Goal: Task Accomplishment & Management: Manage account settings

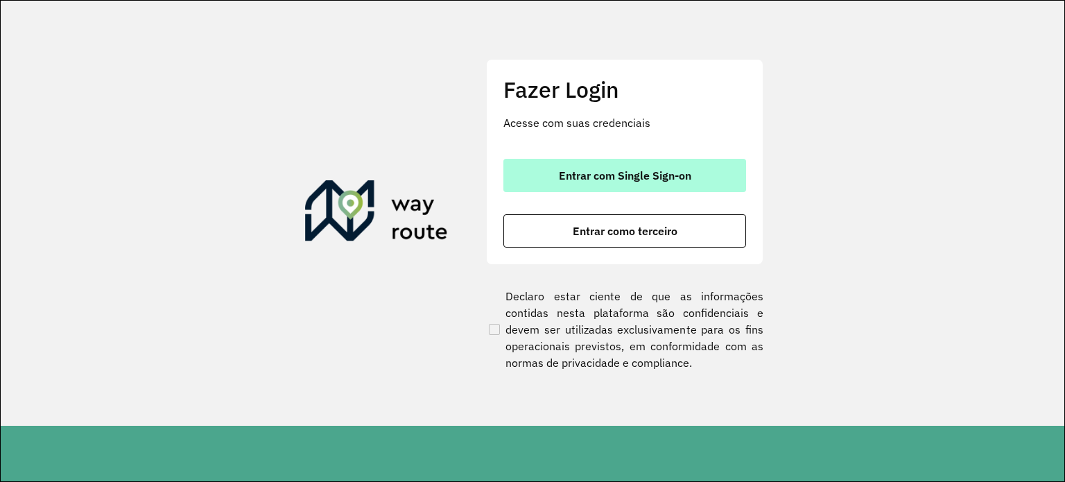
click at [568, 173] on span "Entrar com Single Sign-on" at bounding box center [625, 175] width 132 height 11
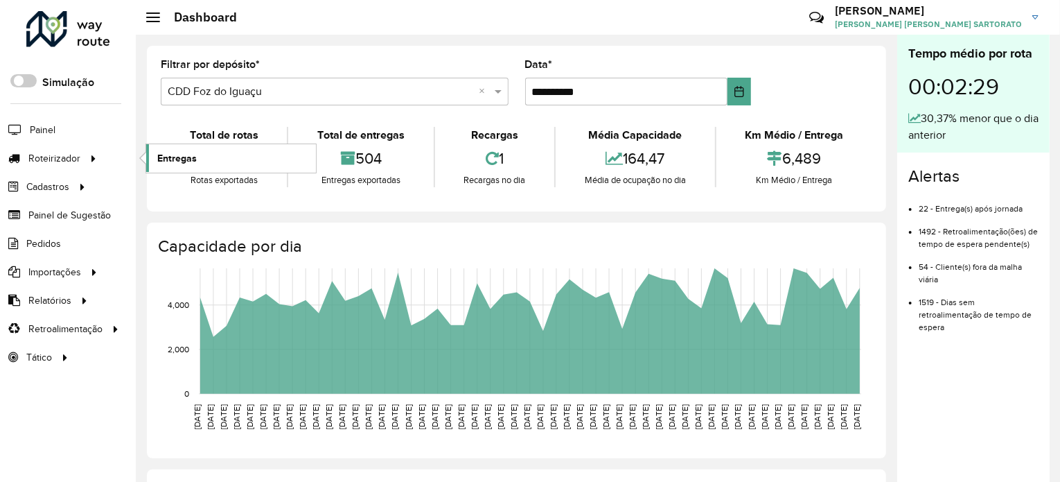
click at [177, 161] on span "Entregas" at bounding box center [177, 158] width 40 height 15
click at [170, 155] on span "Entregas" at bounding box center [177, 158] width 40 height 15
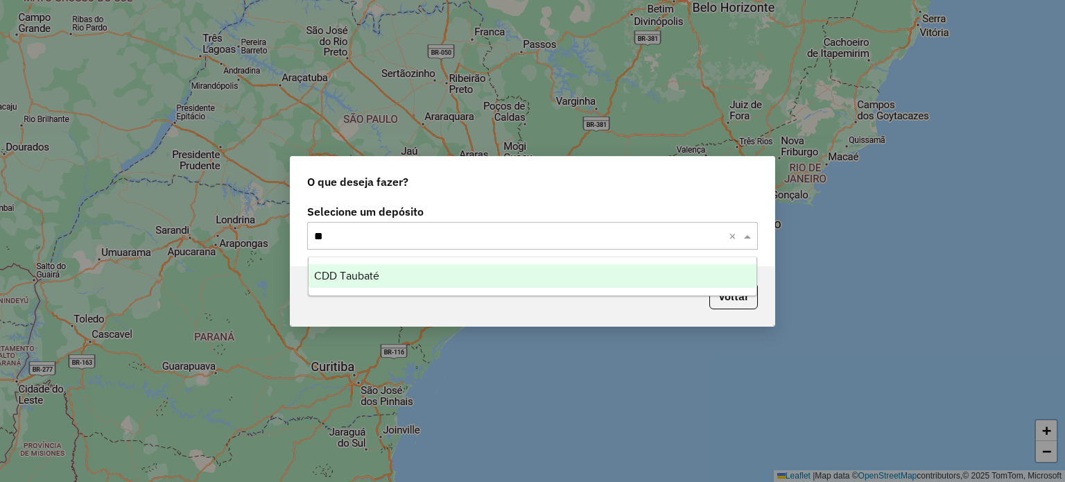
type input "***"
click at [363, 277] on span "CDD Taubaté" at bounding box center [346, 276] width 65 height 12
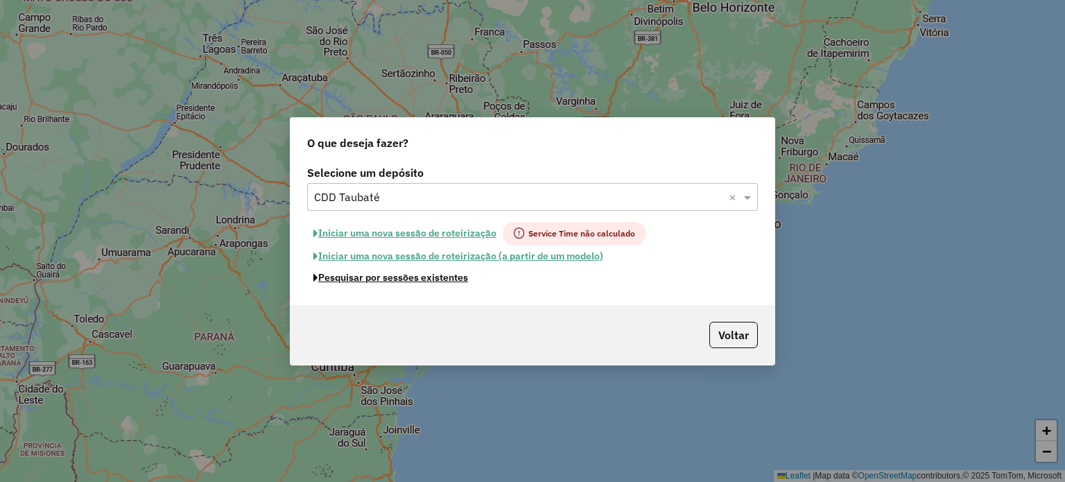
click at [369, 278] on button "Pesquisar por sessões existentes" at bounding box center [390, 277] width 167 height 21
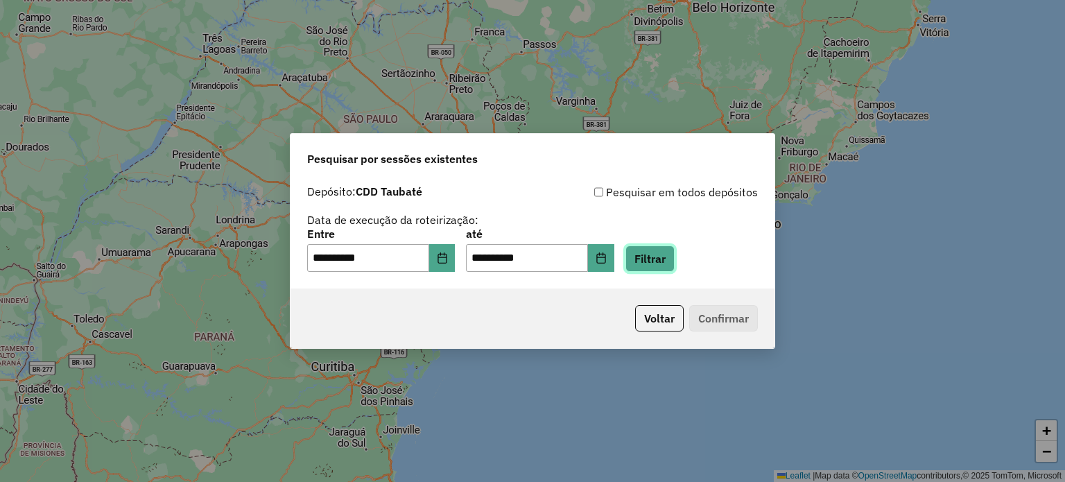
click at [674, 259] on button "Filtrar" at bounding box center [649, 258] width 49 height 26
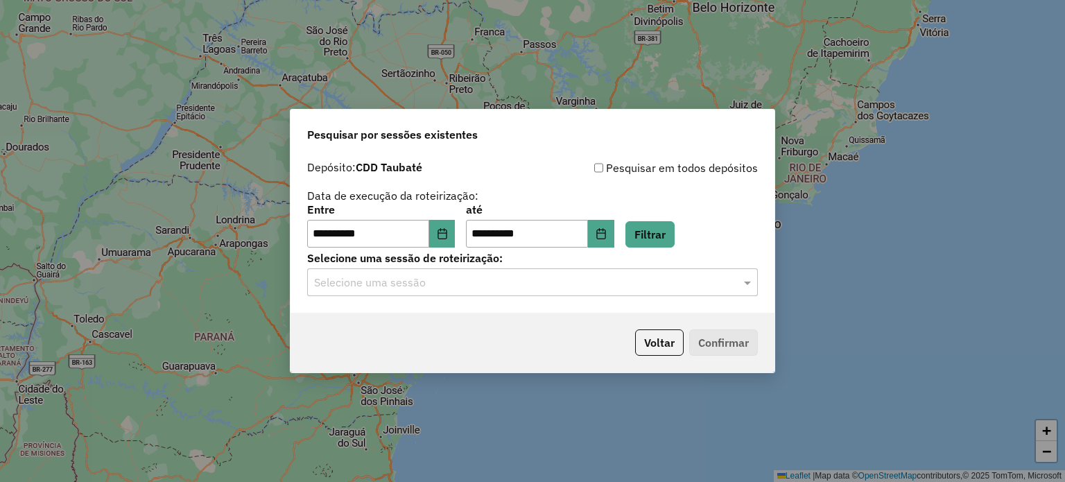
click at [538, 281] on input "text" at bounding box center [518, 282] width 409 height 17
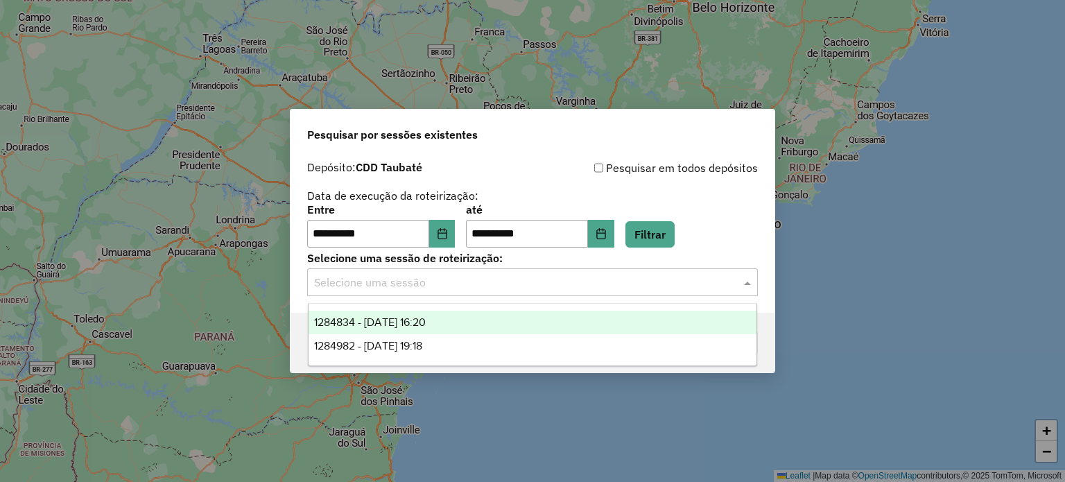
click at [367, 324] on span "1284834 - 29/09/2025 16:20" at bounding box center [370, 322] width 112 height 12
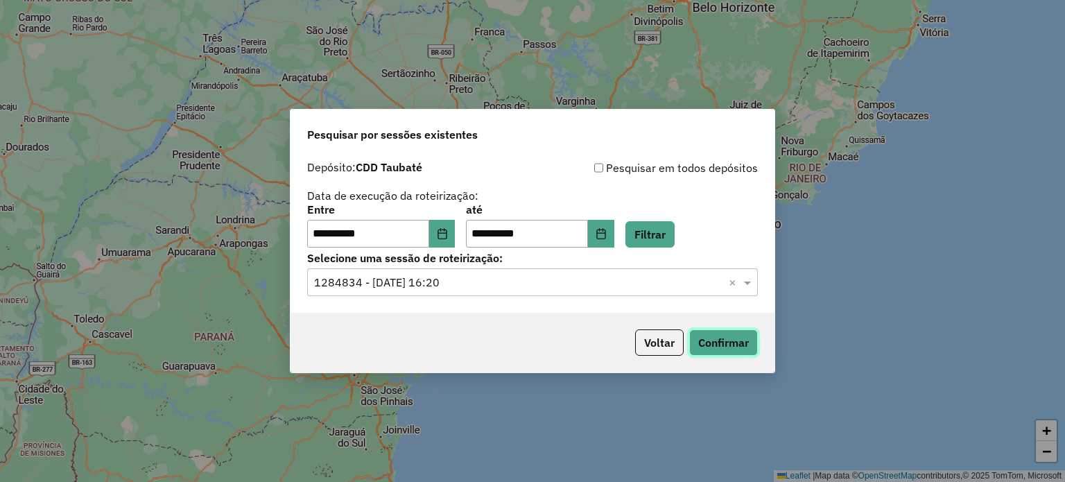
click at [746, 346] on button "Confirmar" at bounding box center [723, 342] width 69 height 26
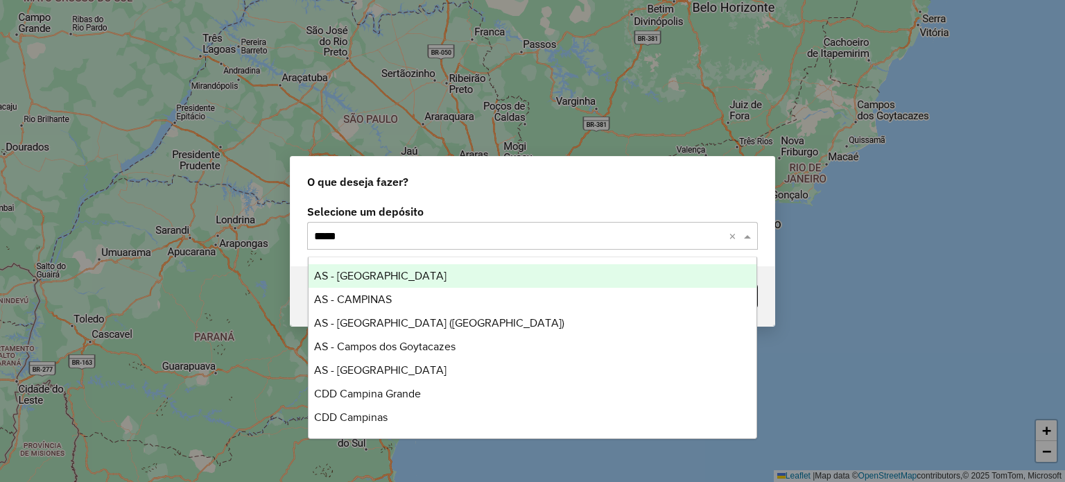
type input "******"
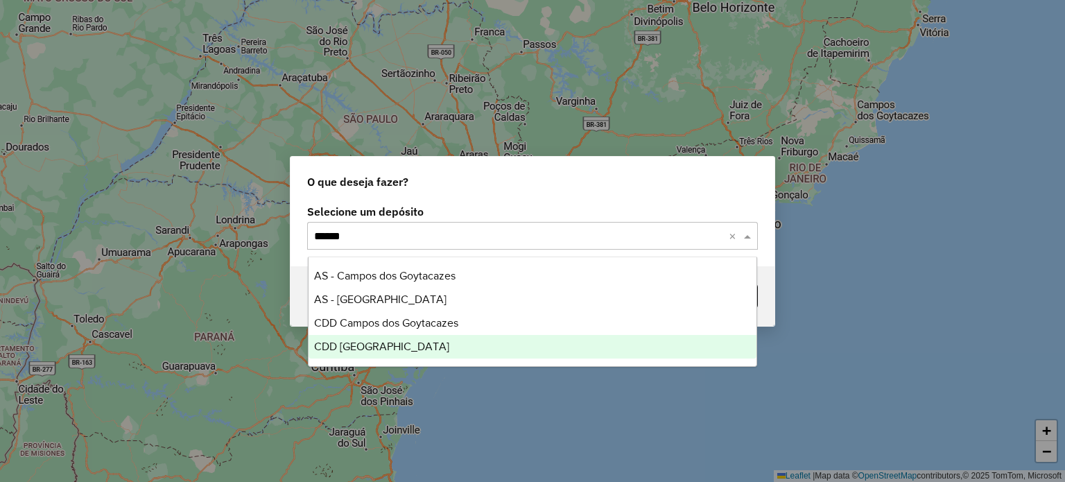
click at [444, 347] on span "CDD [GEOGRAPHIC_DATA]" at bounding box center [381, 346] width 135 height 12
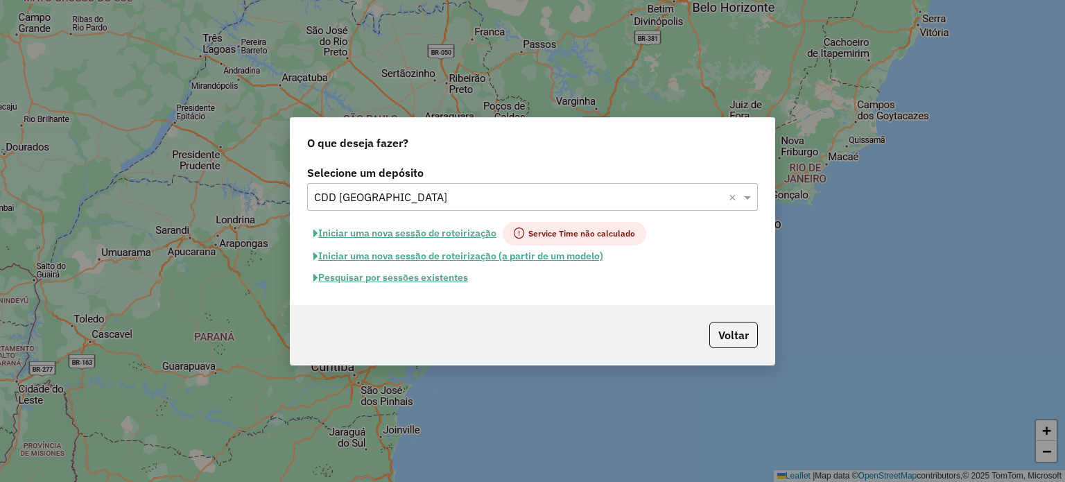
click at [430, 277] on button "Pesquisar por sessões existentes" at bounding box center [390, 277] width 167 height 21
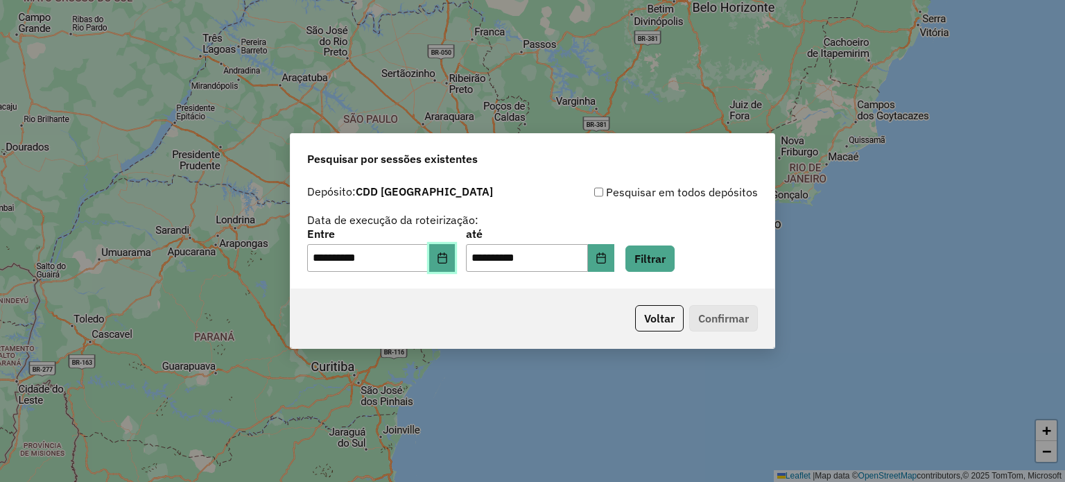
click at [446, 257] on icon "Choose Date" at bounding box center [441, 257] width 9 height 11
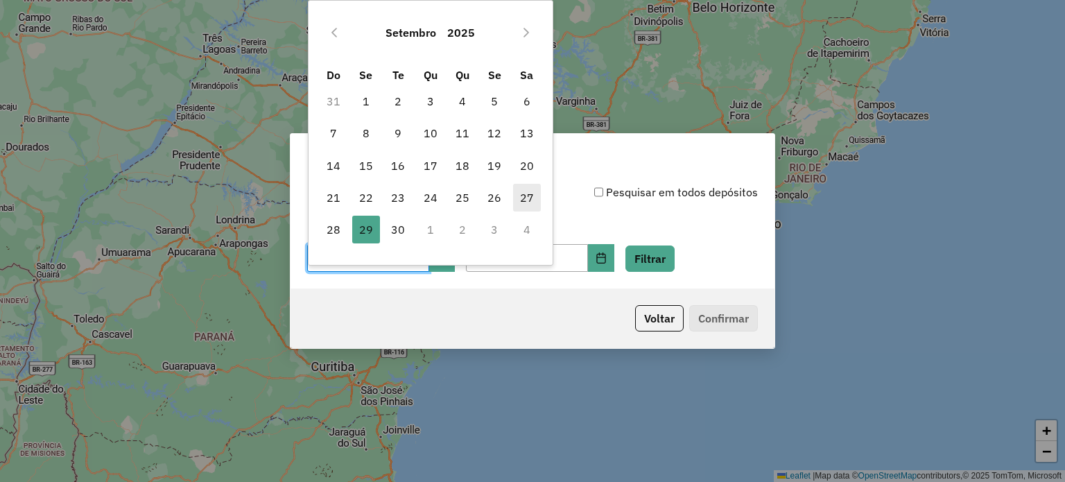
click at [524, 192] on span "27" at bounding box center [527, 198] width 28 height 28
type input "**********"
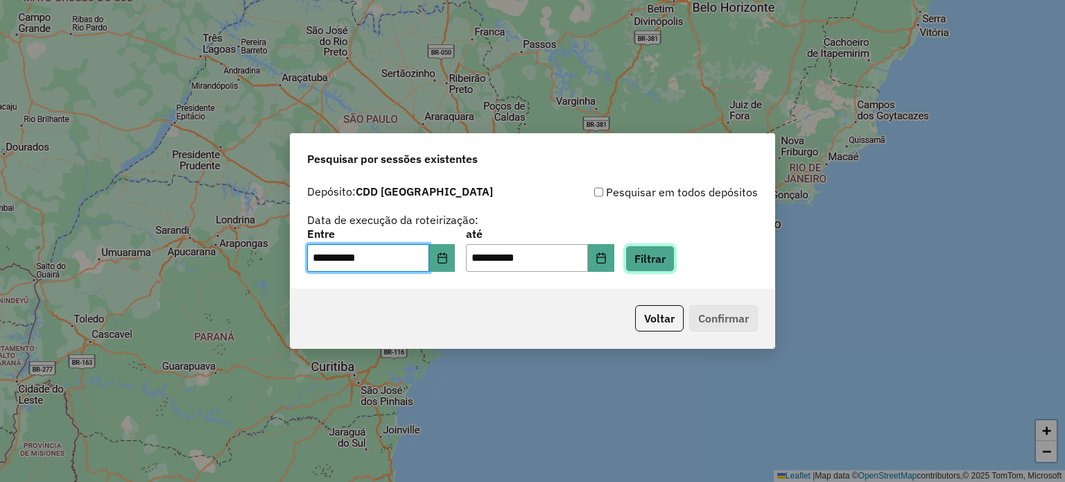
click at [668, 249] on button "Filtrar" at bounding box center [649, 258] width 49 height 26
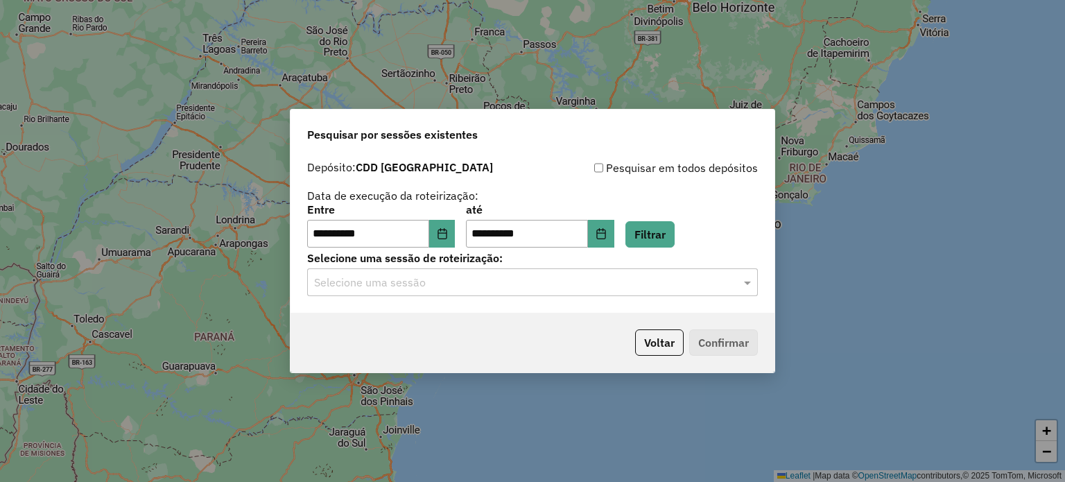
click at [532, 277] on input "text" at bounding box center [518, 282] width 409 height 17
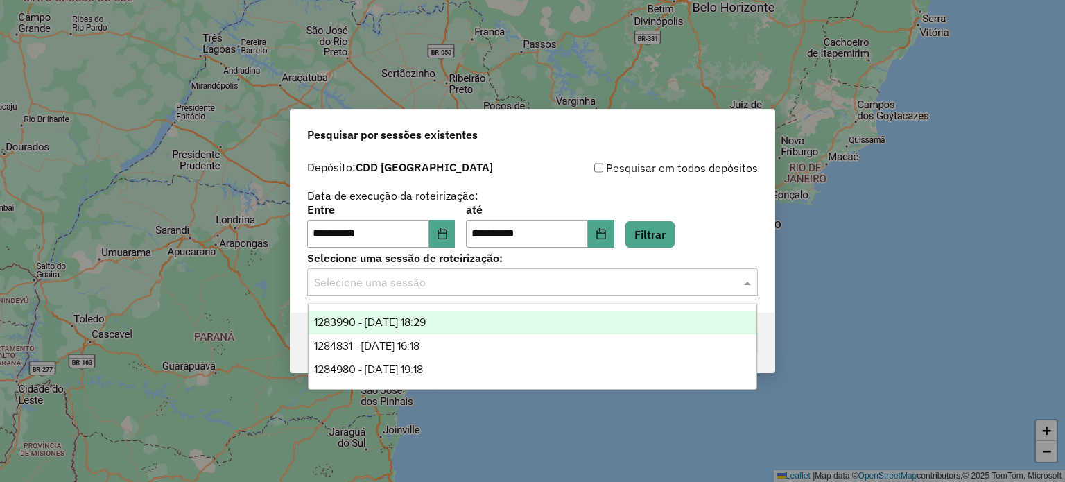
click at [426, 326] on span "1283990 - 27/09/2025 18:29" at bounding box center [370, 322] width 112 height 12
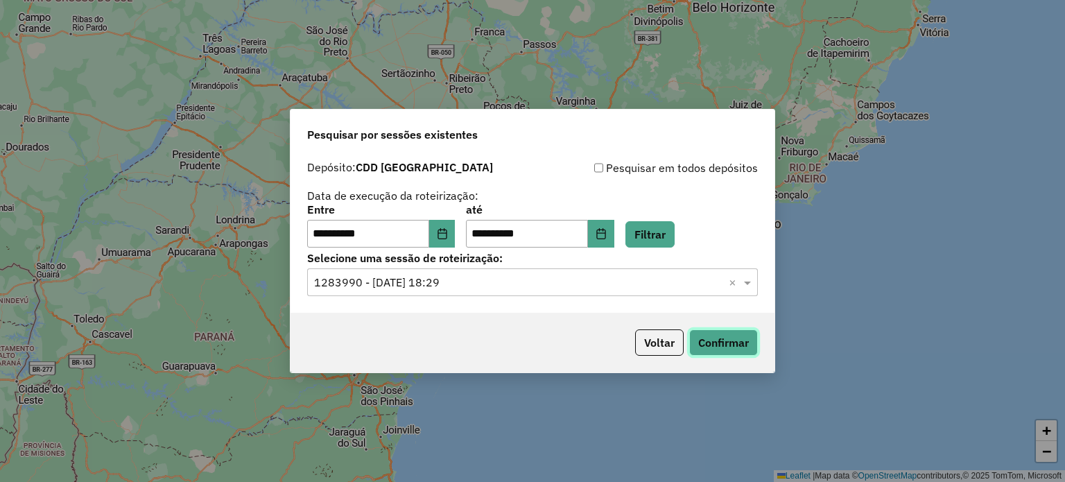
click at [721, 344] on button "Confirmar" at bounding box center [723, 342] width 69 height 26
click at [658, 340] on button "Voltar" at bounding box center [659, 342] width 49 height 26
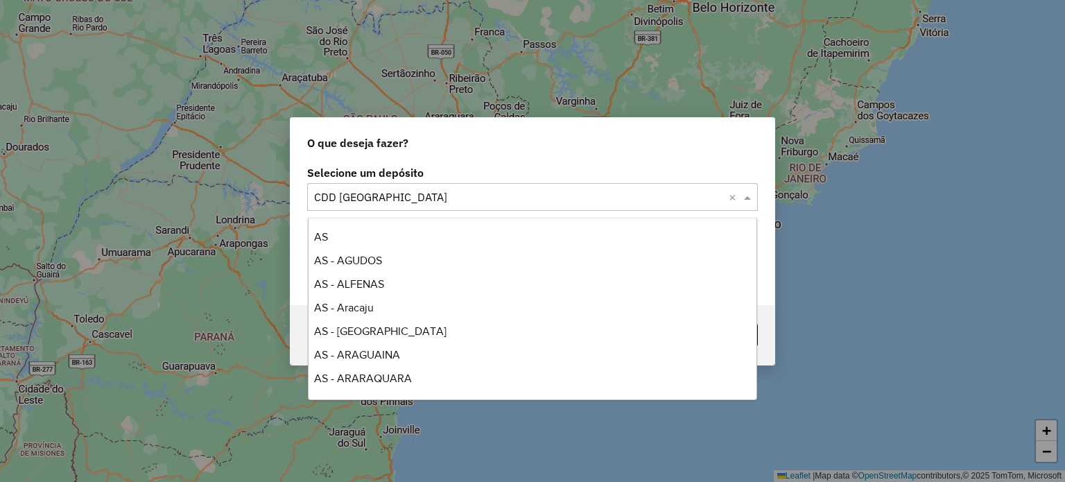
click at [448, 191] on input "text" at bounding box center [518, 197] width 409 height 17
type input "****"
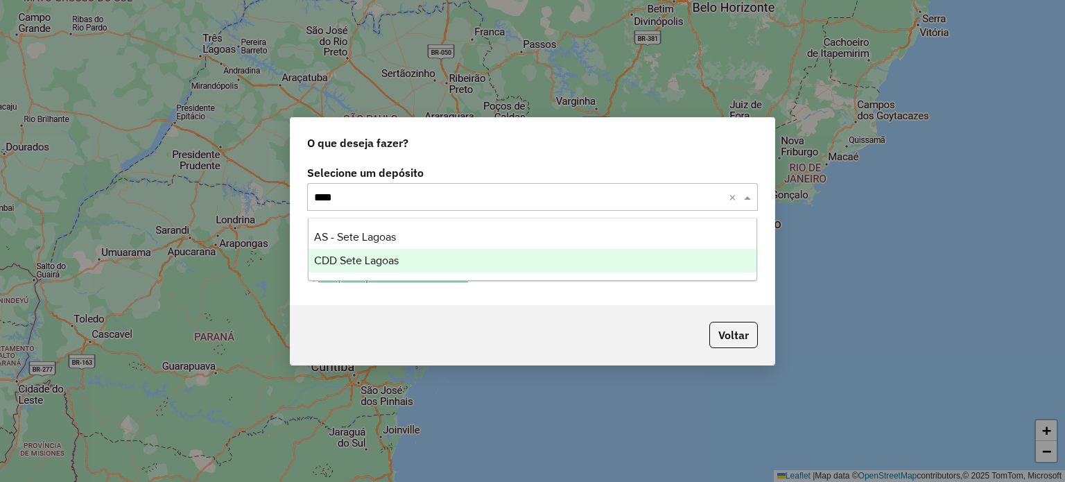
click at [371, 256] on span "CDD Sete Lagoas" at bounding box center [356, 260] width 85 height 12
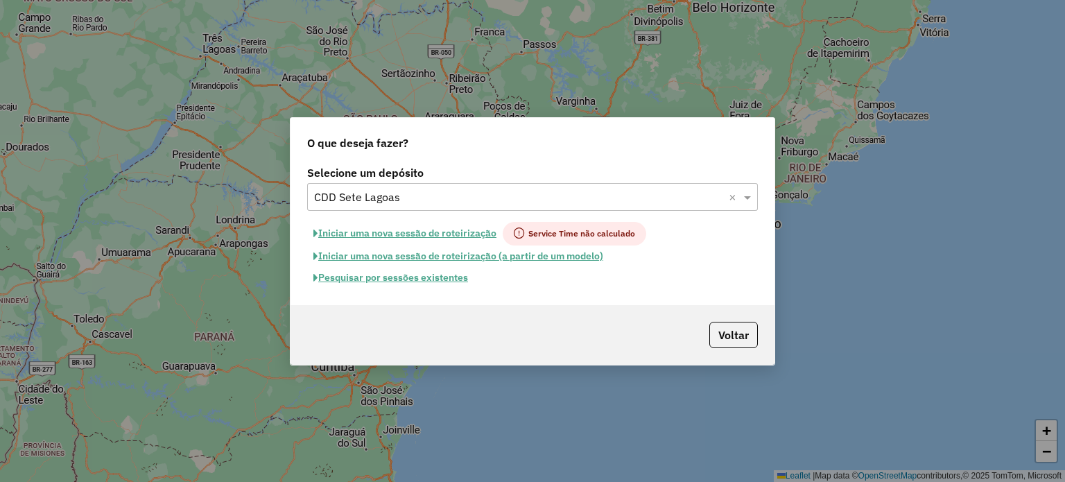
click at [408, 277] on button "Pesquisar por sessões existentes" at bounding box center [390, 277] width 167 height 21
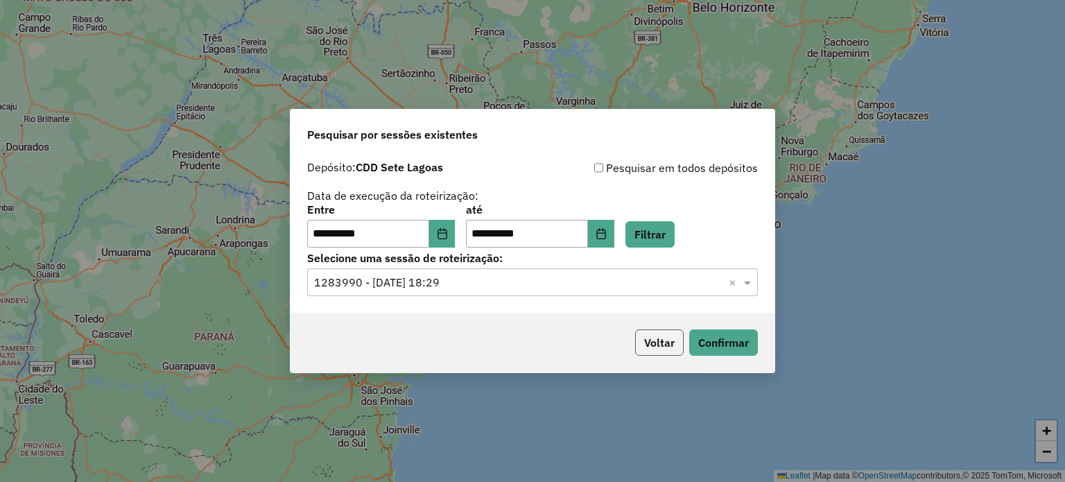
click at [667, 342] on button "Voltar" at bounding box center [659, 342] width 49 height 26
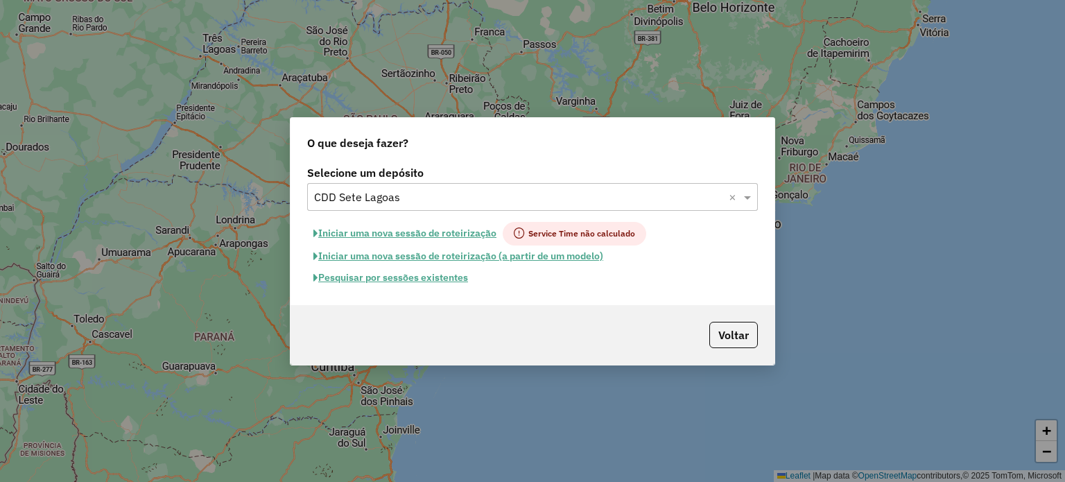
click at [405, 277] on button "Pesquisar por sessões existentes" at bounding box center [390, 277] width 167 height 21
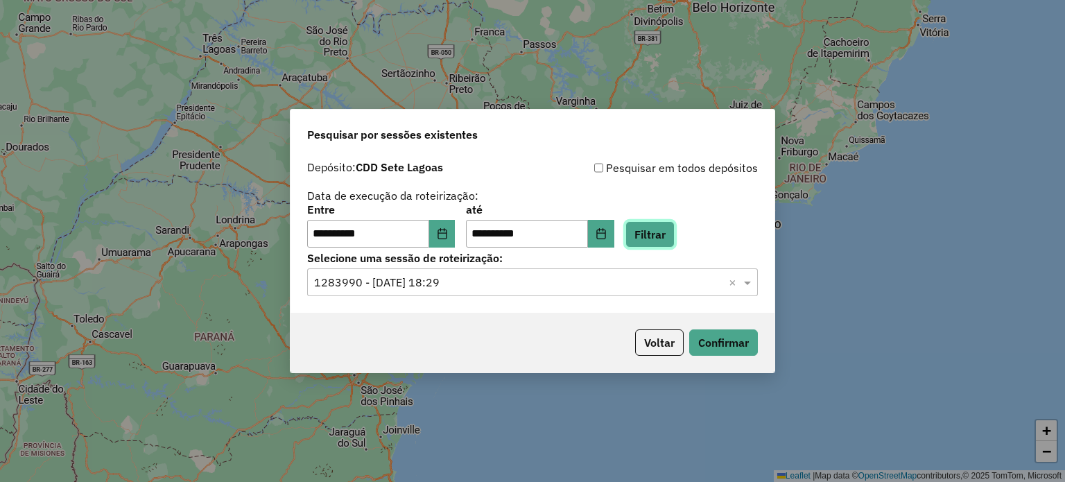
click at [674, 239] on button "Filtrar" at bounding box center [649, 234] width 49 height 26
click at [429, 286] on input "text" at bounding box center [518, 282] width 409 height 17
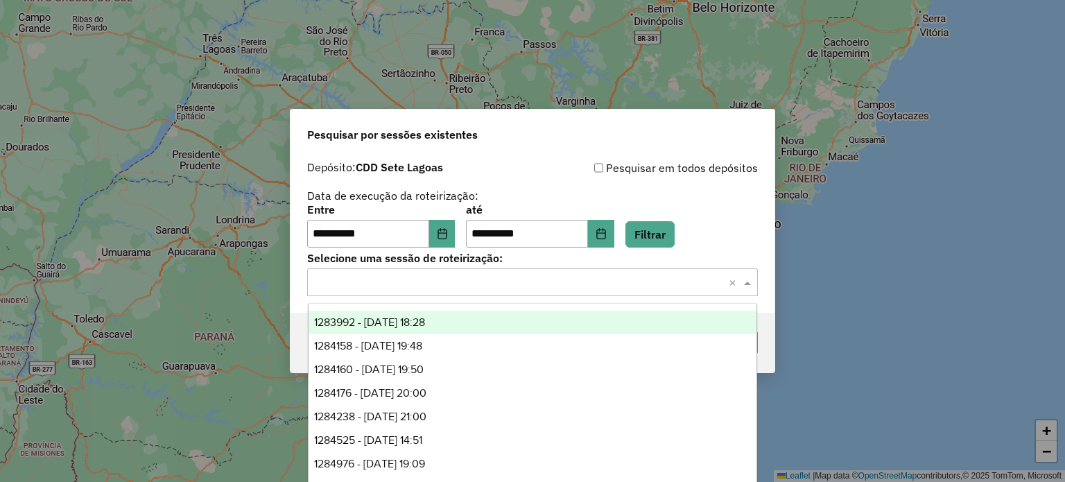
click at [391, 320] on span "1283992 - 27/09/2025 18:28" at bounding box center [369, 322] width 111 height 12
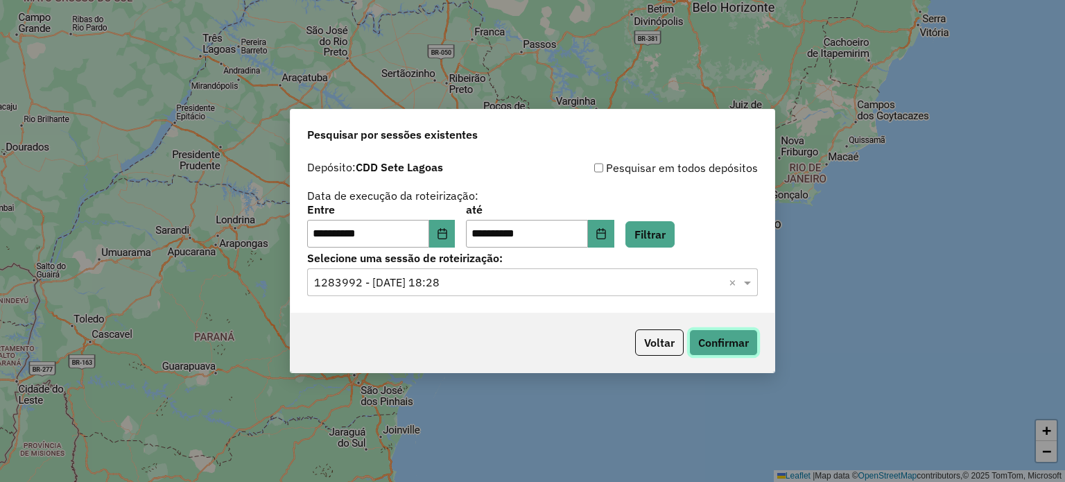
click at [735, 343] on button "Confirmar" at bounding box center [723, 342] width 69 height 26
click at [665, 337] on button "Voltar" at bounding box center [659, 342] width 49 height 26
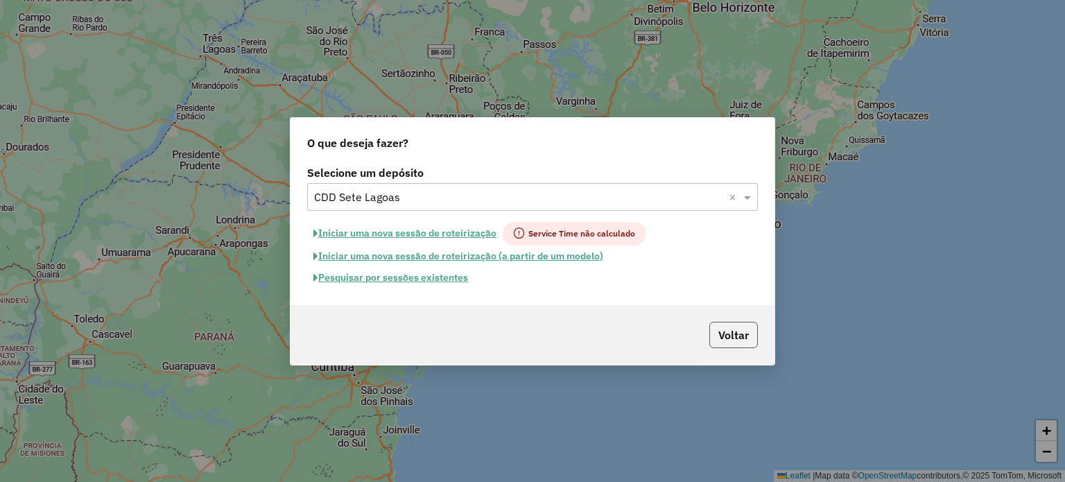
click at [726, 328] on button "Voltar" at bounding box center [733, 335] width 49 height 26
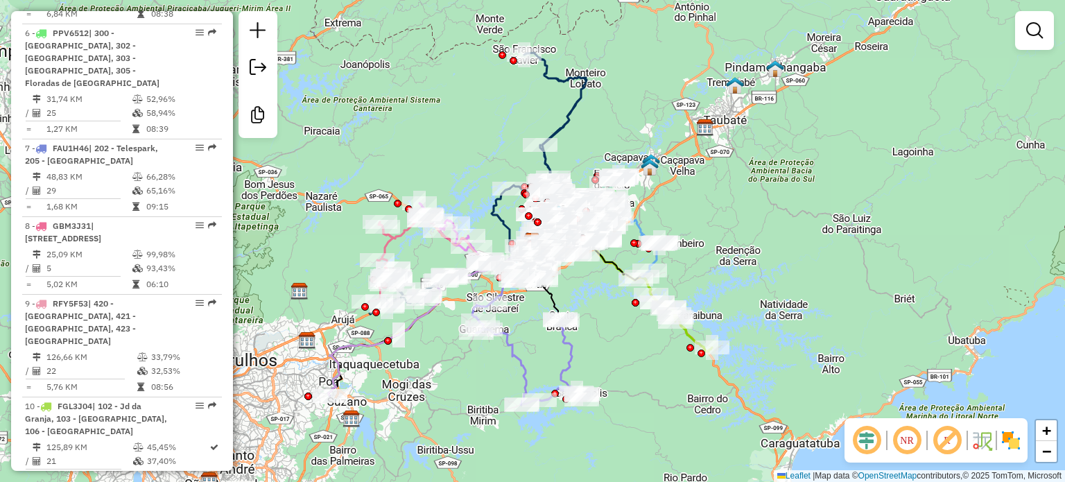
scroll to position [970, 0]
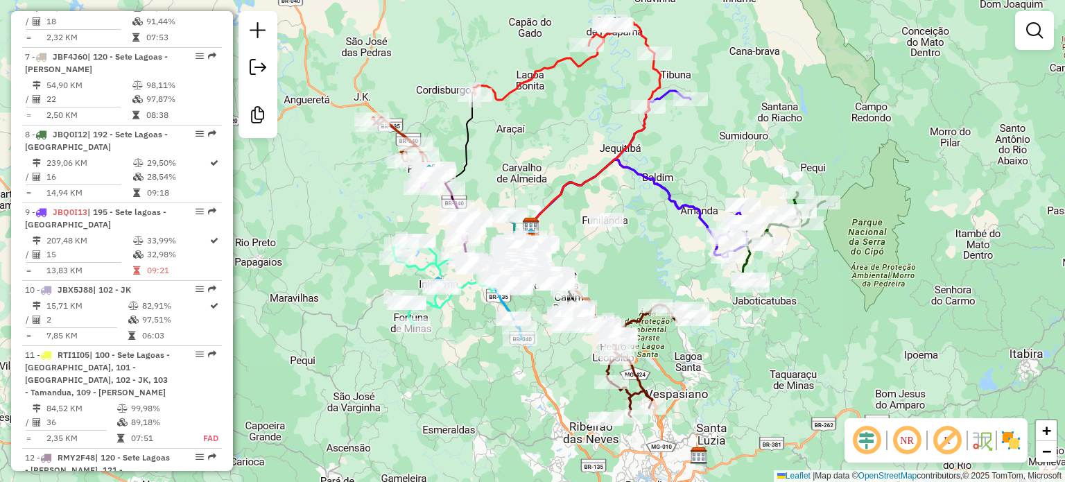
scroll to position [1040, 0]
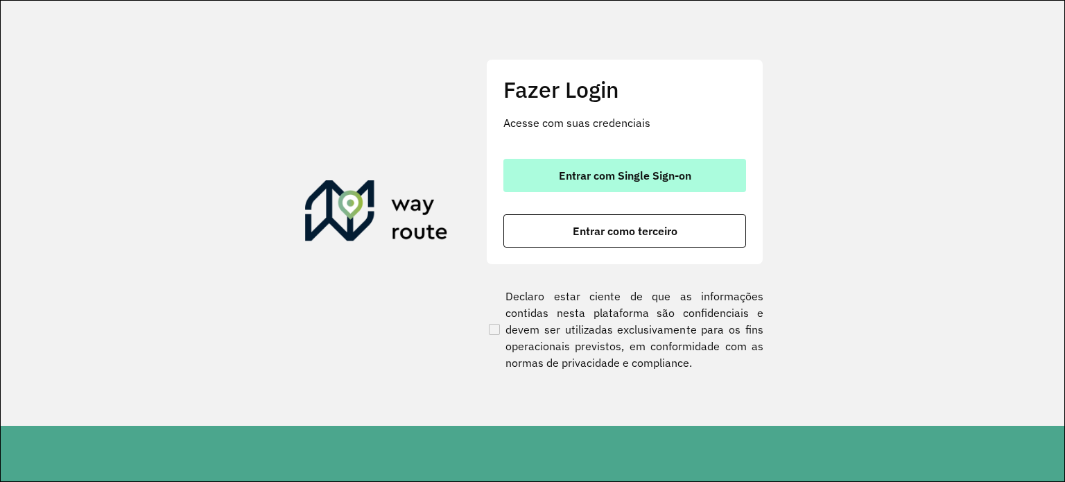
click at [552, 182] on button "Entrar com Single Sign-on" at bounding box center [624, 175] width 243 height 33
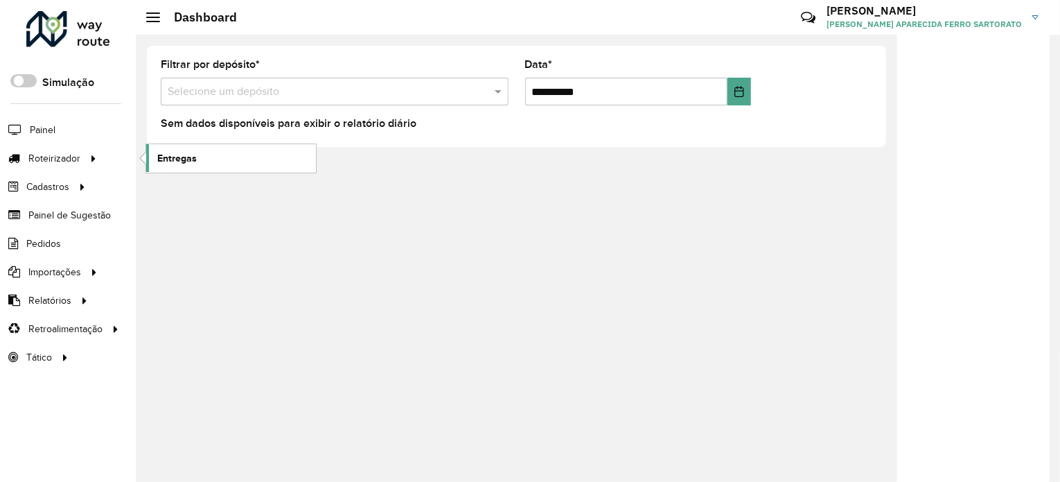
click at [203, 160] on link "Entregas" at bounding box center [231, 158] width 170 height 28
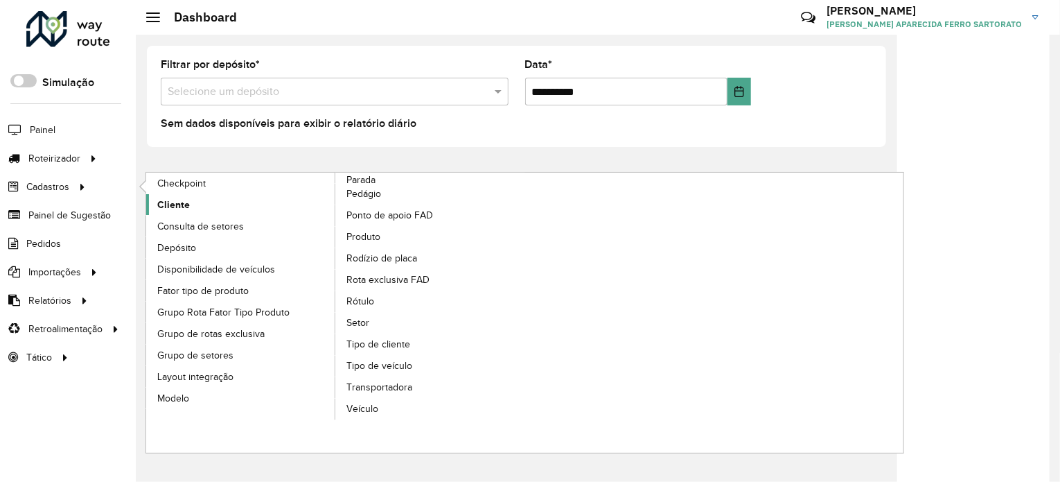
click at [198, 202] on link "Cliente" at bounding box center [241, 204] width 190 height 21
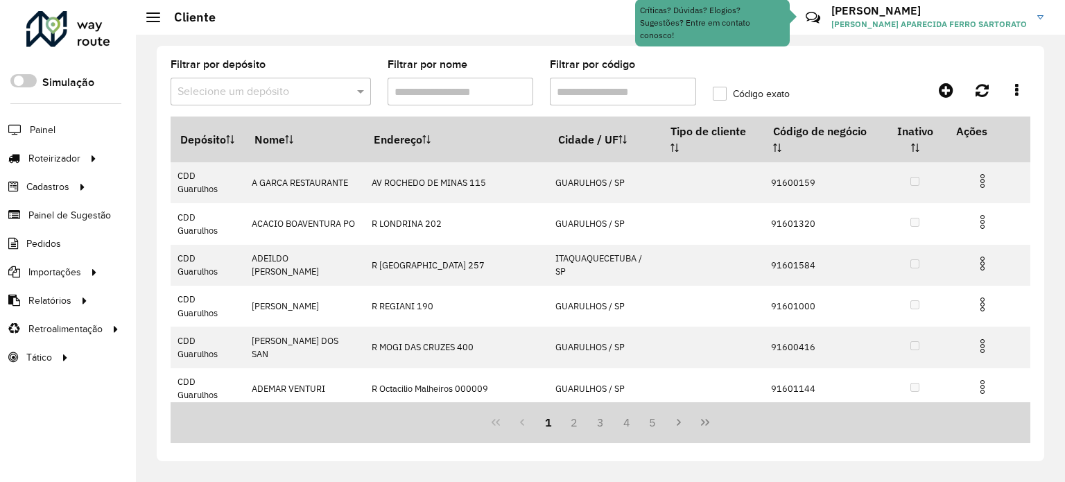
click at [599, 88] on input "Filtrar por código" at bounding box center [623, 92] width 146 height 28
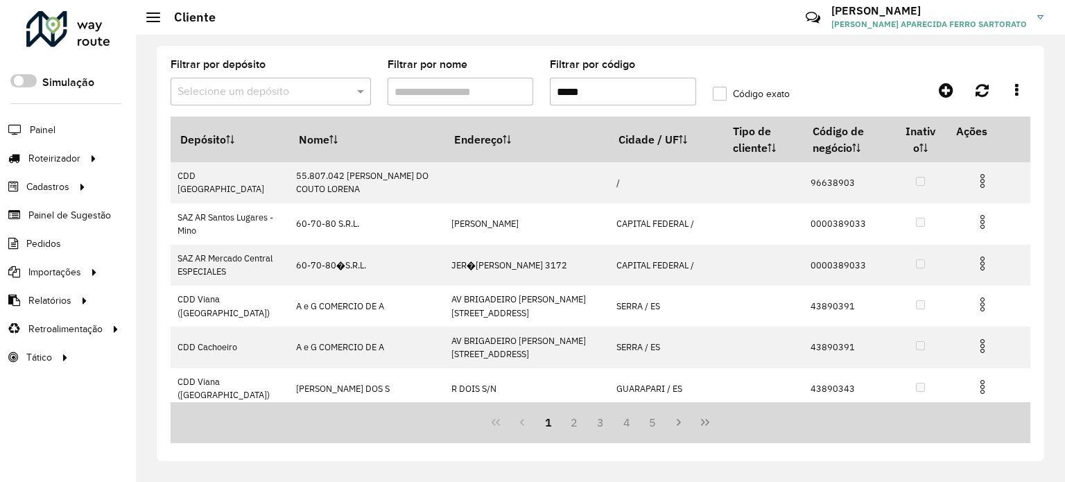
type input "*****"
click at [186, 79] on div "Selecione um depósito" at bounding box center [270, 92] width 200 height 28
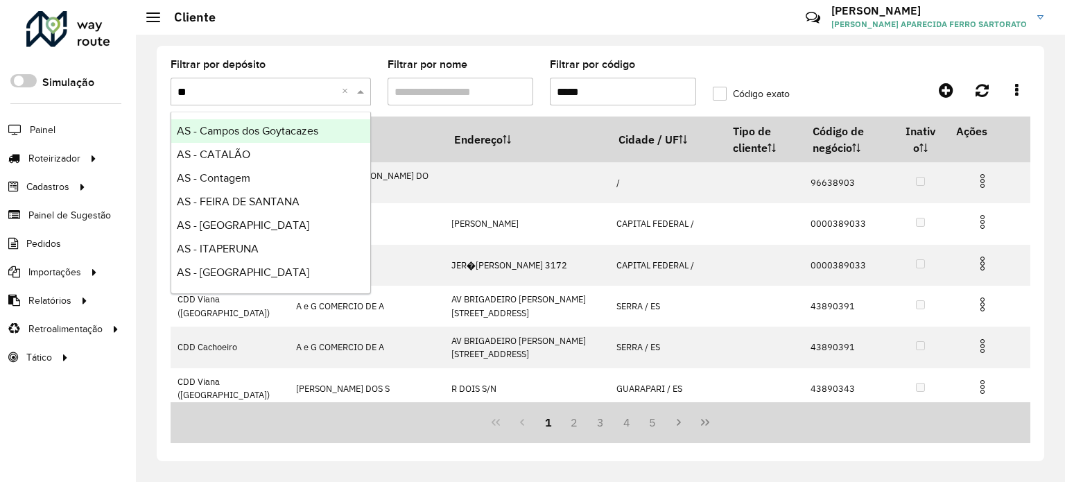
type input "***"
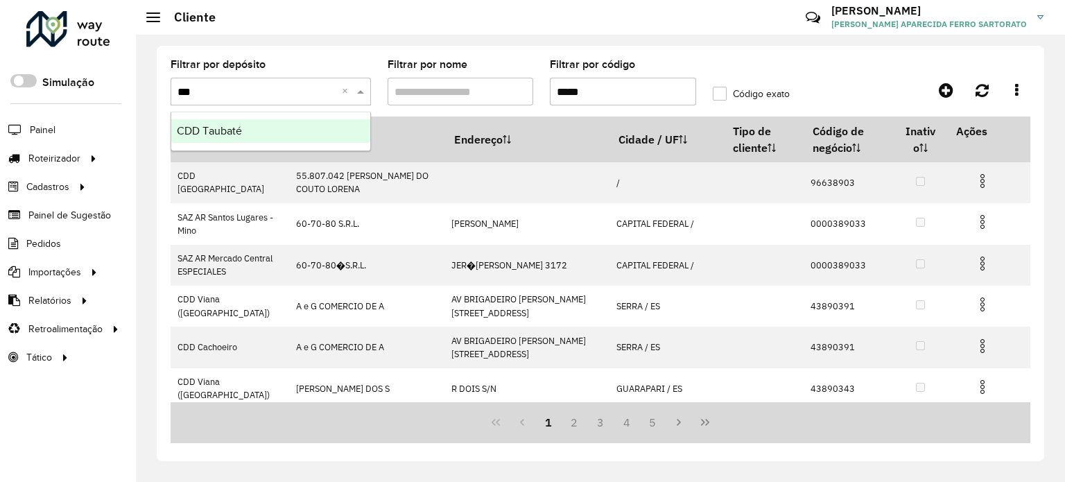
click at [216, 140] on div "CDD Taubaté" at bounding box center [270, 131] width 199 height 24
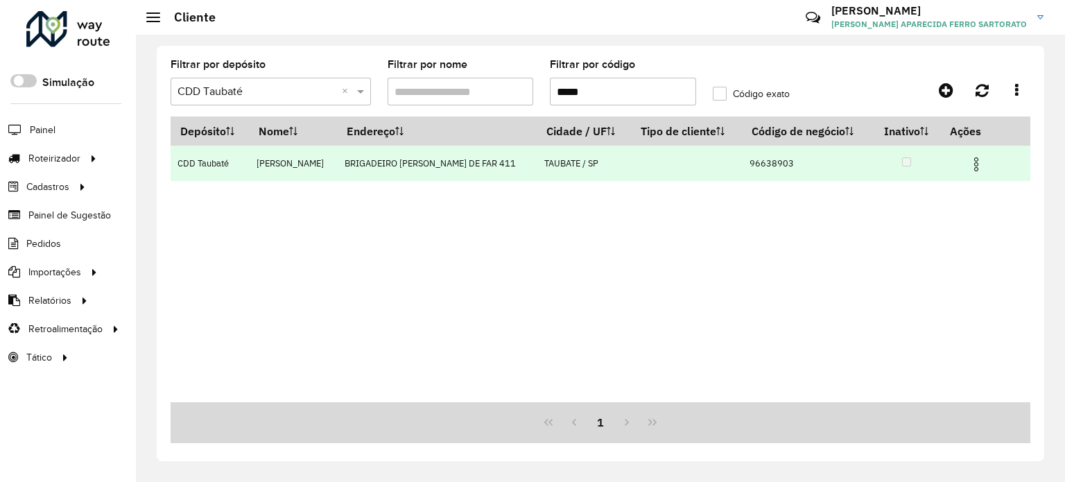
click at [977, 168] on img at bounding box center [976, 164] width 17 height 17
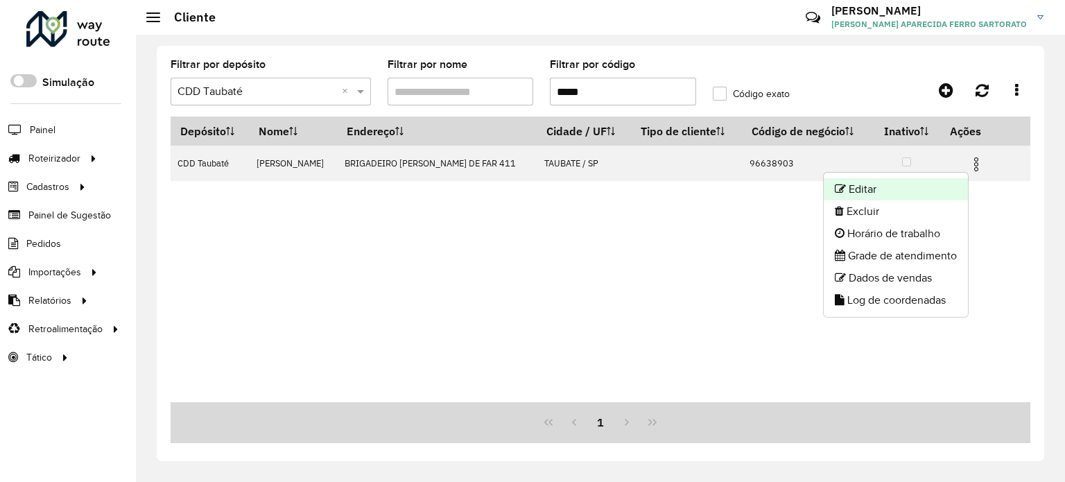
click at [896, 190] on li "Editar" at bounding box center [895, 189] width 144 height 22
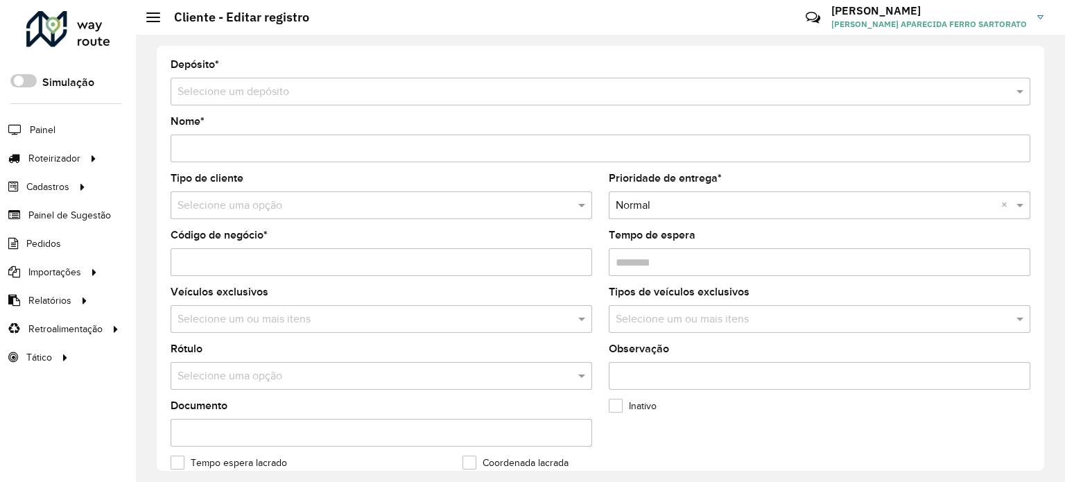
type input "**********"
type input "********"
type input "**********"
type input "*******"
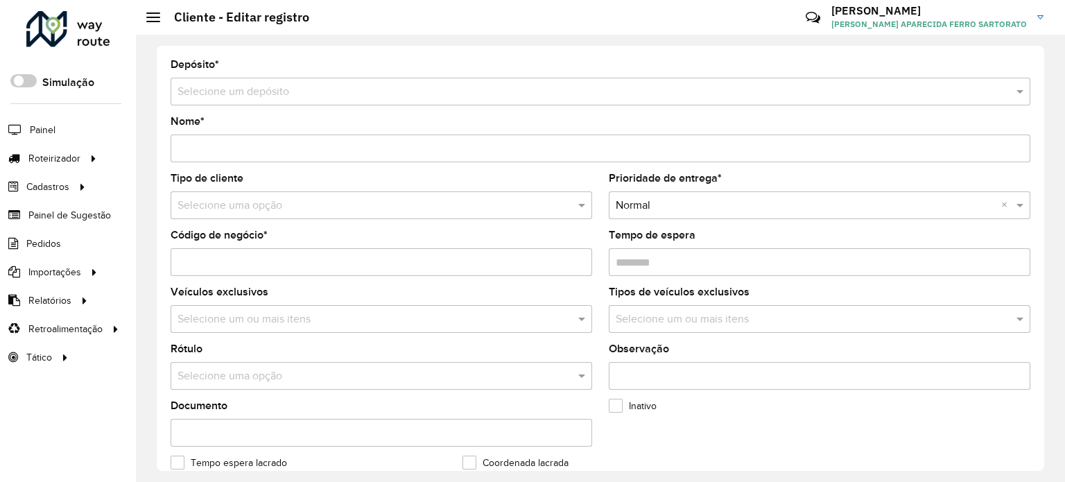
type input "**********"
type input "********"
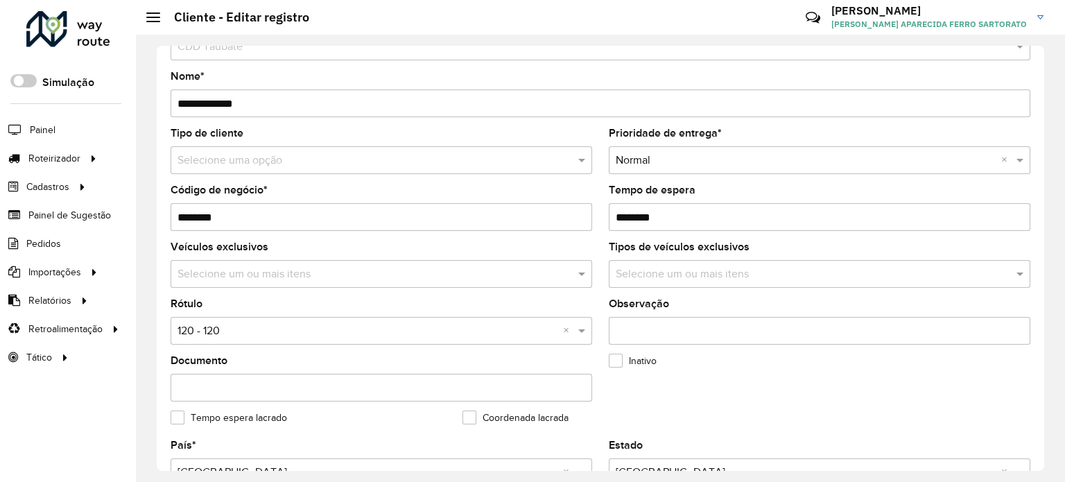
scroll to position [69, 0]
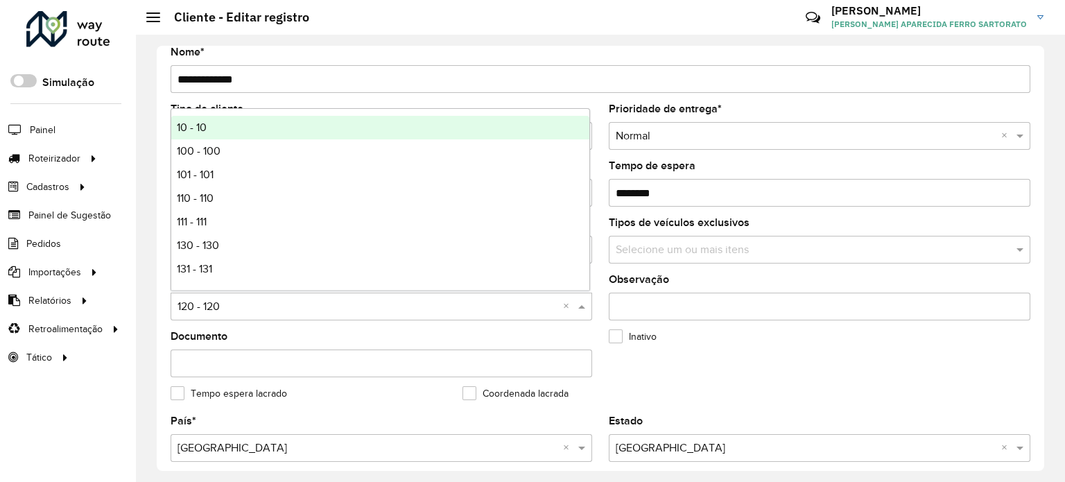
click at [208, 302] on input "text" at bounding box center [367, 307] width 380 height 17
type input "*"
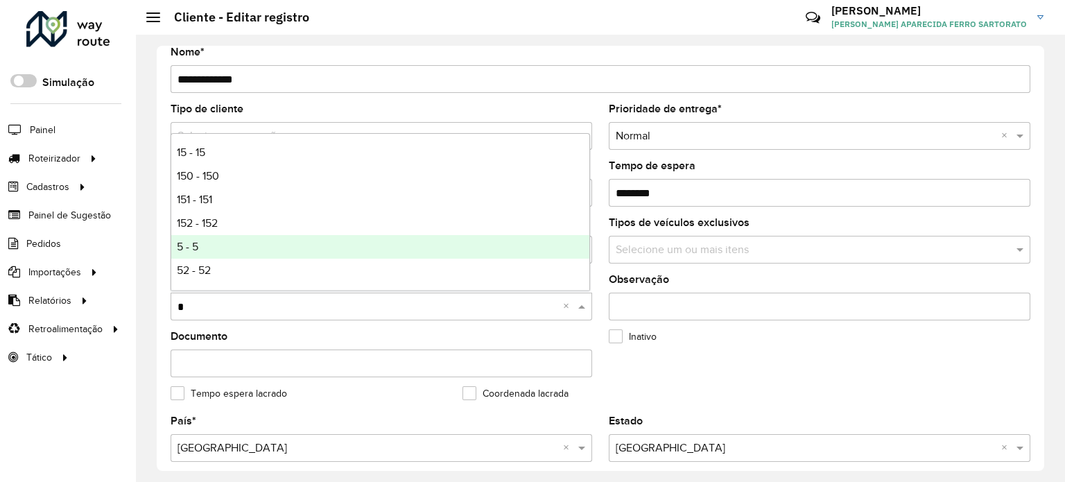
click at [202, 245] on div "5 - 5" at bounding box center [380, 247] width 418 height 24
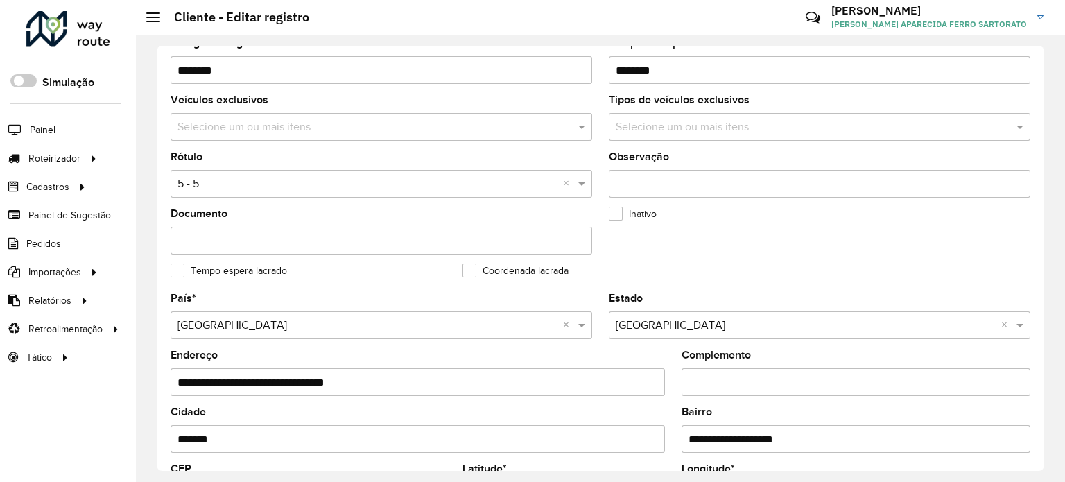
scroll to position [0, 0]
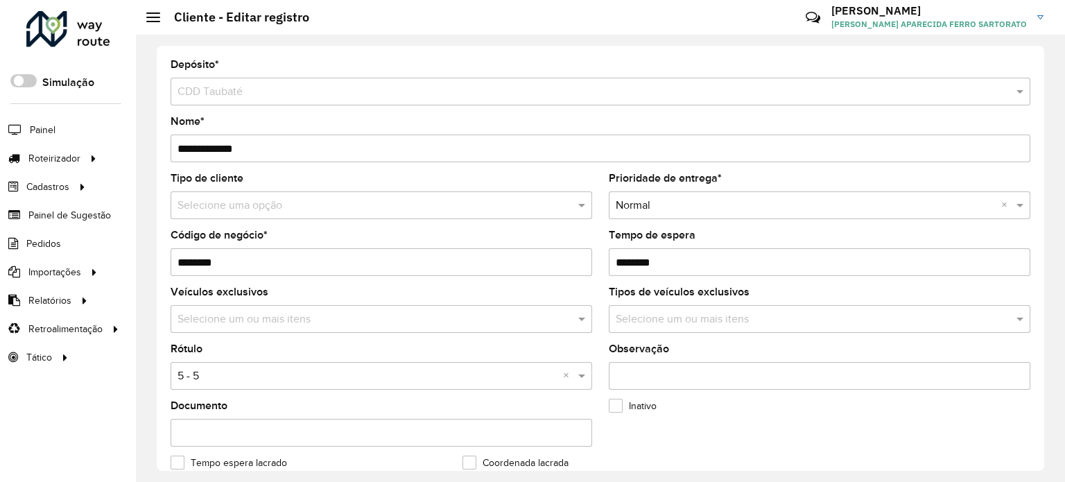
click at [222, 204] on input "text" at bounding box center [367, 206] width 380 height 17
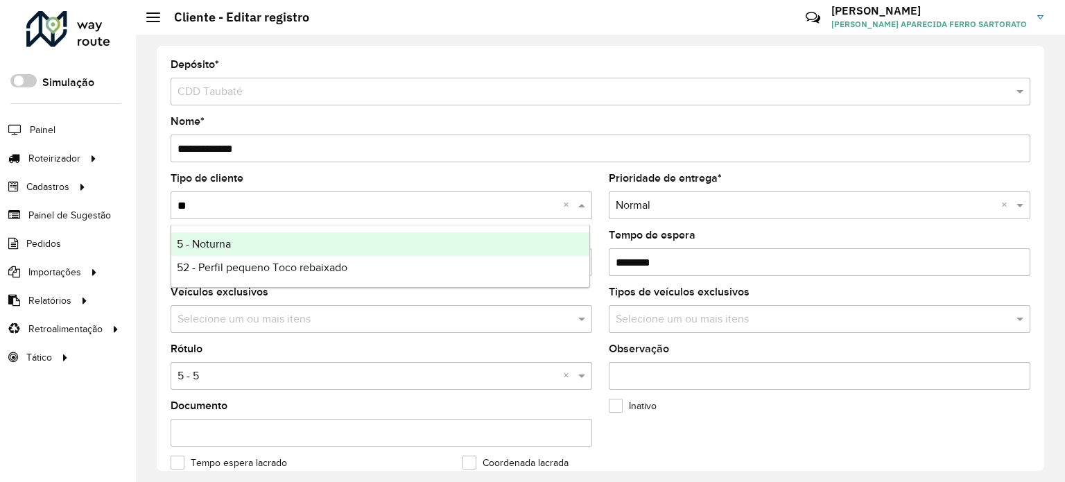
type input "***"
click at [212, 242] on span "5 - Noturna" at bounding box center [204, 244] width 54 height 12
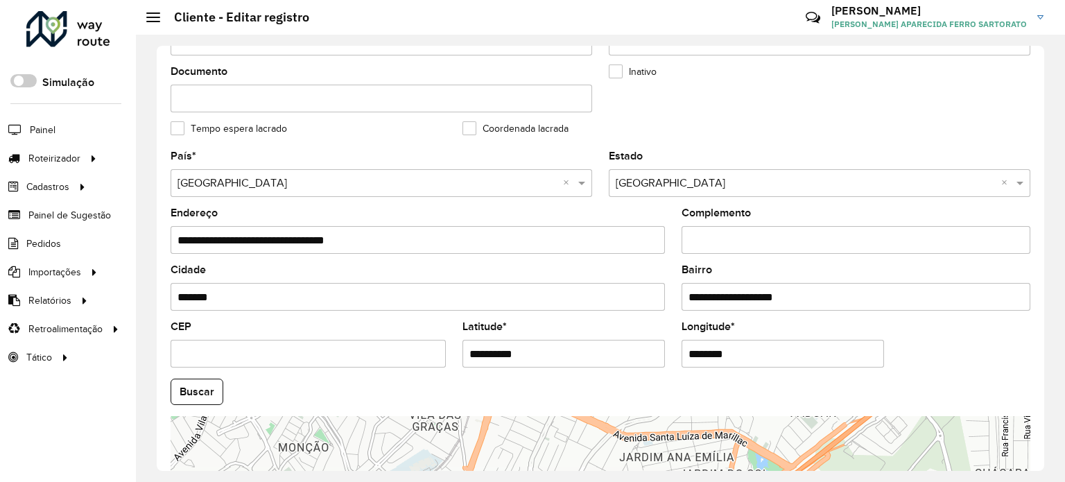
scroll to position [347, 0]
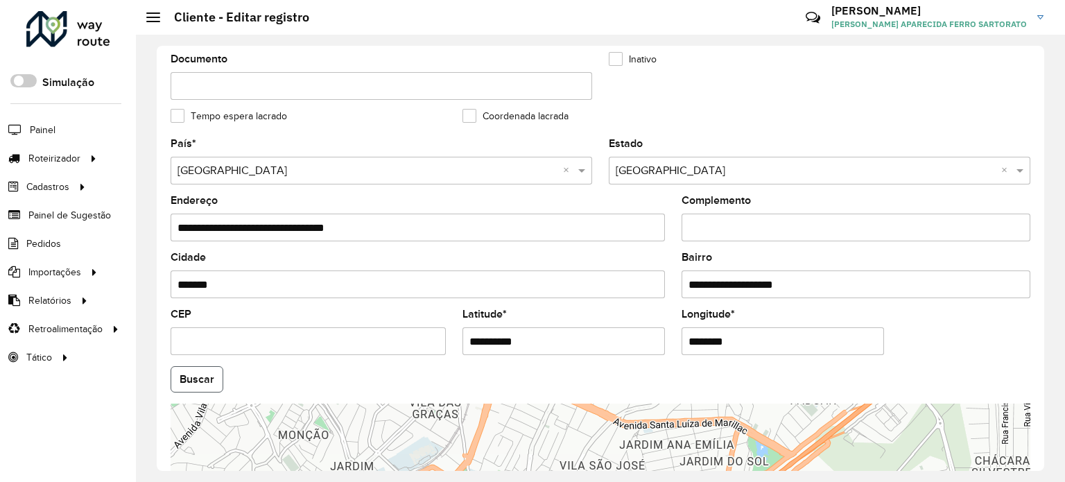
click at [198, 373] on button "Buscar" at bounding box center [196, 379] width 53 height 26
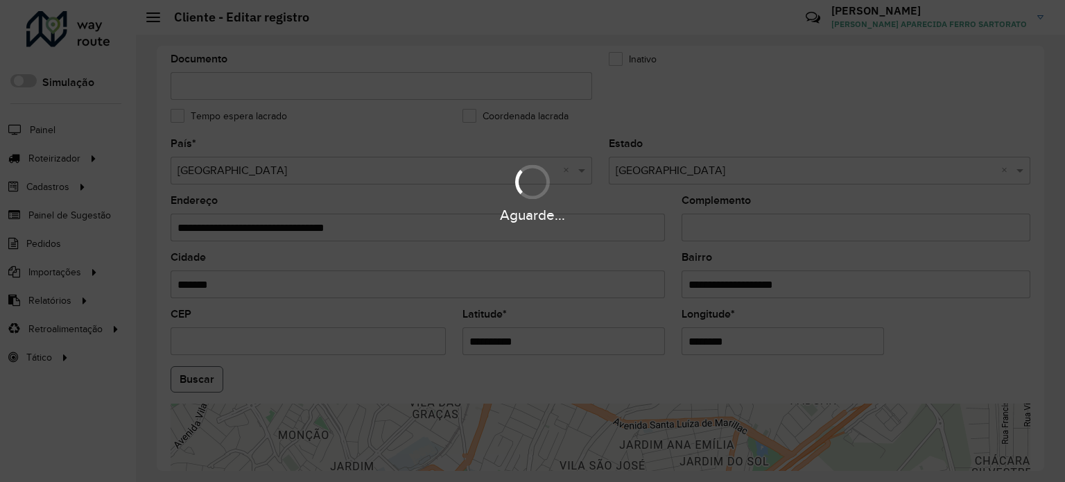
type input "**********"
type input "*******"
type input "**********"
type input "*********"
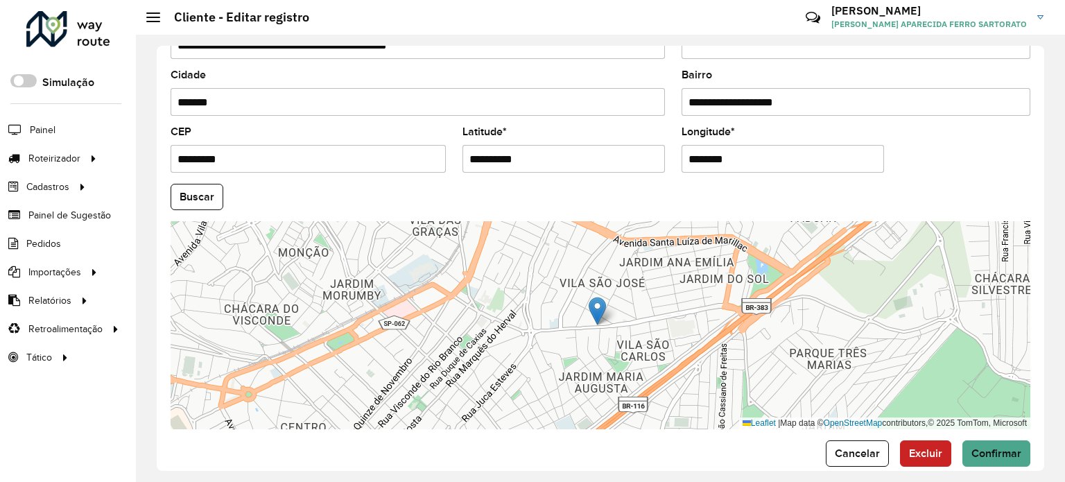
scroll to position [543, 0]
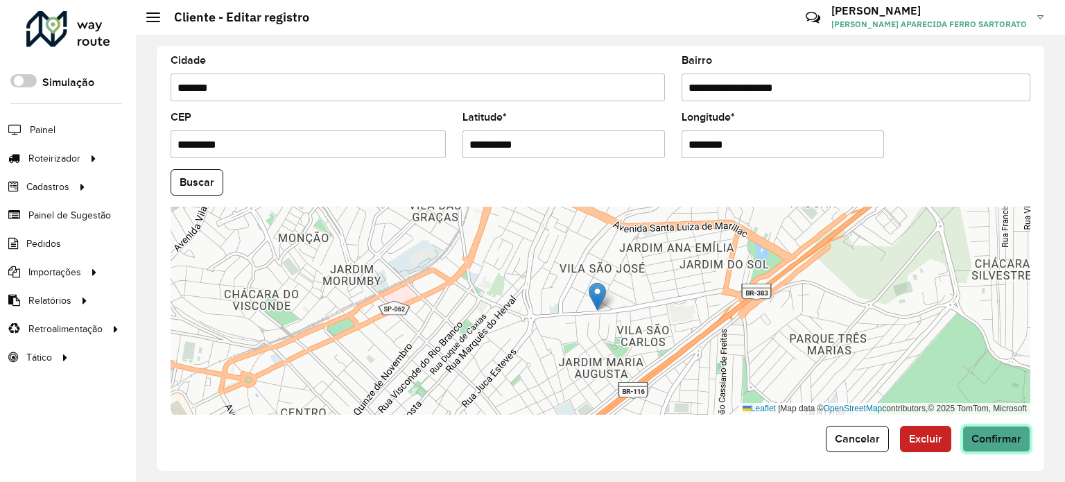
click at [991, 433] on span "Confirmar" at bounding box center [996, 438] width 50 height 12
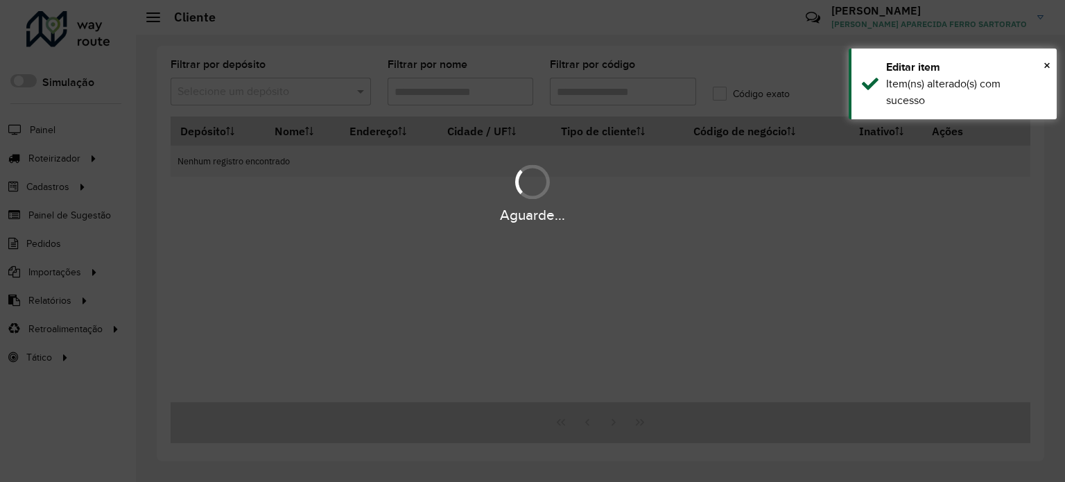
type input "*****"
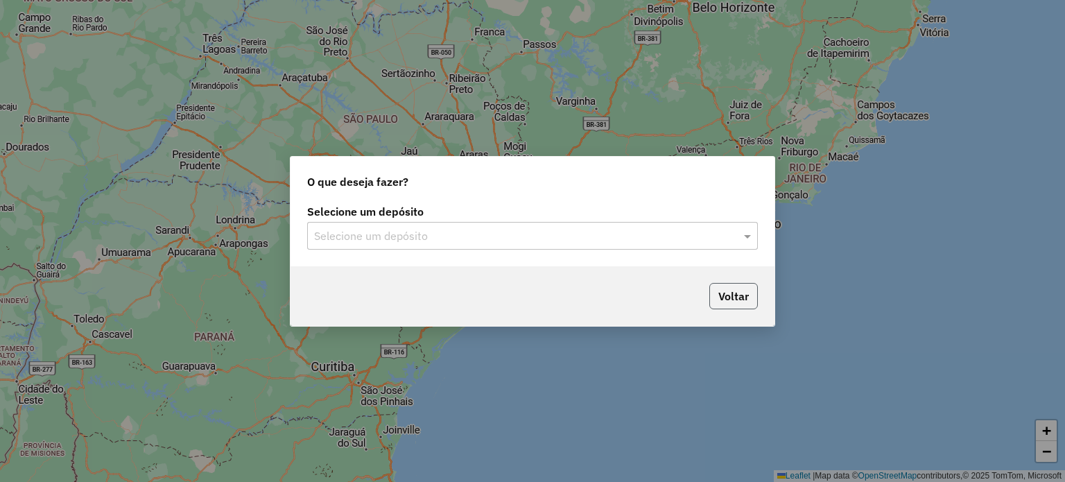
click at [719, 304] on button "Voltar" at bounding box center [733, 296] width 49 height 26
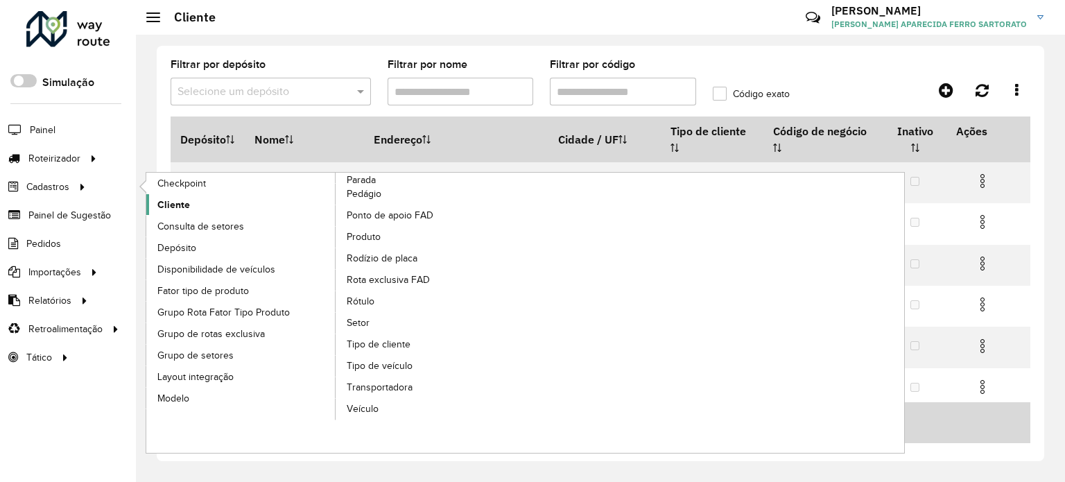
click at [173, 204] on span "Cliente" at bounding box center [173, 205] width 33 height 15
click at [172, 204] on span "Cliente" at bounding box center [173, 205] width 33 height 15
click at [358, 316] on span "Setor" at bounding box center [359, 322] width 24 height 15
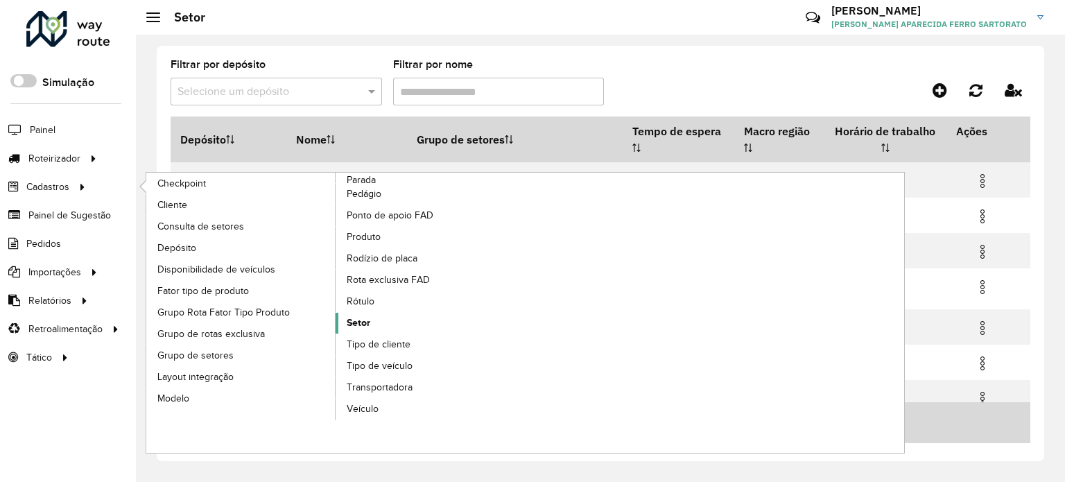
click at [365, 319] on span "Setor" at bounding box center [359, 322] width 24 height 15
click at [375, 326] on link "Setor" at bounding box center [430, 323] width 190 height 21
click at [352, 322] on span "Setor" at bounding box center [359, 322] width 24 height 15
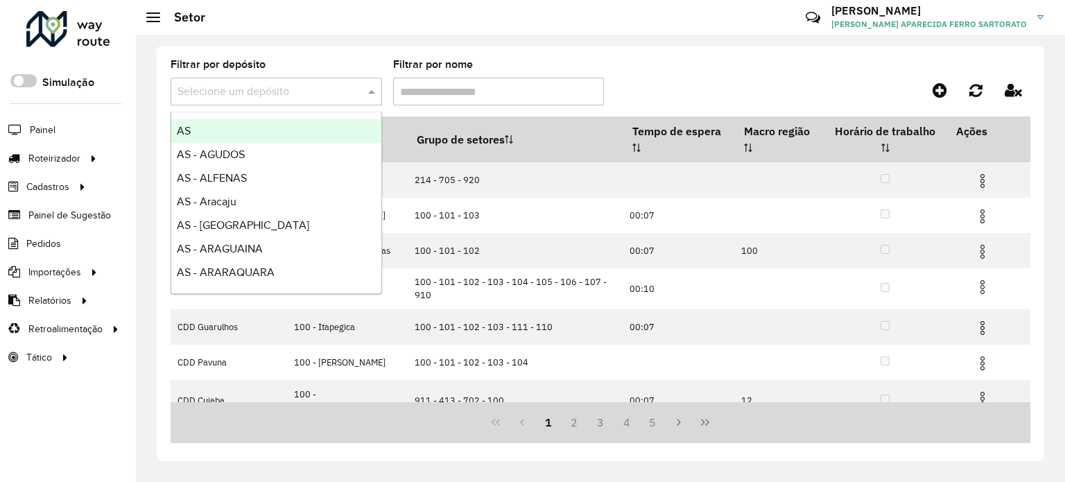
click at [233, 94] on input "text" at bounding box center [262, 92] width 170 height 17
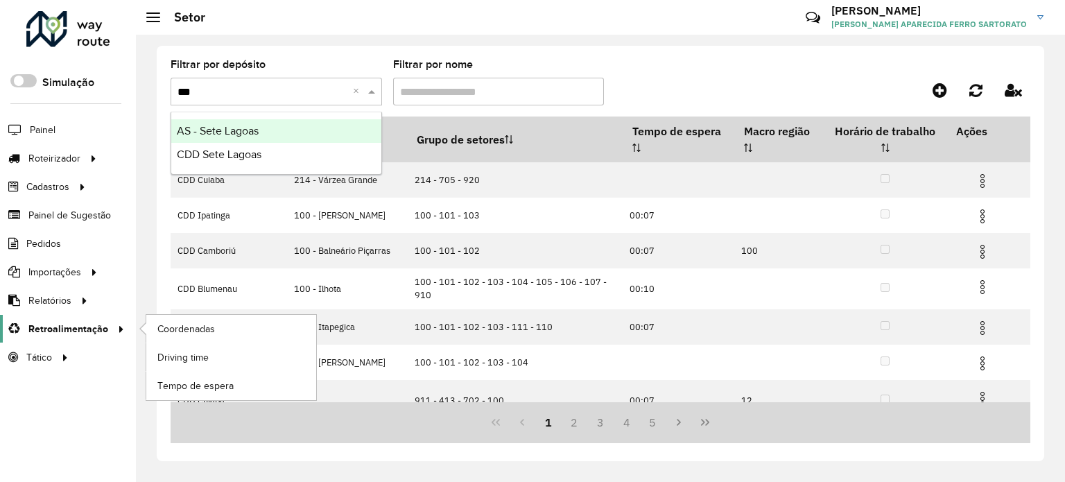
type input "****"
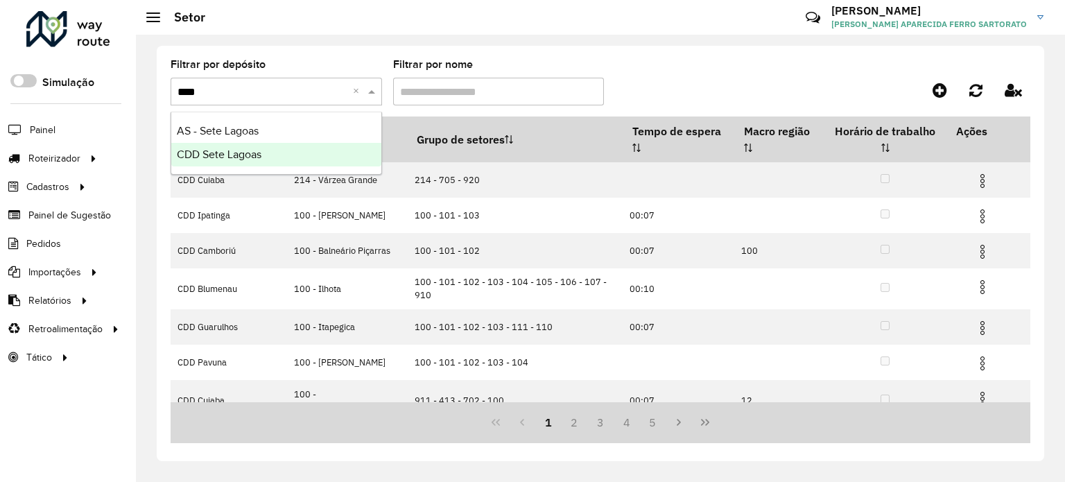
click at [229, 152] on span "CDD Sete Lagoas" at bounding box center [219, 154] width 85 height 12
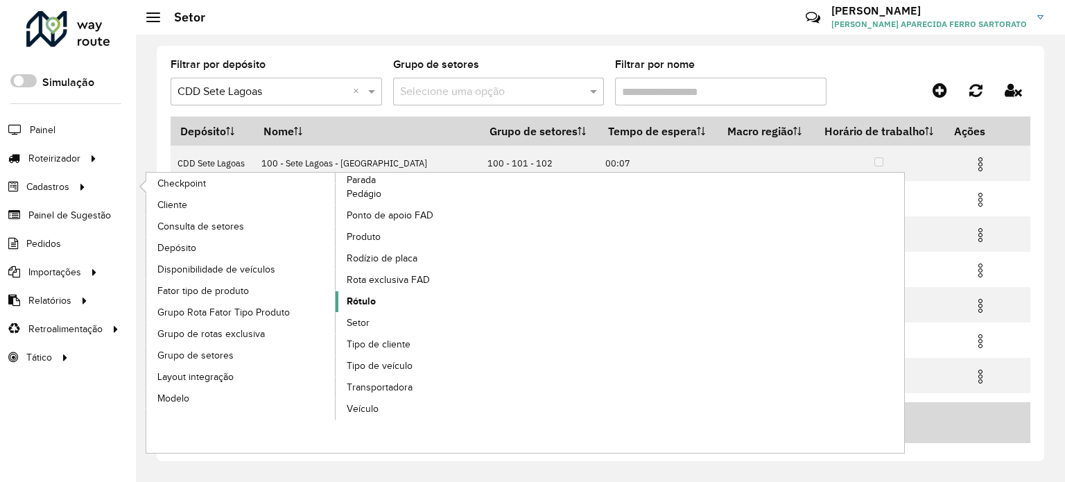
click at [358, 299] on span "Rótulo" at bounding box center [361, 301] width 29 height 15
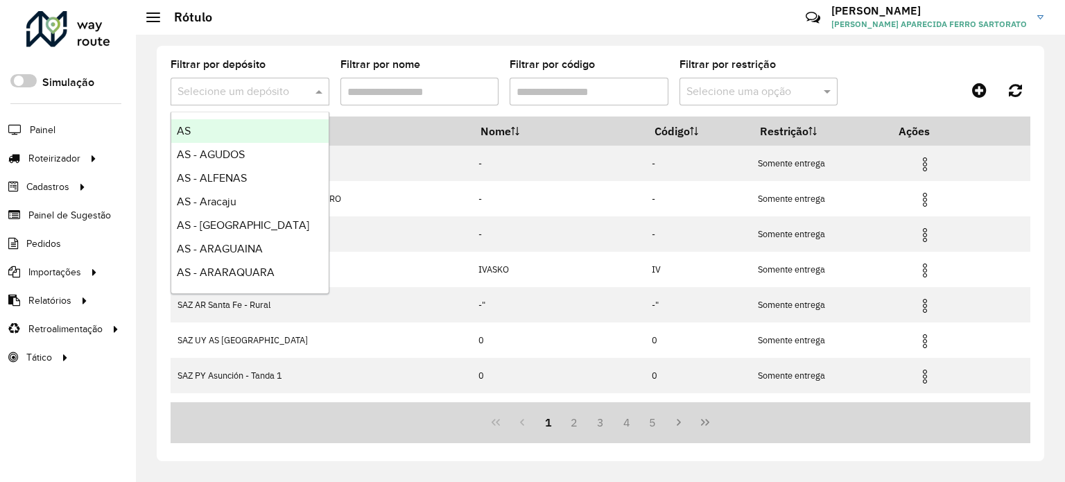
click at [216, 91] on input "text" at bounding box center [235, 92] width 117 height 17
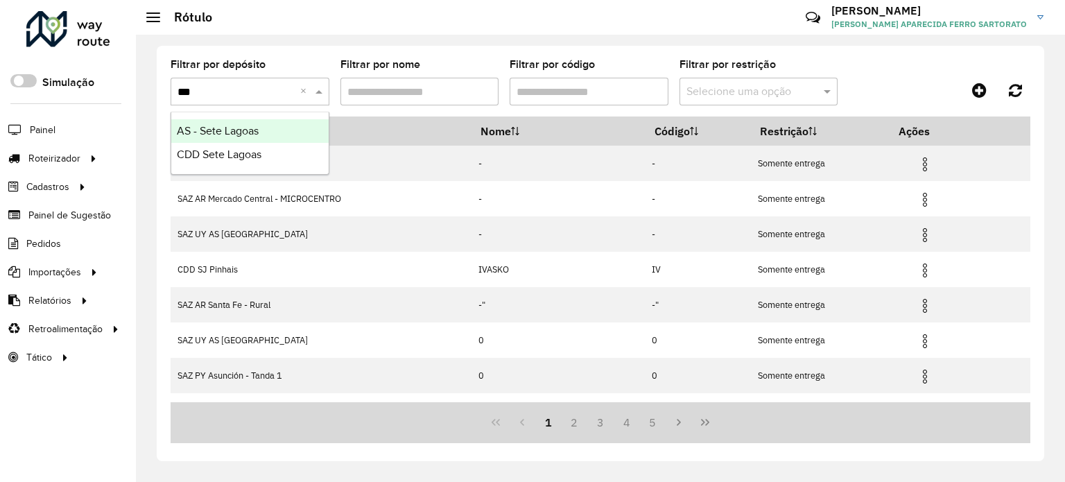
type input "****"
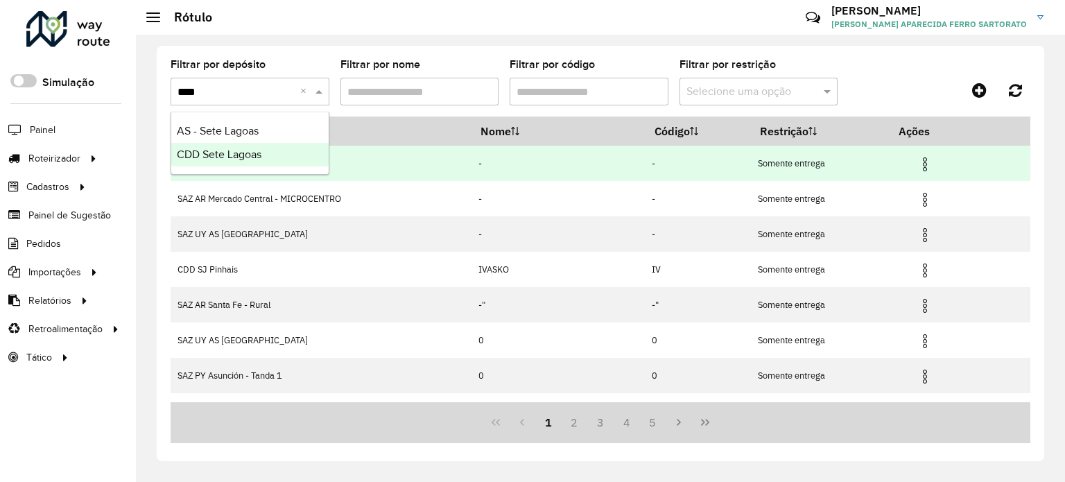
click at [240, 159] on span "CDD Sete Lagoas" at bounding box center [219, 154] width 85 height 12
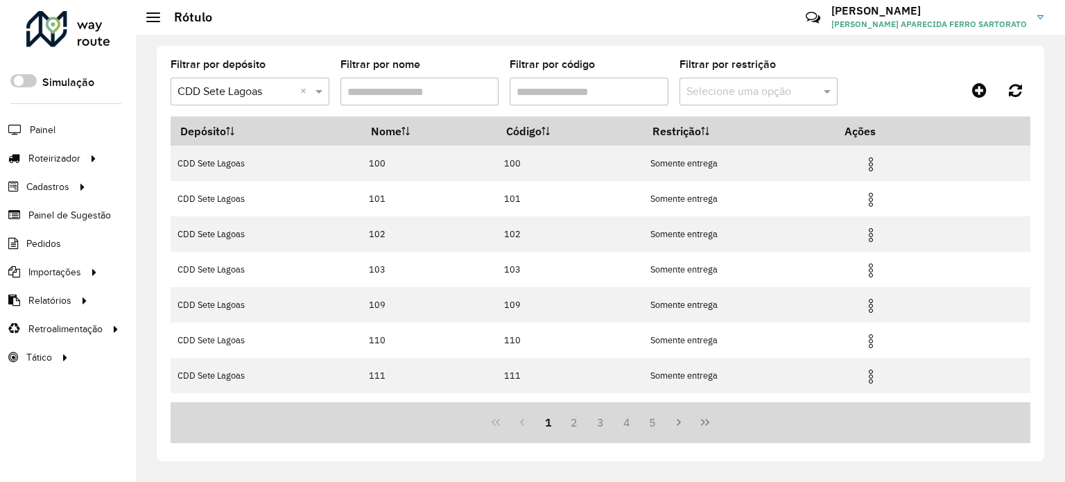
click at [574, 97] on input "Filtrar por código" at bounding box center [588, 92] width 159 height 28
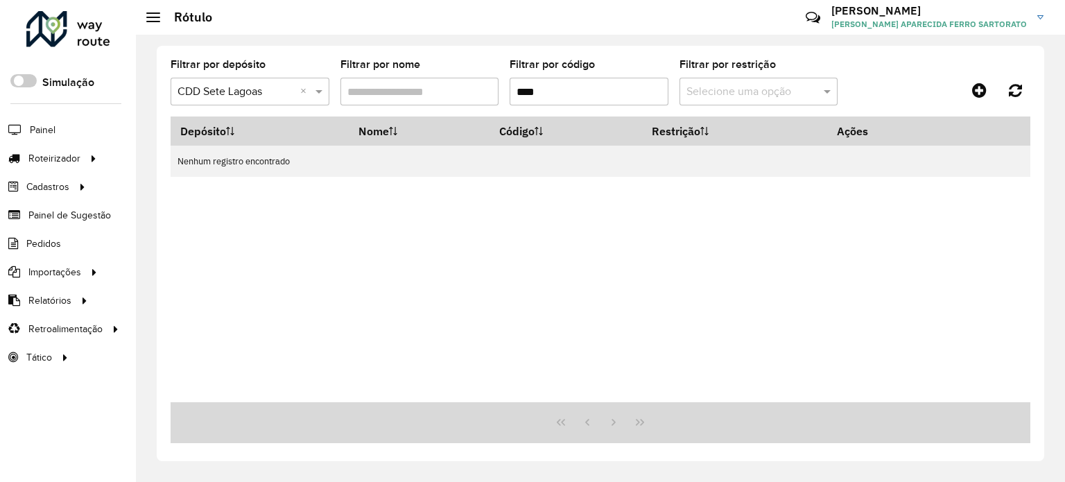
type input "****"
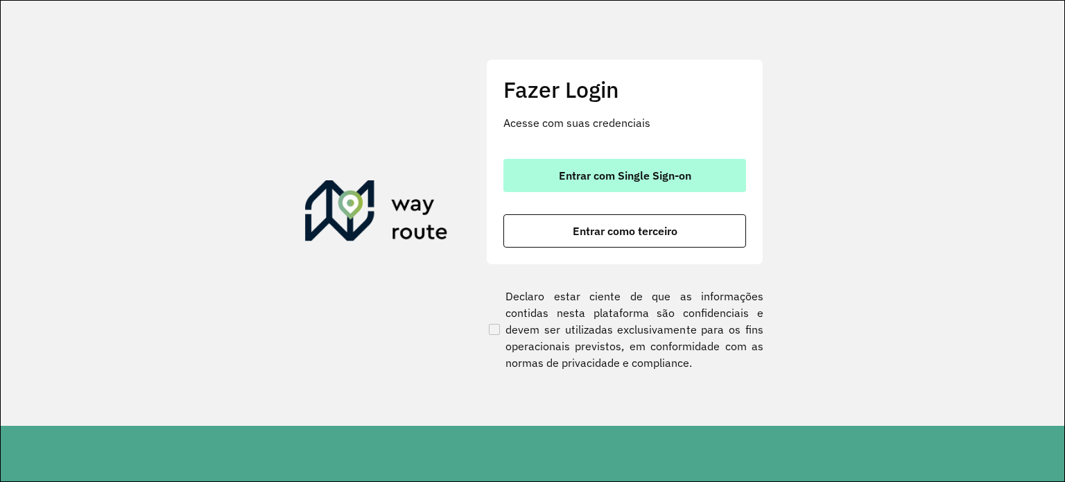
click at [632, 172] on span "Entrar com Single Sign-on" at bounding box center [625, 175] width 132 height 11
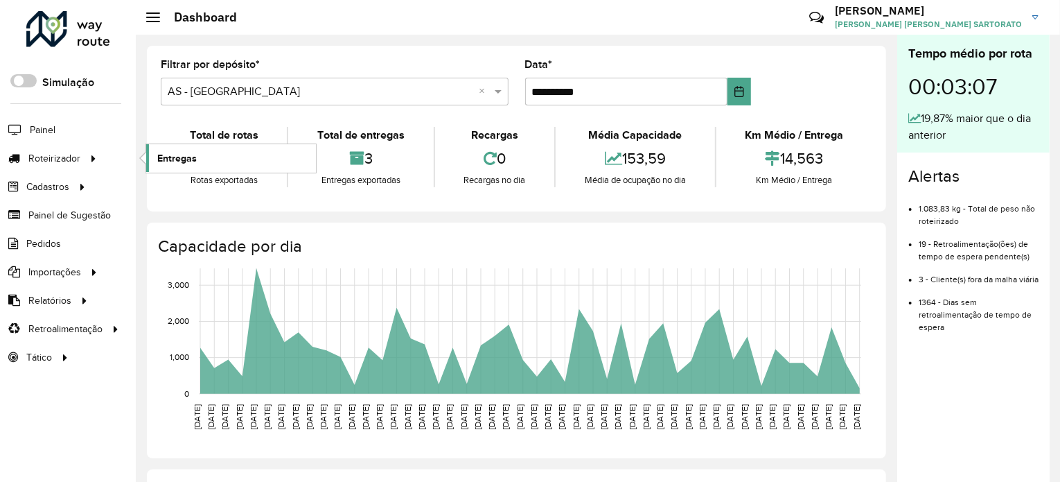
click at [166, 158] on span "Entregas" at bounding box center [177, 158] width 40 height 15
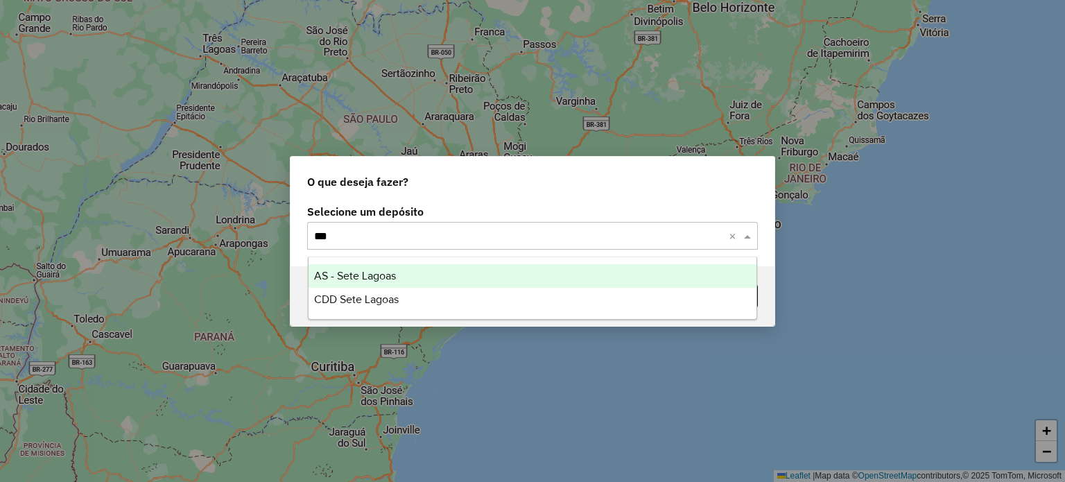
type input "****"
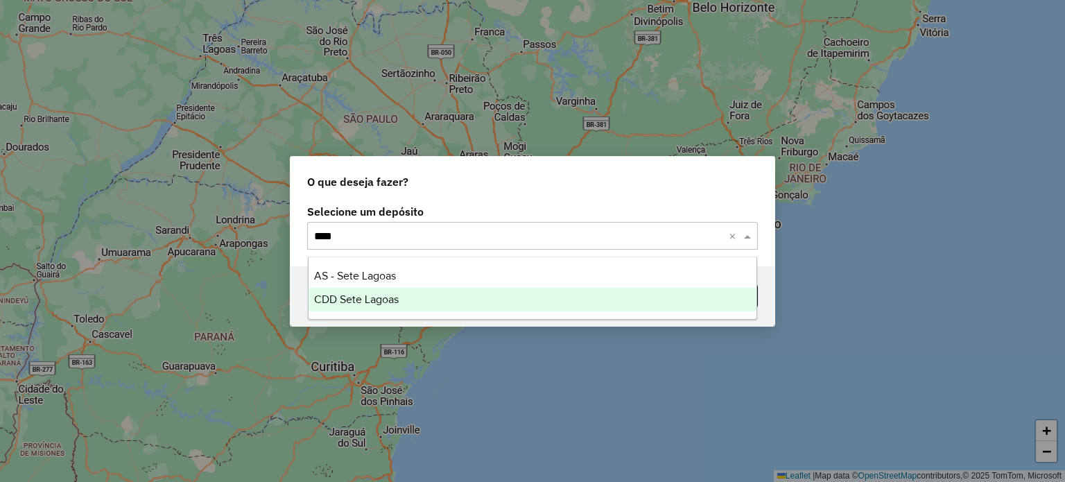
click at [412, 298] on div "CDD Sete Lagoas" at bounding box center [532, 300] width 448 height 24
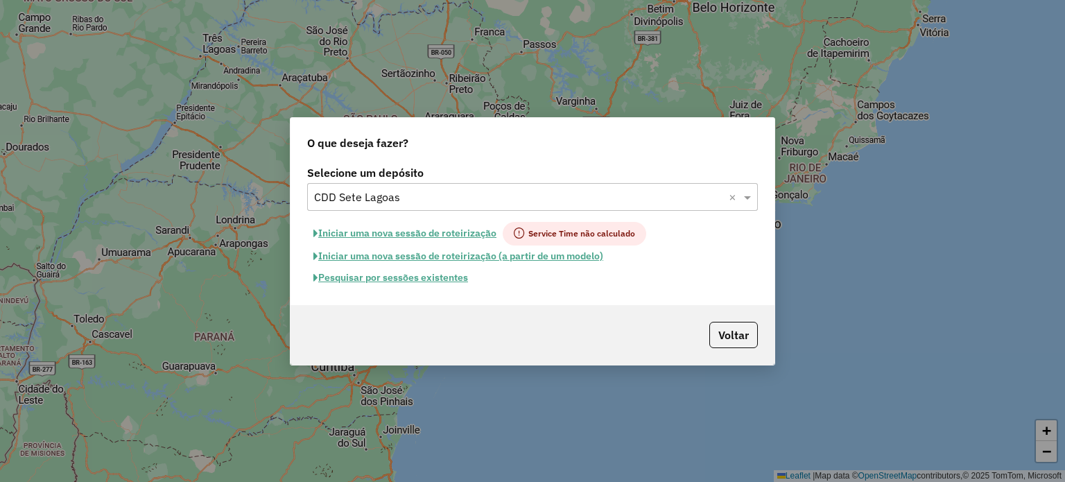
click at [380, 279] on button "Pesquisar por sessões existentes" at bounding box center [390, 277] width 167 height 21
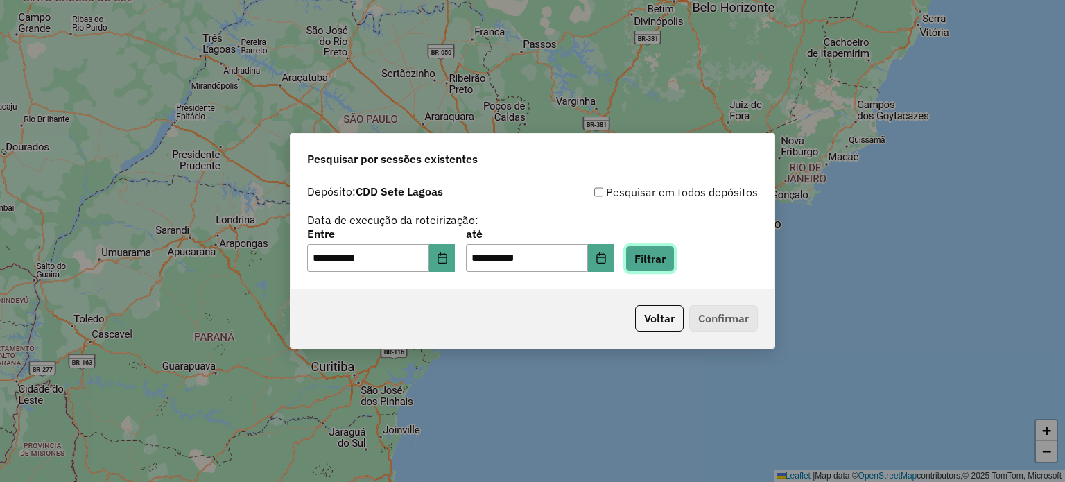
click at [674, 265] on button "Filtrar" at bounding box center [649, 258] width 49 height 26
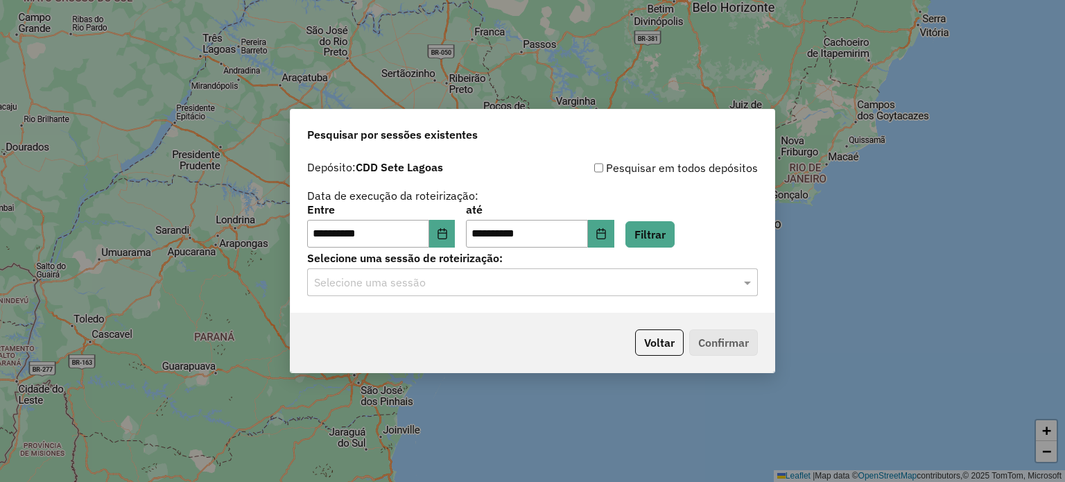
click at [338, 285] on input "text" at bounding box center [518, 282] width 409 height 17
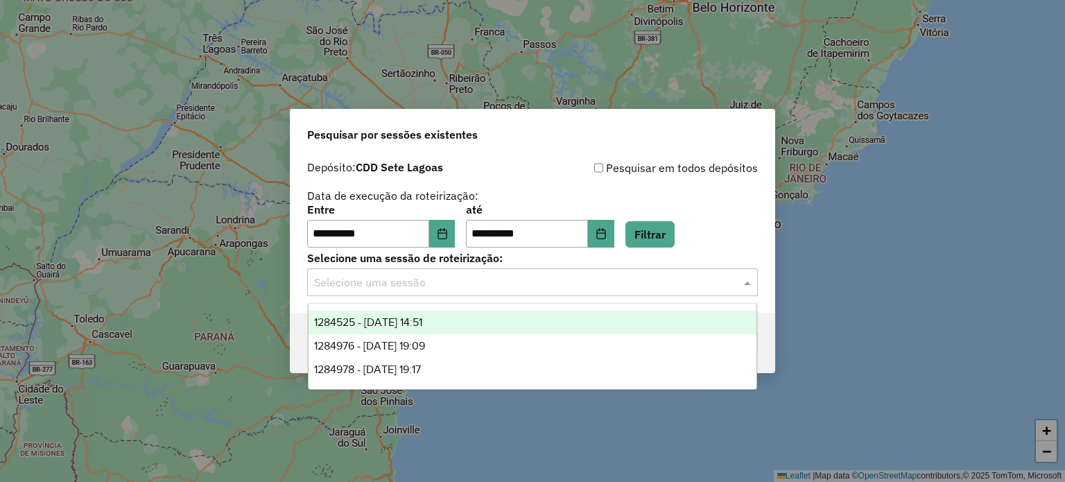
click at [374, 326] on span "1284525 - 29/09/2025 14:51" at bounding box center [368, 322] width 108 height 12
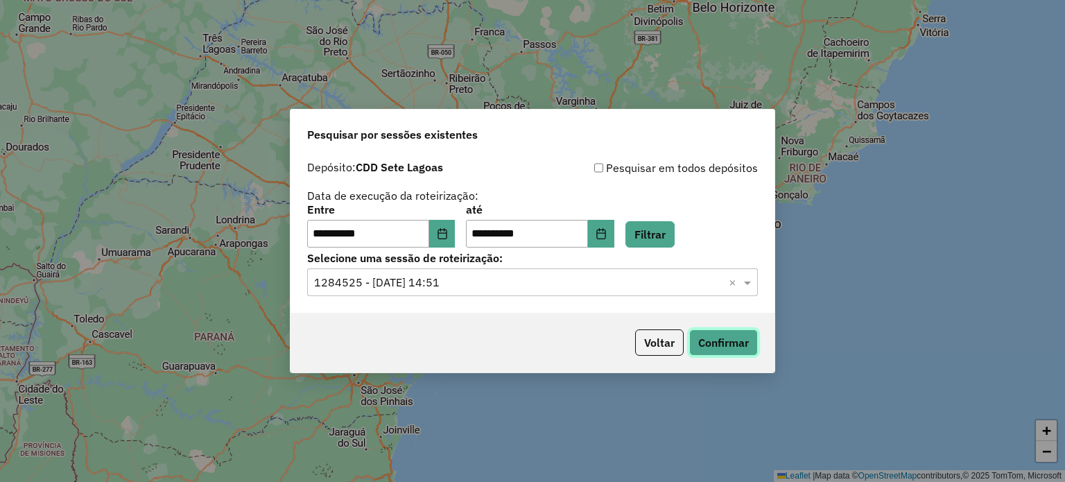
click at [743, 350] on button "Confirmar" at bounding box center [723, 342] width 69 height 26
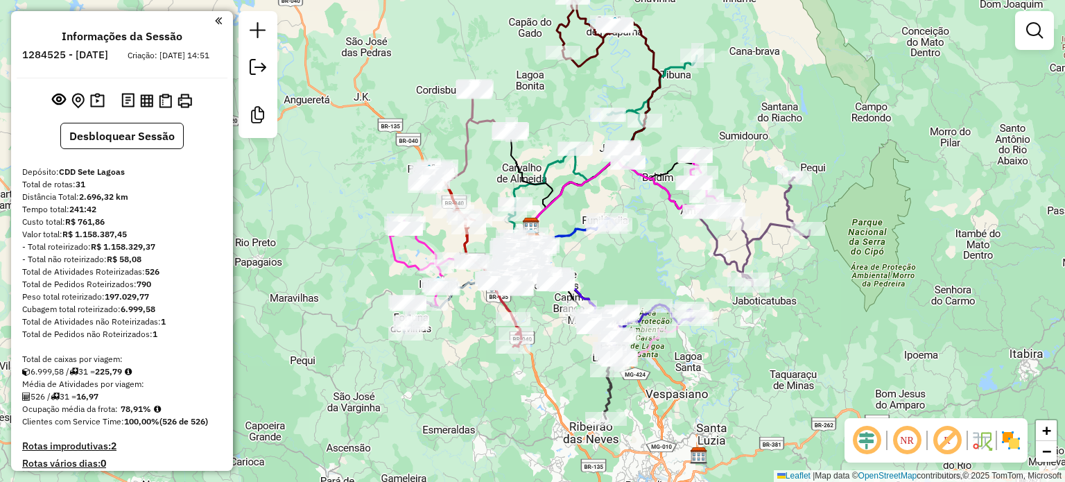
click at [947, 439] on em at bounding box center [946, 439] width 33 height 33
click at [948, 439] on em at bounding box center [946, 439] width 33 height 33
click at [945, 439] on em at bounding box center [946, 439] width 33 height 33
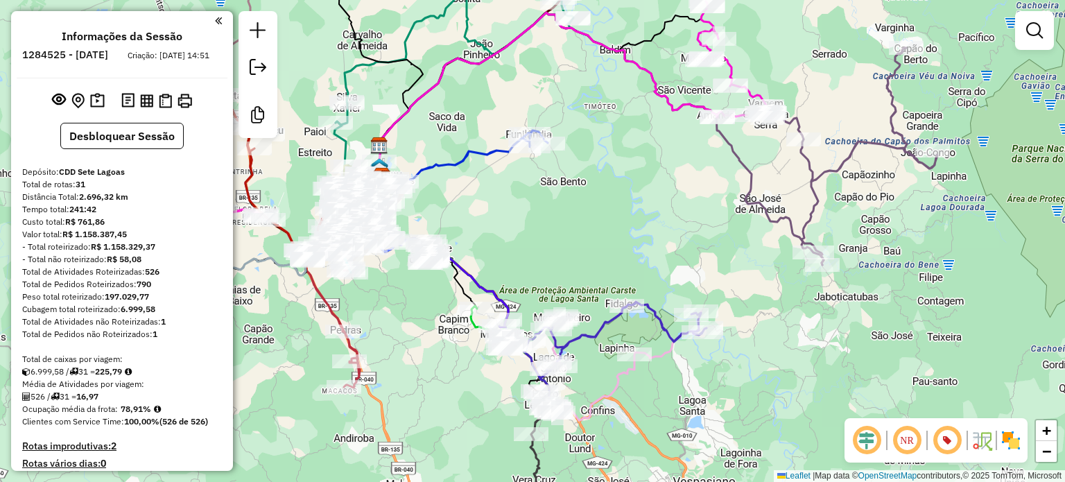
drag, startPoint x: 633, startPoint y: 277, endPoint x: 696, endPoint y: 250, distance: 68.6
click at [715, 240] on div "Janela de atendimento Grade de atendimento Capacidade Transportadoras Veículos …" at bounding box center [532, 241] width 1065 height 482
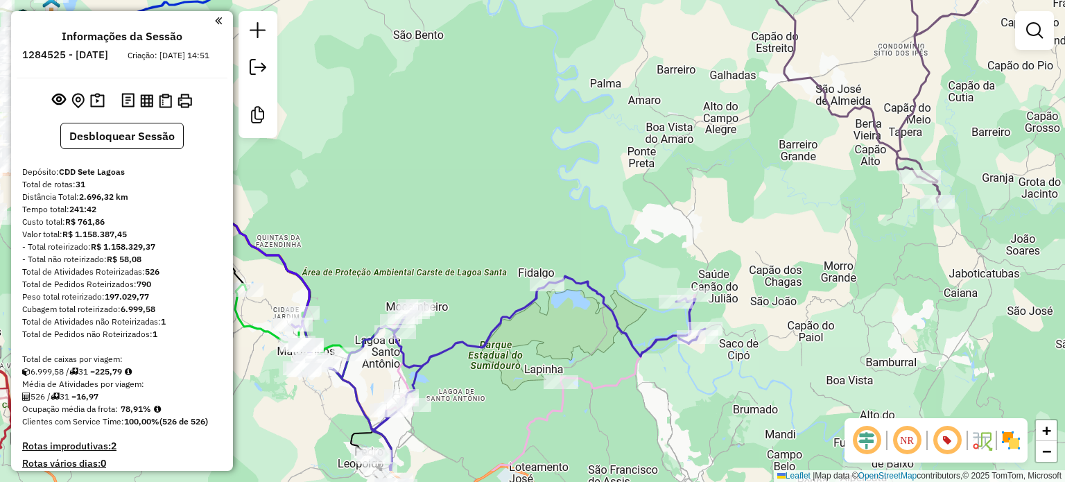
drag, startPoint x: 618, startPoint y: 287, endPoint x: 554, endPoint y: 229, distance: 85.4
click at [554, 229] on div "Janela de atendimento Grade de atendimento Capacidade Transportadoras Veículos …" at bounding box center [532, 241] width 1065 height 482
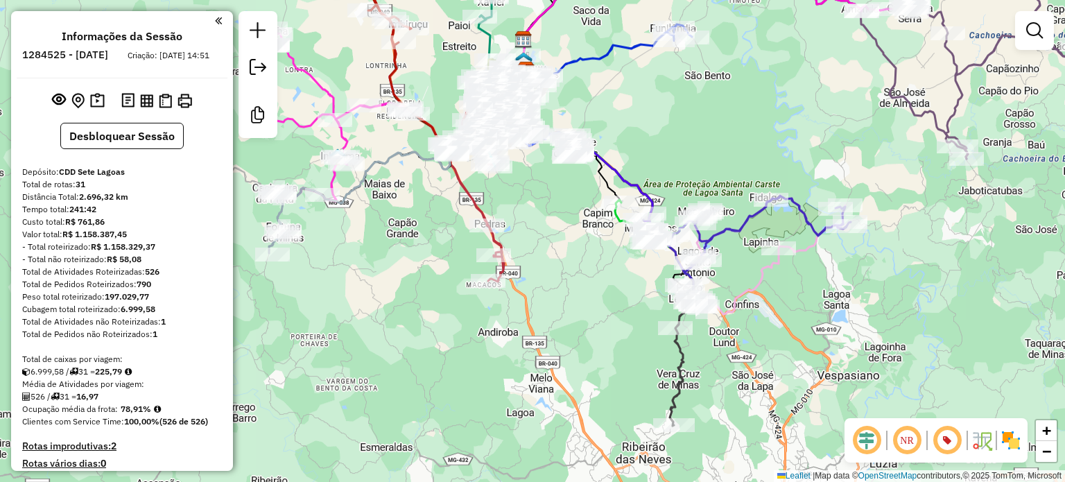
drag, startPoint x: 563, startPoint y: 188, endPoint x: 715, endPoint y: 125, distance: 165.0
click at [715, 125] on div "Janela de atendimento Grade de atendimento Capacidade Transportadoras Veículos …" at bounding box center [532, 241] width 1065 height 482
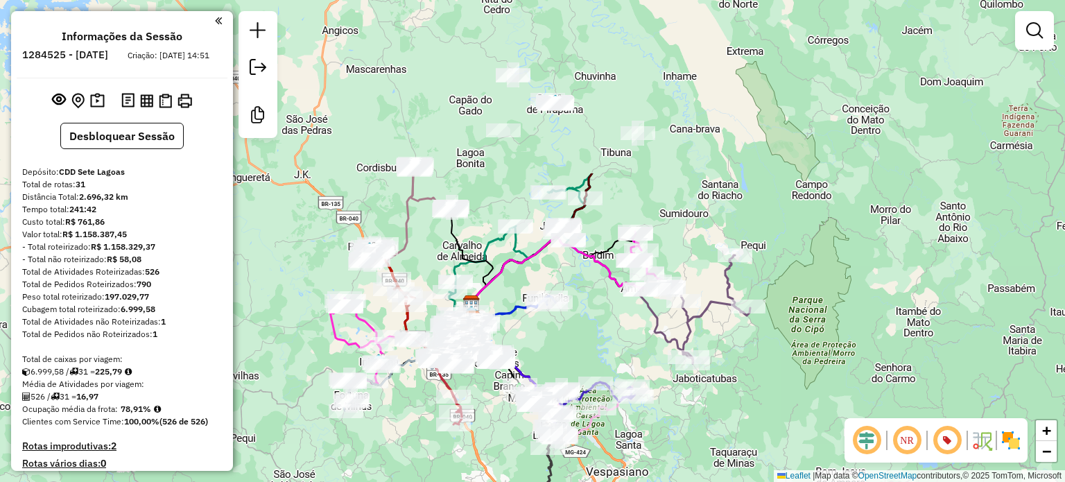
drag, startPoint x: 733, startPoint y: 121, endPoint x: 561, endPoint y: 292, distance: 241.6
click at [570, 309] on div "Janela de atendimento Grade de atendimento Capacidade Transportadoras Veículos …" at bounding box center [532, 241] width 1065 height 482
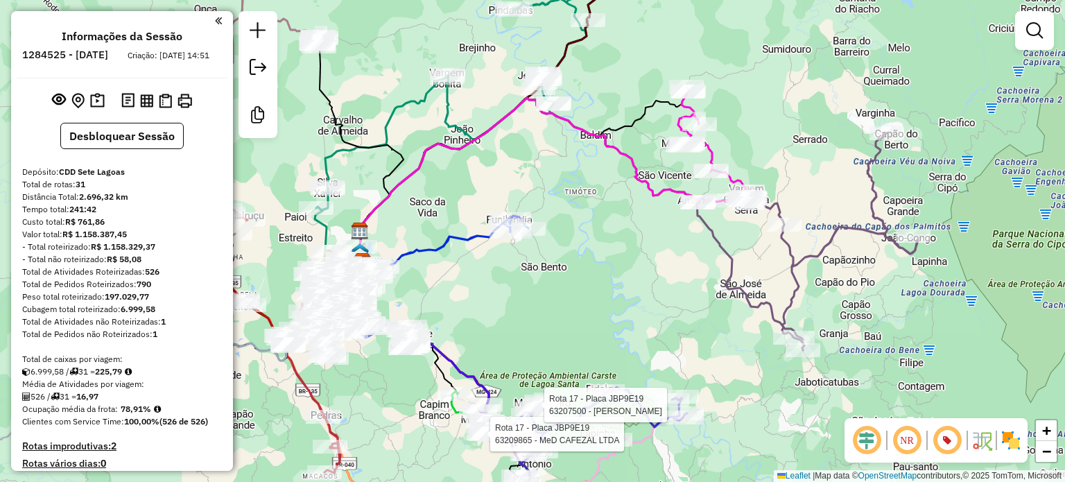
drag, startPoint x: 584, startPoint y: 301, endPoint x: 595, endPoint y: 274, distance: 29.6
click at [595, 274] on div "Rota 17 - Placa JBP9E19 63209865 - MeD CAFEZAL LTDA Rota 17 - Placa JBP9E19 632…" at bounding box center [532, 241] width 1065 height 482
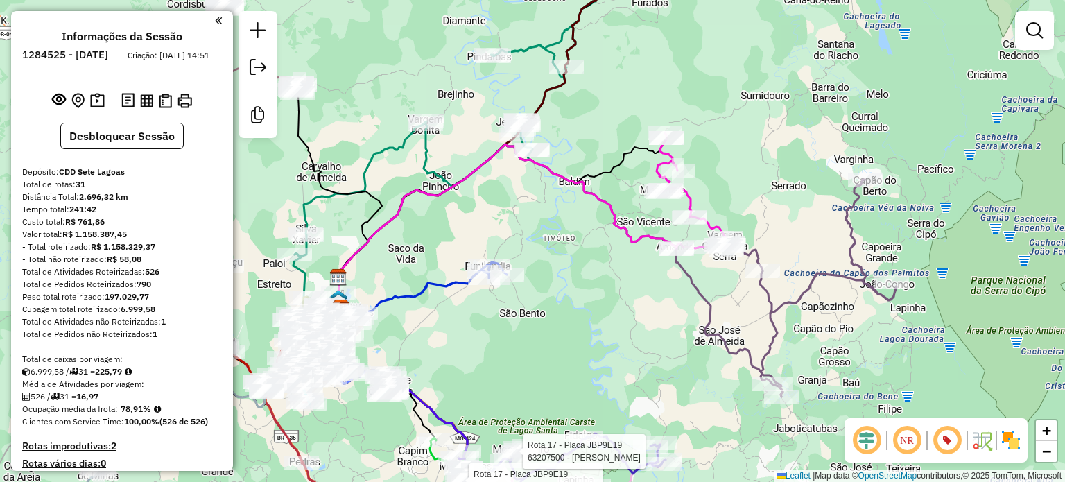
drag, startPoint x: 595, startPoint y: 295, endPoint x: 575, endPoint y: 317, distance: 30.0
click at [575, 317] on div "Rota 17 - Placa JBP9E19 63209865 - MeD CAFEZAL LTDA Rota 17 - Placa JBP9E19 632…" at bounding box center [532, 241] width 1065 height 482
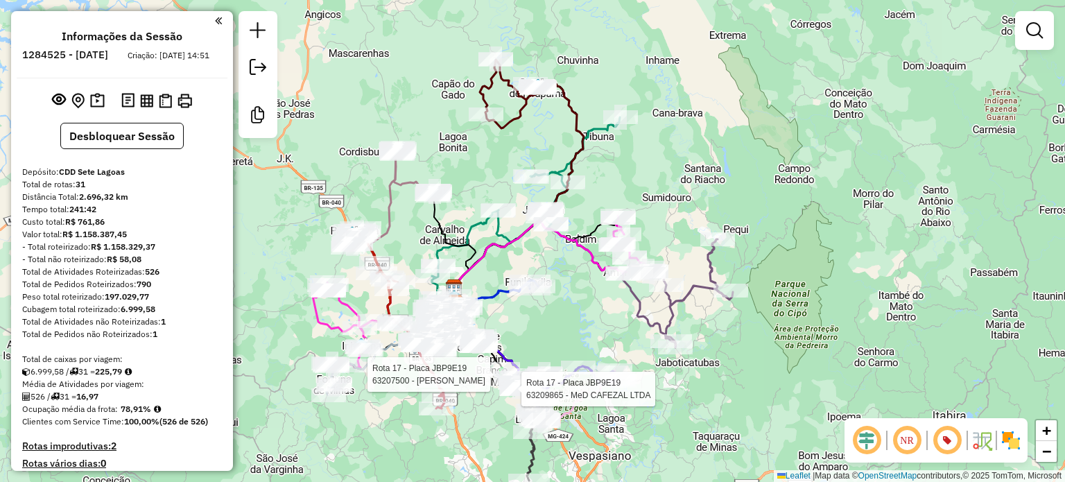
click at [868, 445] on em at bounding box center [866, 439] width 33 height 33
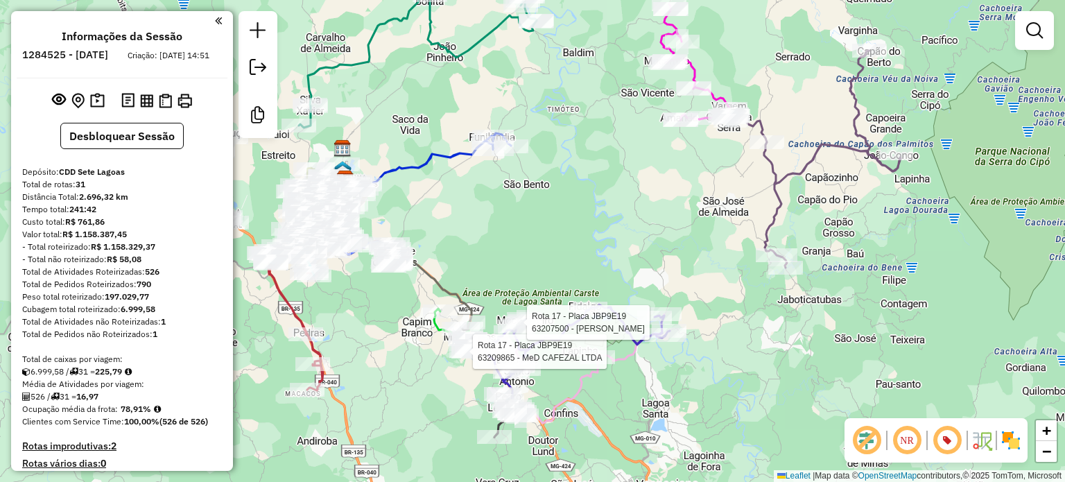
drag, startPoint x: 602, startPoint y: 318, endPoint x: 612, endPoint y: 228, distance: 90.7
click at [612, 228] on div "Rota 17 - Placa JBP9E19 63209865 - MeD CAFEZAL LTDA Rota 17 - Placa JBP9E19 632…" at bounding box center [532, 241] width 1065 height 482
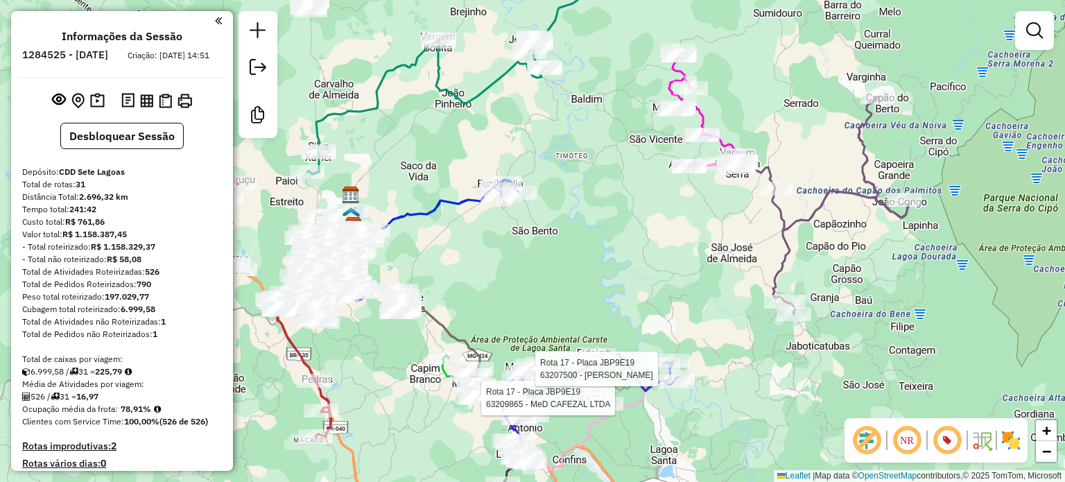
select select "**********"
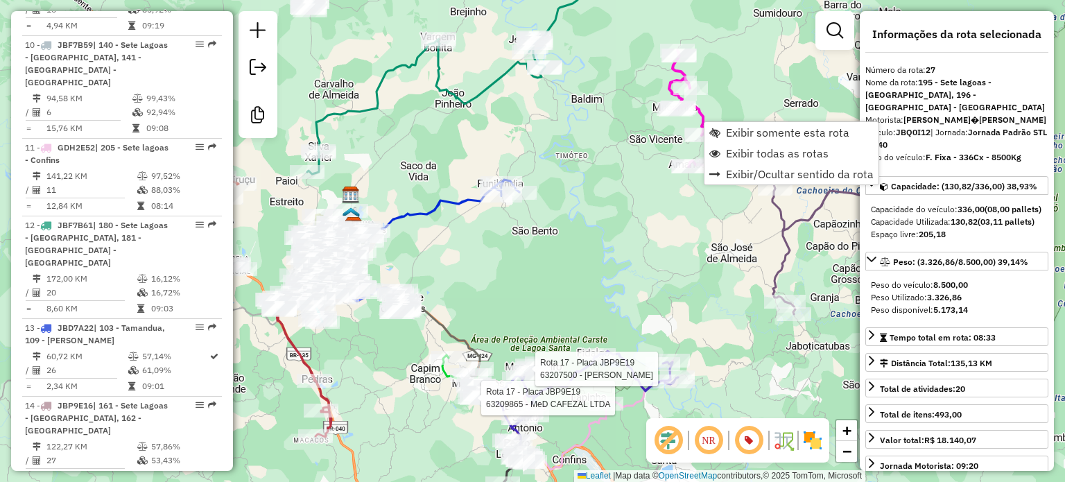
scroll to position [2782, 0]
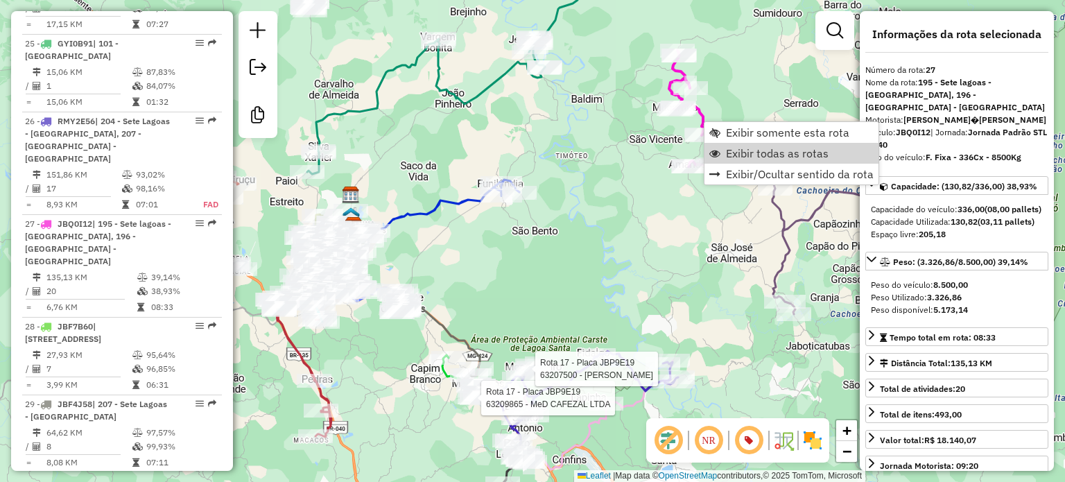
click at [682, 213] on div "Rota 17 - Placa JBP9E19 63209865 - MeD CAFEZAL LTDA Rota 17 - Placa JBP9E19 632…" at bounding box center [532, 241] width 1065 height 482
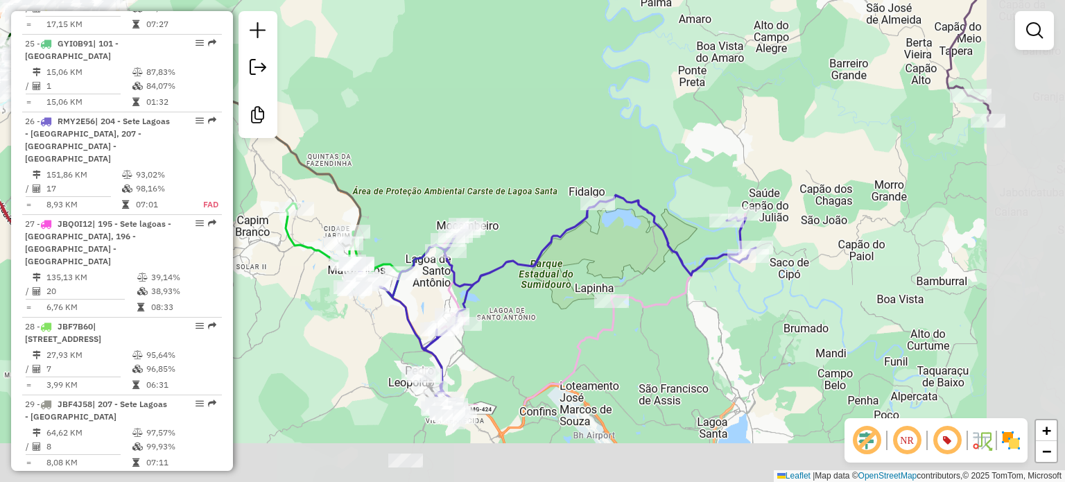
drag, startPoint x: 649, startPoint y: 276, endPoint x: 557, endPoint y: 160, distance: 147.5
click at [559, 161] on div "Janela de atendimento Grade de atendimento Capacidade Transportadoras Veículos …" at bounding box center [532, 241] width 1065 height 482
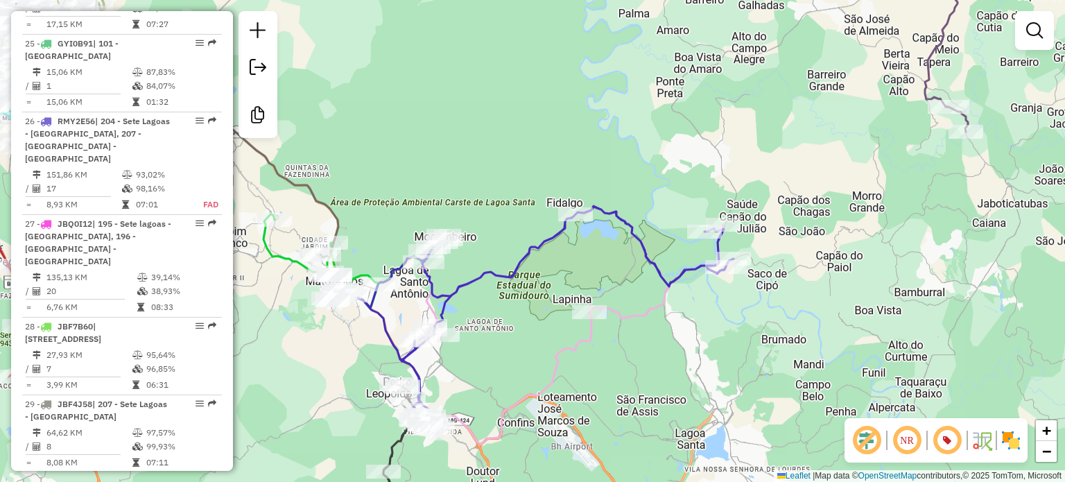
drag, startPoint x: 688, startPoint y: 163, endPoint x: 618, endPoint y: 185, distance: 74.1
click at [618, 185] on div "Janela de atendimento Grade de atendimento Capacidade Transportadoras Veículos …" at bounding box center [532, 241] width 1065 height 482
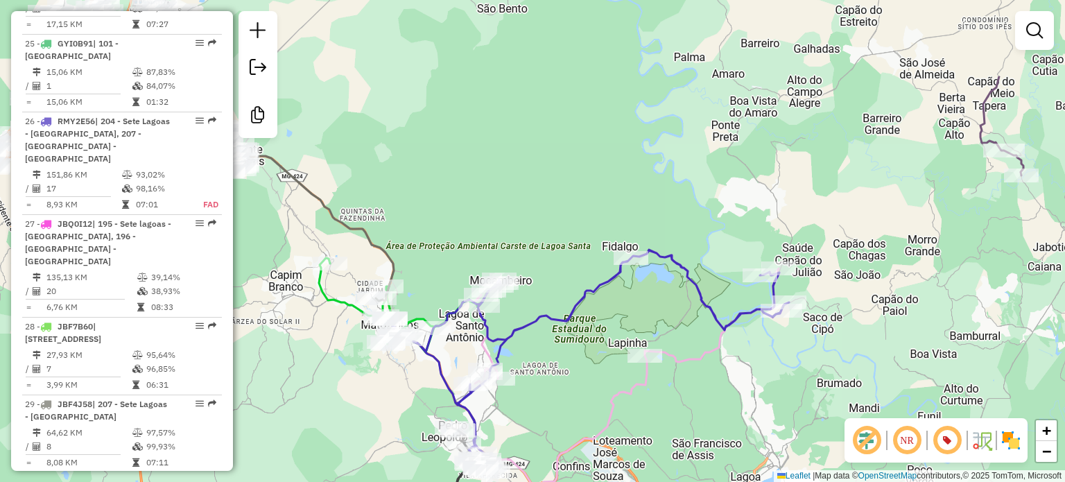
drag, startPoint x: 526, startPoint y: 204, endPoint x: 654, endPoint y: 282, distance: 150.2
click at [660, 290] on div "Janela de atendimento Grade de atendimento Capacidade Transportadoras Veículos …" at bounding box center [532, 241] width 1065 height 482
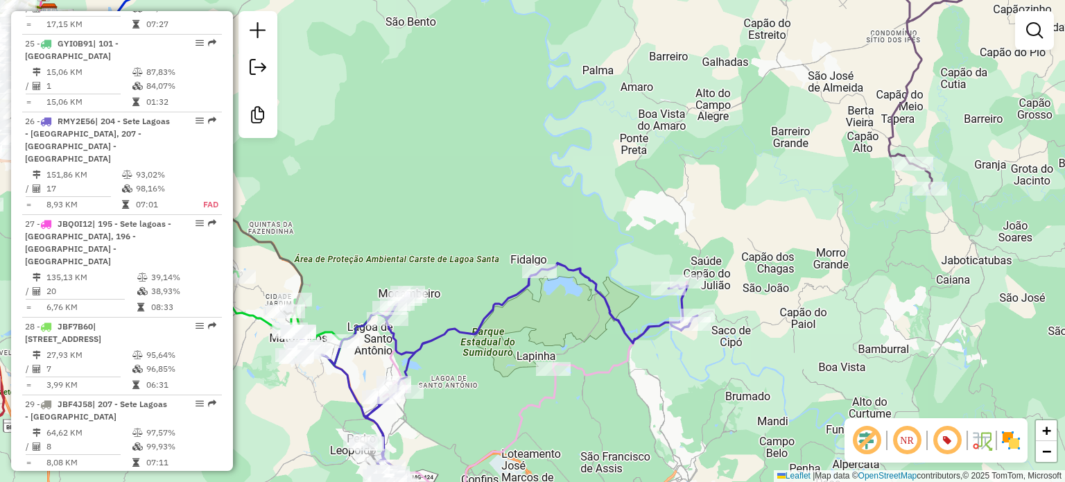
drag, startPoint x: 496, startPoint y: 202, endPoint x: 426, endPoint y: 139, distance: 93.8
click at [426, 141] on div "Janela de atendimento Grade de atendimento Capacidade Transportadoras Veículos …" at bounding box center [532, 241] width 1065 height 482
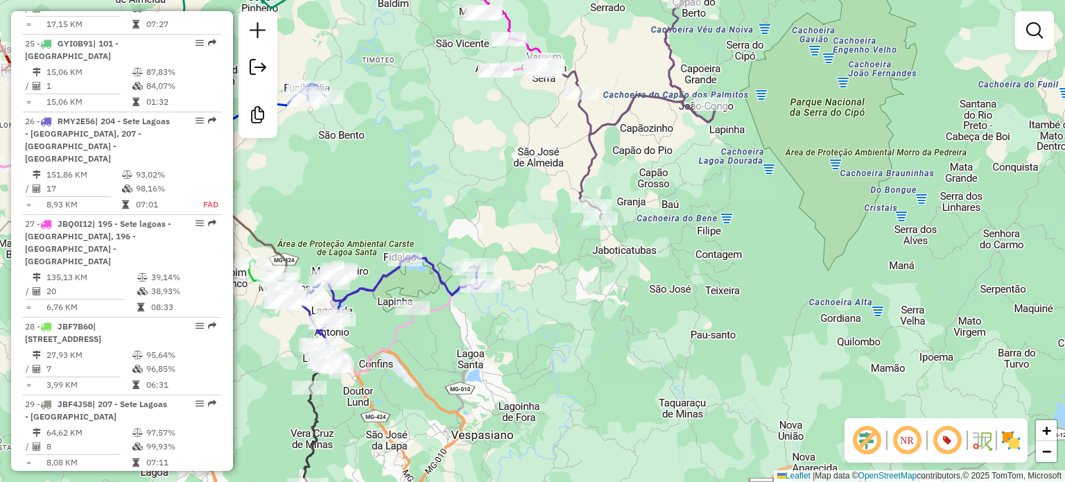
drag, startPoint x: 435, startPoint y: 337, endPoint x: 549, endPoint y: 335, distance: 113.7
click at [549, 335] on div "Janela de atendimento Grade de atendimento Capacidade Transportadoras Veículos …" at bounding box center [532, 241] width 1065 height 482
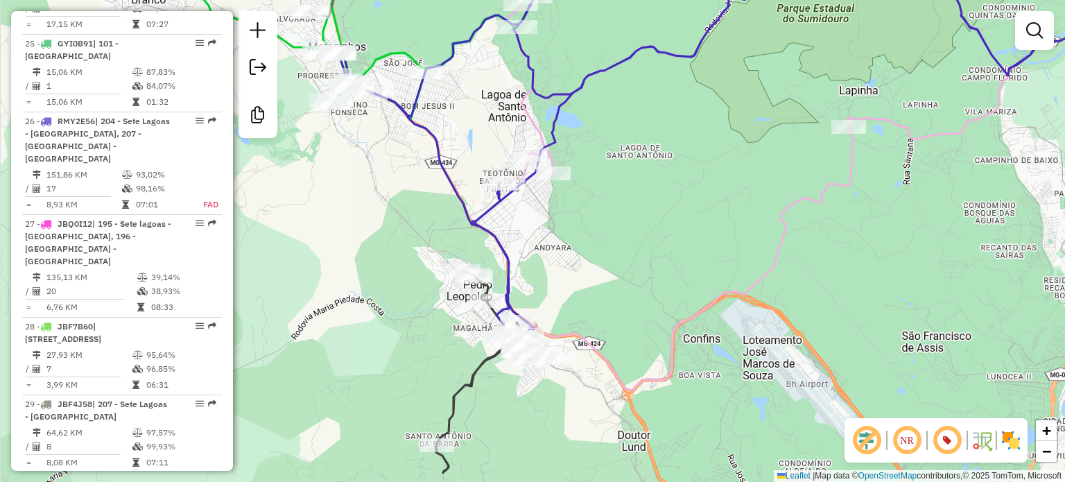
drag, startPoint x: 541, startPoint y: 342, endPoint x: 589, endPoint y: 283, distance: 75.3
click at [593, 282] on div "Janela de atendimento Grade de atendimento Capacidade Transportadoras Veículos …" at bounding box center [532, 241] width 1065 height 482
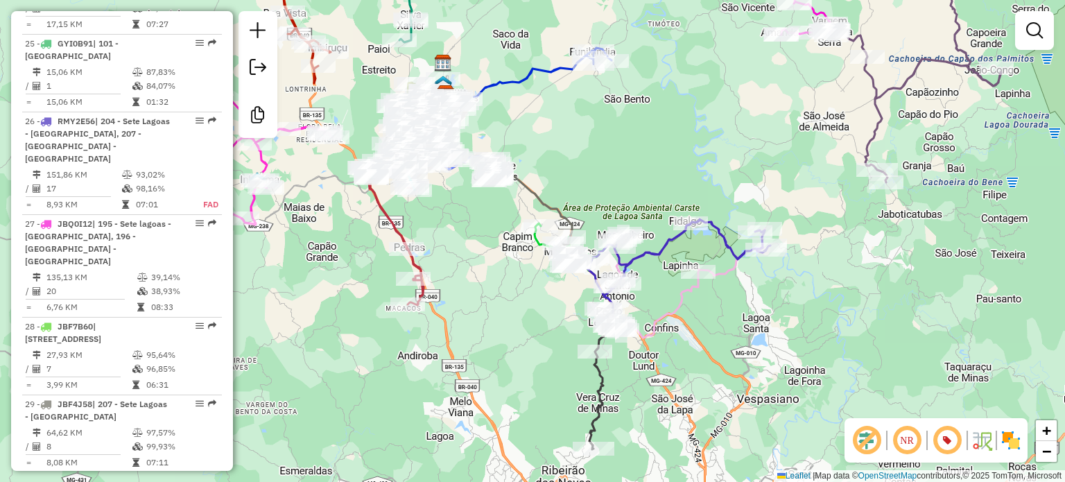
drag, startPoint x: 668, startPoint y: 119, endPoint x: 678, endPoint y: 167, distance: 49.5
click at [678, 167] on div "Janela de atendimento Grade de atendimento Capacidade Transportadoras Veículos …" at bounding box center [532, 241] width 1065 height 482
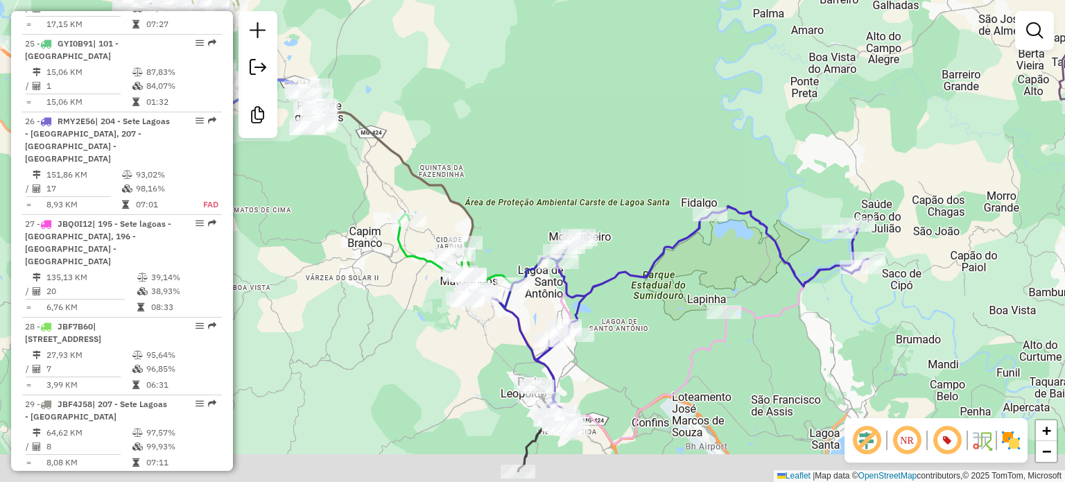
drag, startPoint x: 646, startPoint y: 218, endPoint x: 597, endPoint y: 105, distance: 123.6
click at [597, 105] on div "Janela de atendimento Grade de atendimento Capacidade Transportadoras Veículos …" at bounding box center [532, 241] width 1065 height 482
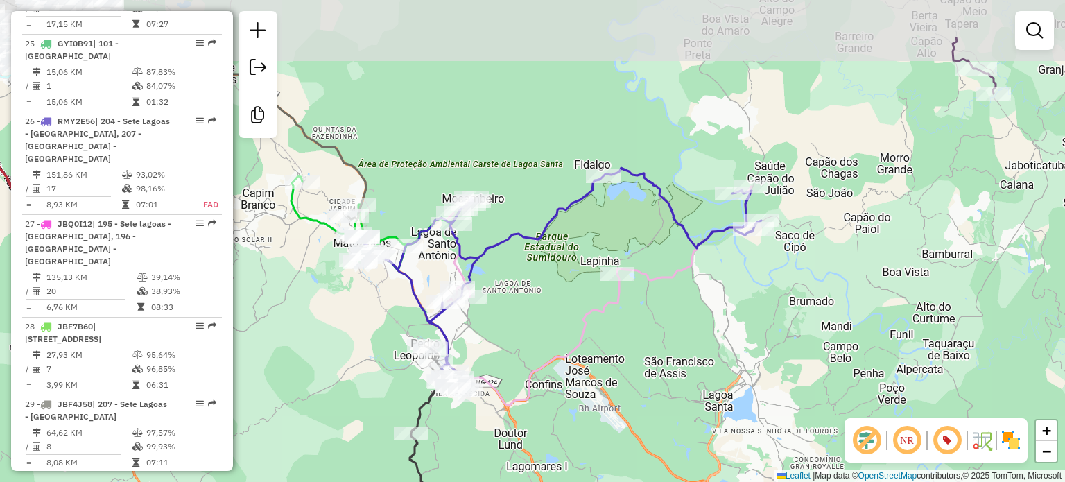
drag, startPoint x: 672, startPoint y: 137, endPoint x: 585, endPoint y: 229, distance: 126.5
click at [591, 227] on div "Janela de atendimento Grade de atendimento Capacidade Transportadoras Veículos …" at bounding box center [532, 241] width 1065 height 482
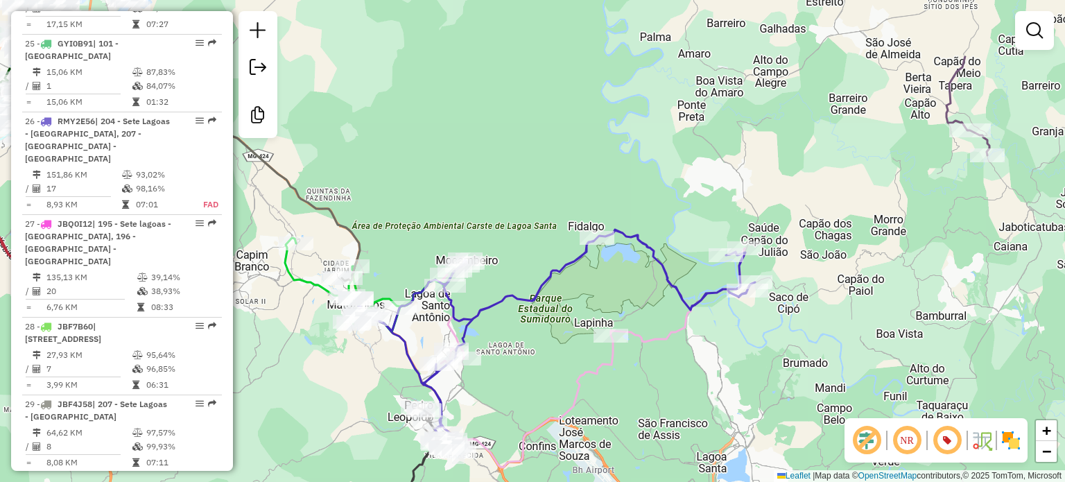
drag, startPoint x: 760, startPoint y: 262, endPoint x: 712, endPoint y: 364, distance: 112.3
click at [712, 364] on div "Janela de atendimento Grade de atendimento Capacidade Transportadoras Veículos …" at bounding box center [532, 241] width 1065 height 482
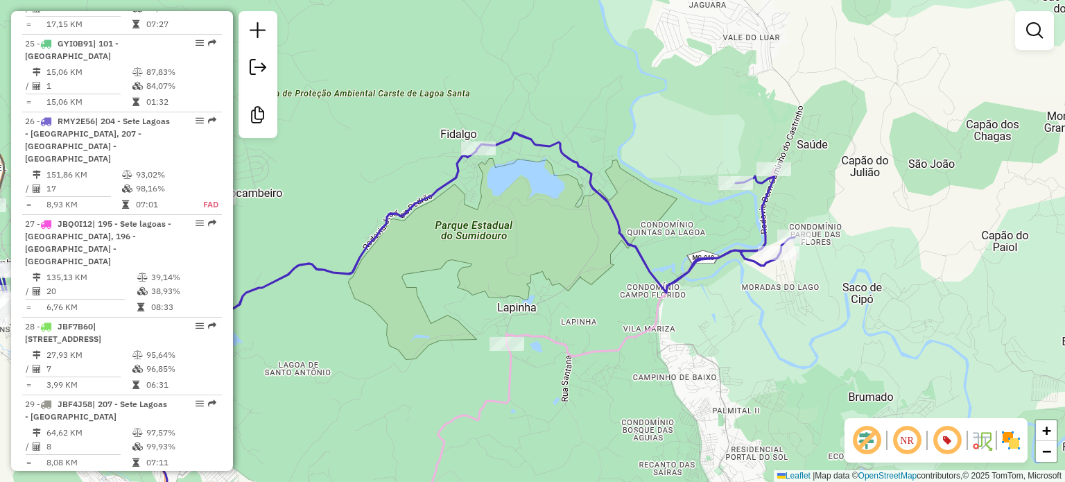
drag, startPoint x: 678, startPoint y: 210, endPoint x: 633, endPoint y: 189, distance: 49.3
click at [637, 190] on div "Janela de atendimento Grade de atendimento Capacidade Transportadoras Veículos …" at bounding box center [532, 241] width 1065 height 482
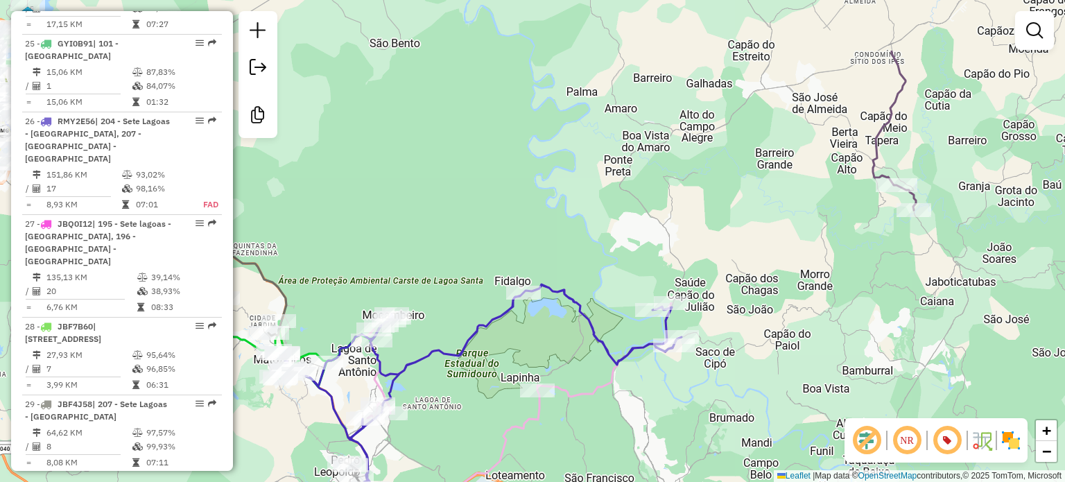
drag, startPoint x: 706, startPoint y: 178, endPoint x: 689, endPoint y: 249, distance: 72.6
click at [689, 249] on div "Janela de atendimento Grade de atendimento Capacidade Transportadoras Veículos …" at bounding box center [532, 241] width 1065 height 482
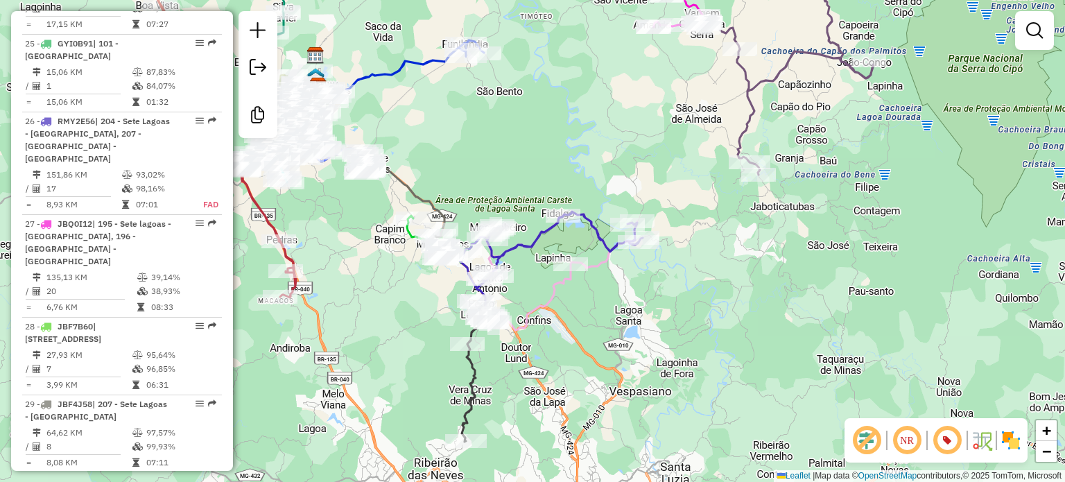
drag, startPoint x: 638, startPoint y: 219, endPoint x: 603, endPoint y: 177, distance: 54.1
click at [603, 177] on div "Janela de atendimento Grade de atendimento Capacidade Transportadoras Veículos …" at bounding box center [532, 241] width 1065 height 482
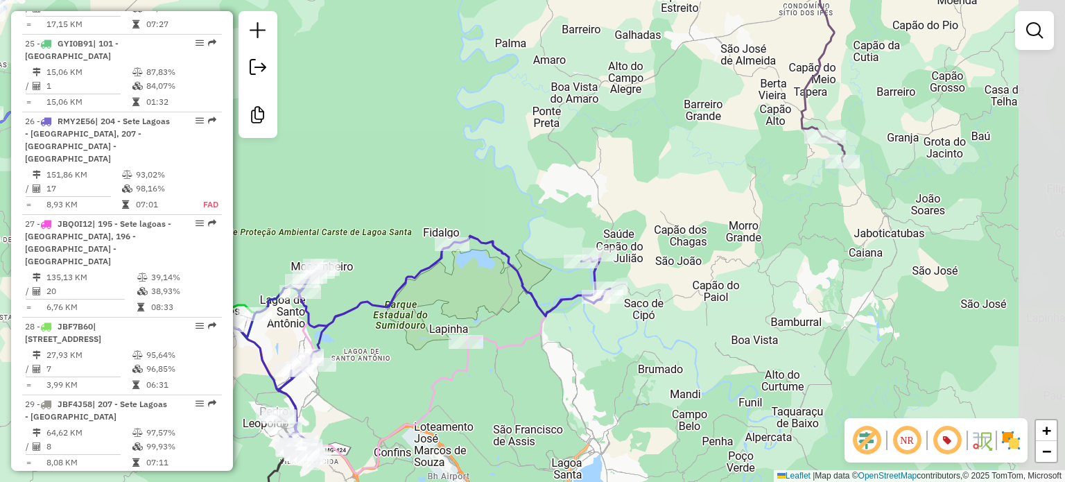
drag, startPoint x: 668, startPoint y: 166, endPoint x: 602, endPoint y: 200, distance: 74.7
click at [602, 200] on div "Janela de atendimento Grade de atendimento Capacidade Transportadoras Veículos …" at bounding box center [532, 241] width 1065 height 482
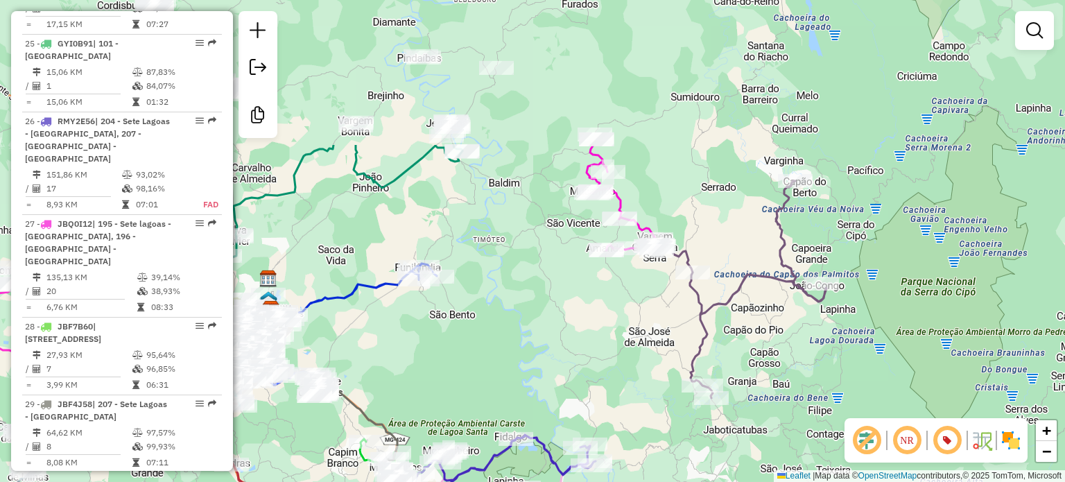
drag, startPoint x: 666, startPoint y: 193, endPoint x: 585, endPoint y: 383, distance: 207.1
click at [585, 383] on div "Janela de atendimento Grade de atendimento Capacidade Transportadoras Veículos …" at bounding box center [532, 241] width 1065 height 482
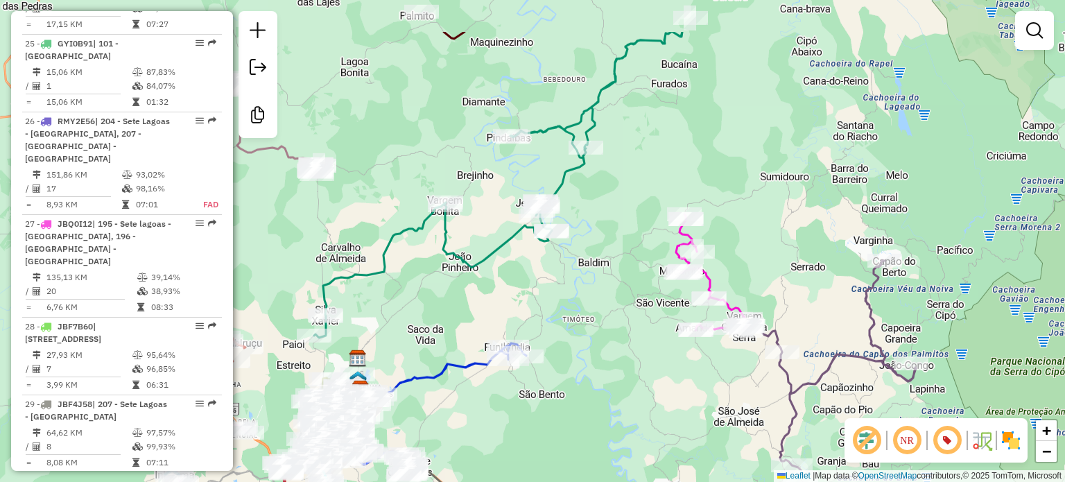
drag, startPoint x: 581, startPoint y: 306, endPoint x: 660, endPoint y: 373, distance: 104.3
click at [660, 373] on div "Janela de atendimento Grade de atendimento Capacidade Transportadoras Veículos …" at bounding box center [532, 241] width 1065 height 482
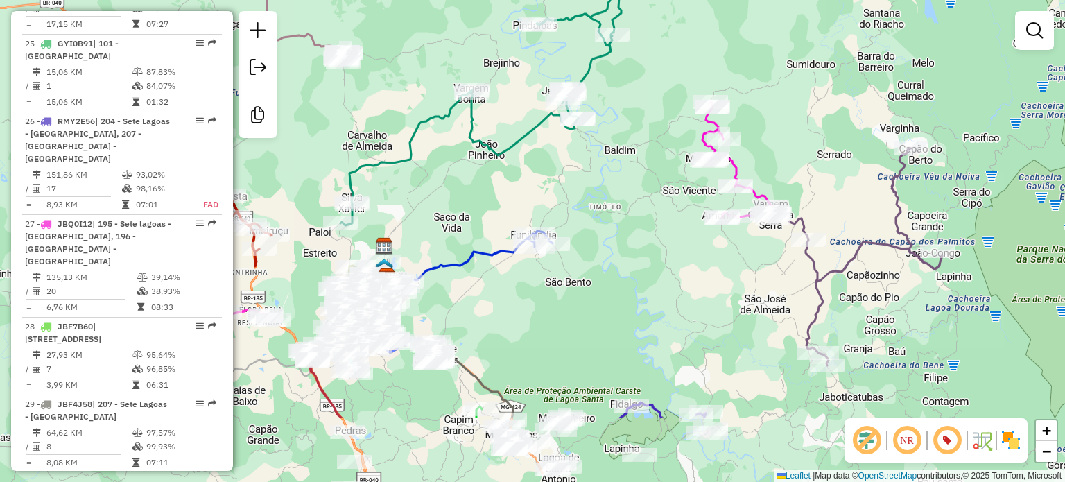
drag, startPoint x: 625, startPoint y: 318, endPoint x: 635, endPoint y: 254, distance: 64.5
click at [635, 254] on div "Janela de atendimento Grade de atendimento Capacidade Transportadoras Veículos …" at bounding box center [532, 241] width 1065 height 482
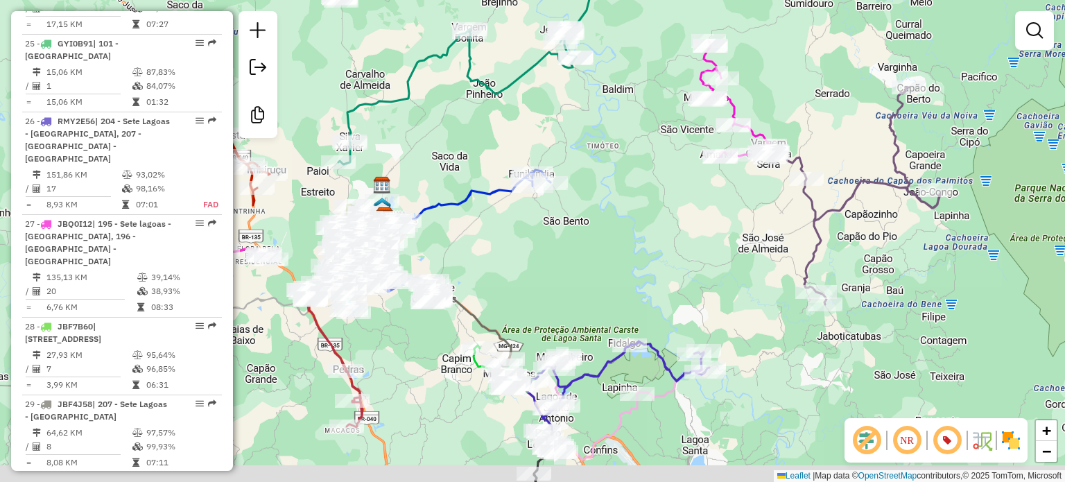
drag, startPoint x: 654, startPoint y: 293, endPoint x: 641, endPoint y: 223, distance: 71.1
click at [641, 223] on div "Janela de atendimento Grade de atendimento Capacidade Transportadoras Veículos …" at bounding box center [532, 241] width 1065 height 482
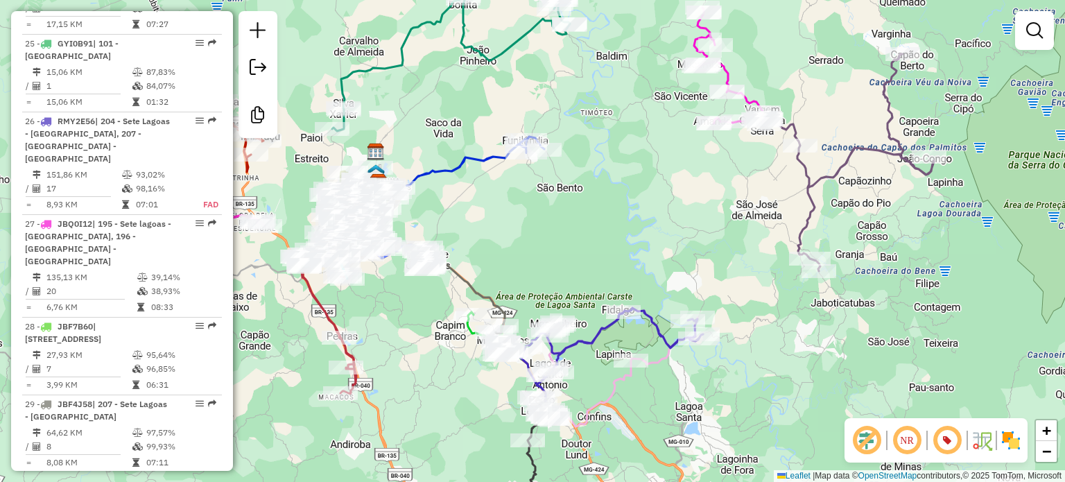
drag, startPoint x: 635, startPoint y: 256, endPoint x: 627, endPoint y: 186, distance: 70.5
click at [627, 187] on div "Janela de atendimento Grade de atendimento Capacidade Transportadoras Veículos …" at bounding box center [532, 241] width 1065 height 482
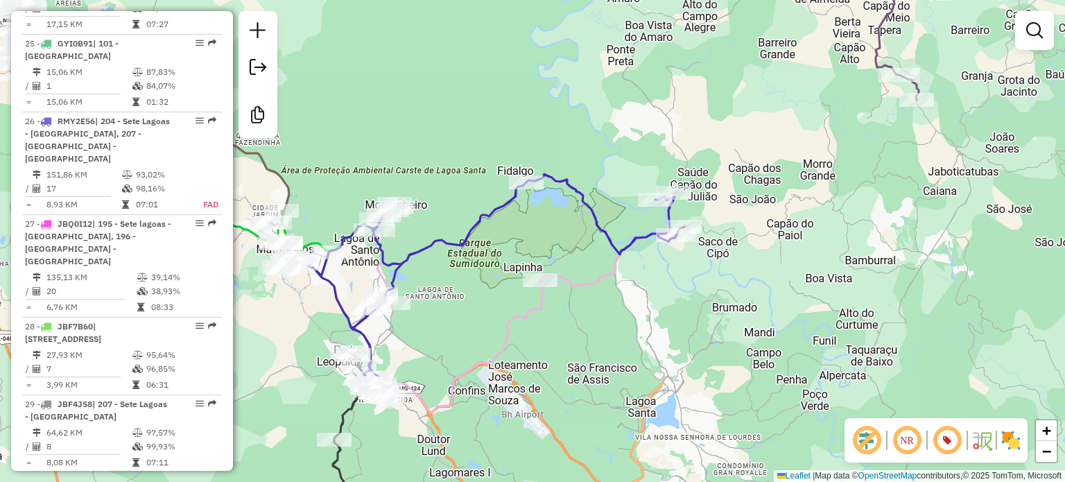
drag, startPoint x: 717, startPoint y: 296, endPoint x: 665, endPoint y: 340, distance: 68.4
click at [665, 340] on div "Janela de atendimento Grade de atendimento Capacidade Transportadoras Veículos …" at bounding box center [532, 241] width 1065 height 482
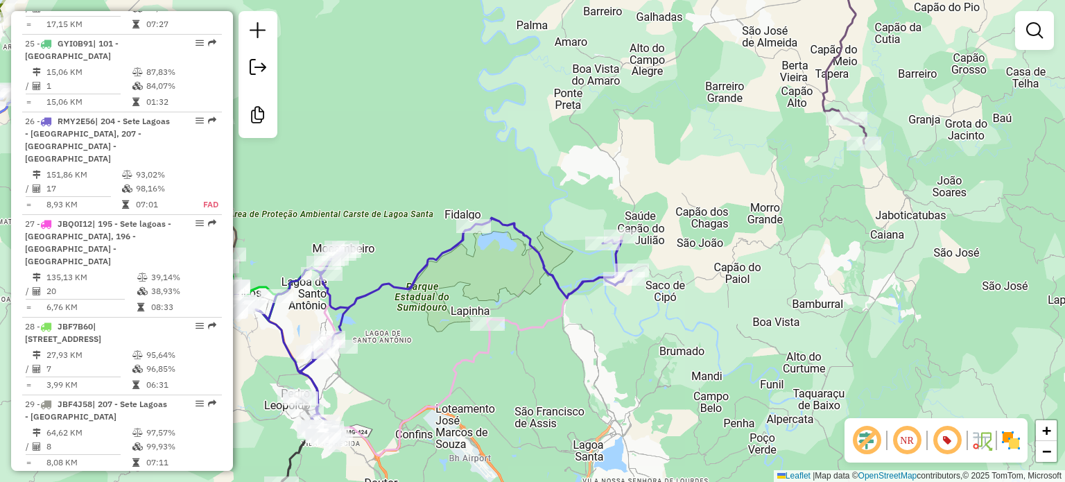
drag, startPoint x: 803, startPoint y: 168, endPoint x: 737, endPoint y: 193, distance: 70.4
click at [737, 194] on div "Janela de atendimento Grade de atendimento Capacidade Transportadoras Veículos …" at bounding box center [532, 241] width 1065 height 482
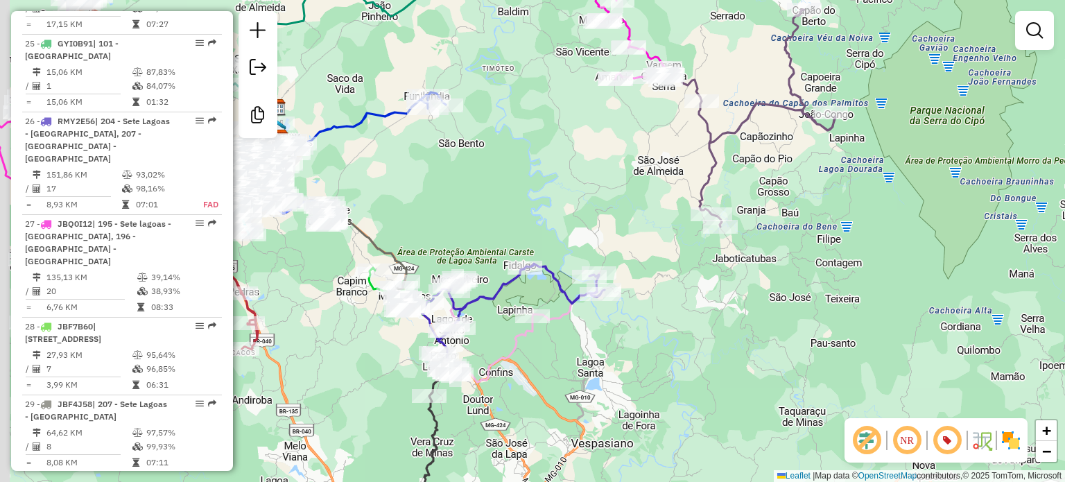
drag, startPoint x: 414, startPoint y: 326, endPoint x: 478, endPoint y: 338, distance: 64.0
click at [478, 338] on div "Janela de atendimento Grade de atendimento Capacidade Transportadoras Veículos …" at bounding box center [532, 241] width 1065 height 482
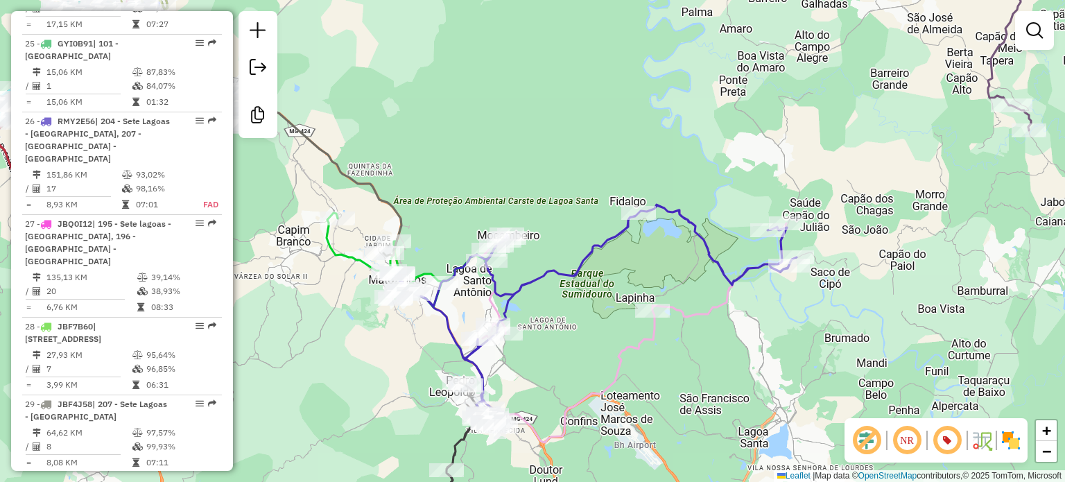
drag, startPoint x: 502, startPoint y: 341, endPoint x: 545, endPoint y: 365, distance: 49.0
click at [545, 365] on div "Janela de atendimento Grade de atendimento Capacidade Transportadoras Veículos …" at bounding box center [532, 241] width 1065 height 482
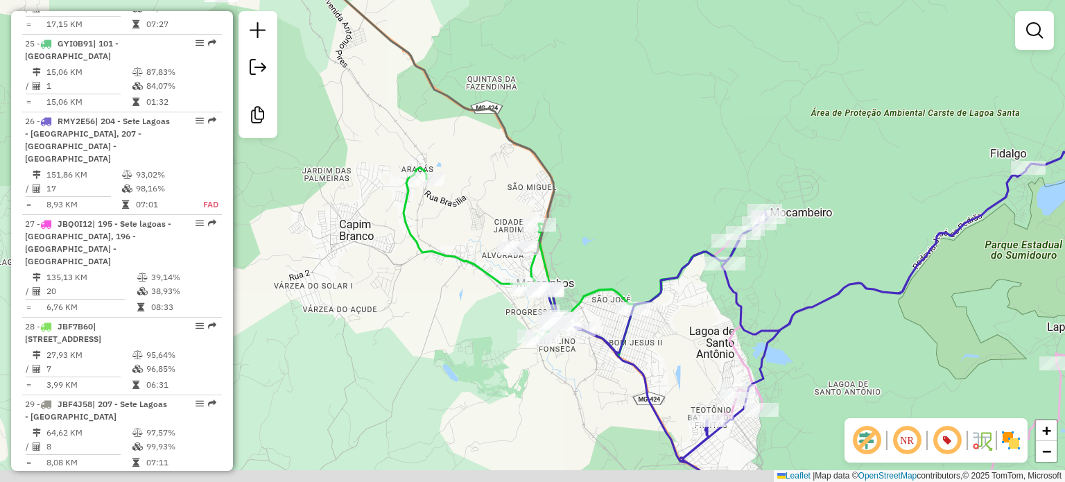
drag, startPoint x: 618, startPoint y: 286, endPoint x: 602, endPoint y: 225, distance: 62.4
click at [602, 225] on div "Janela de atendimento Grade de atendimento Capacidade Transportadoras Veículos …" at bounding box center [532, 241] width 1065 height 482
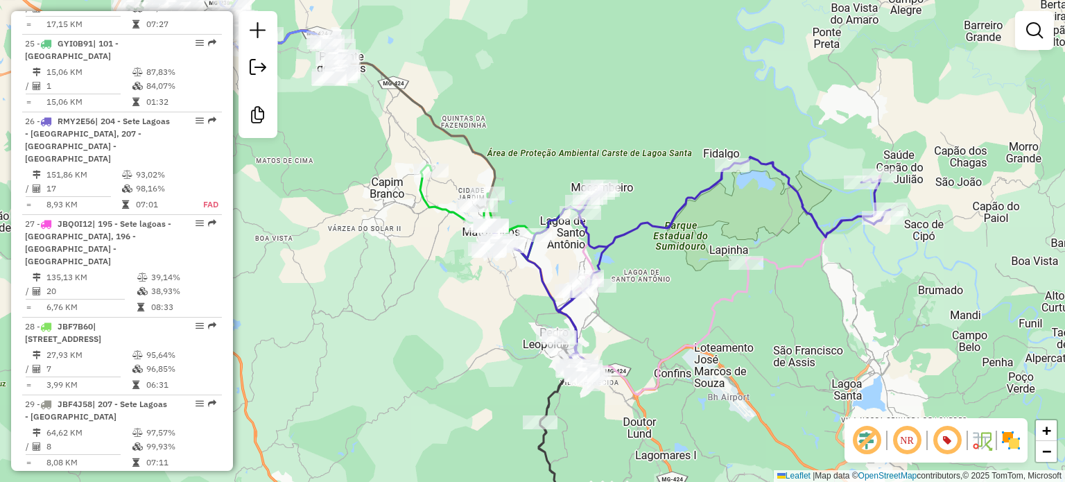
drag, startPoint x: 474, startPoint y: 338, endPoint x: 438, endPoint y: 291, distance: 59.3
click at [438, 291] on div "Janela de atendimento Grade de atendimento Capacidade Transportadoras Veículos …" at bounding box center [532, 241] width 1065 height 482
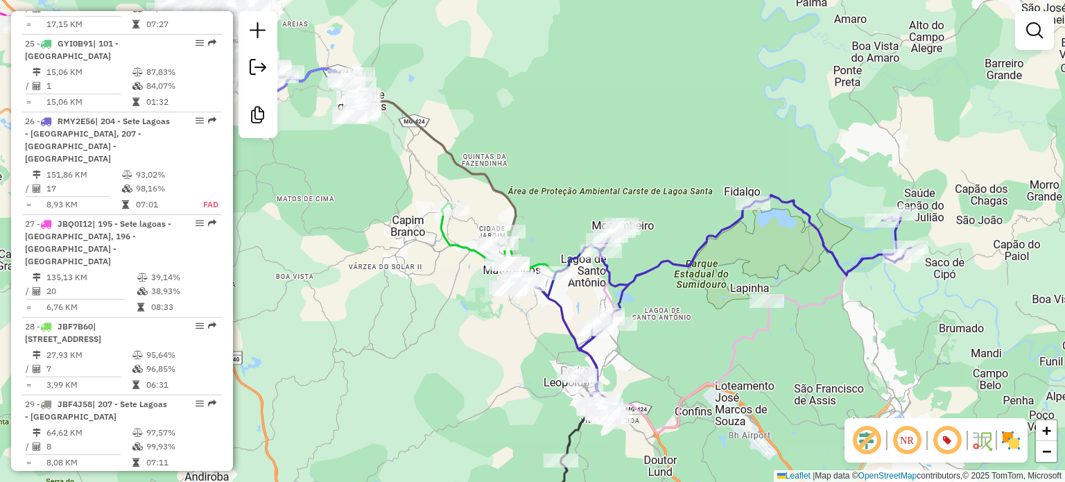
drag, startPoint x: 466, startPoint y: 324, endPoint x: 473, endPoint y: 339, distance: 16.7
click at [473, 339] on div "Janela de atendimento Grade de atendimento Capacidade Transportadoras Veículos …" at bounding box center [532, 241] width 1065 height 482
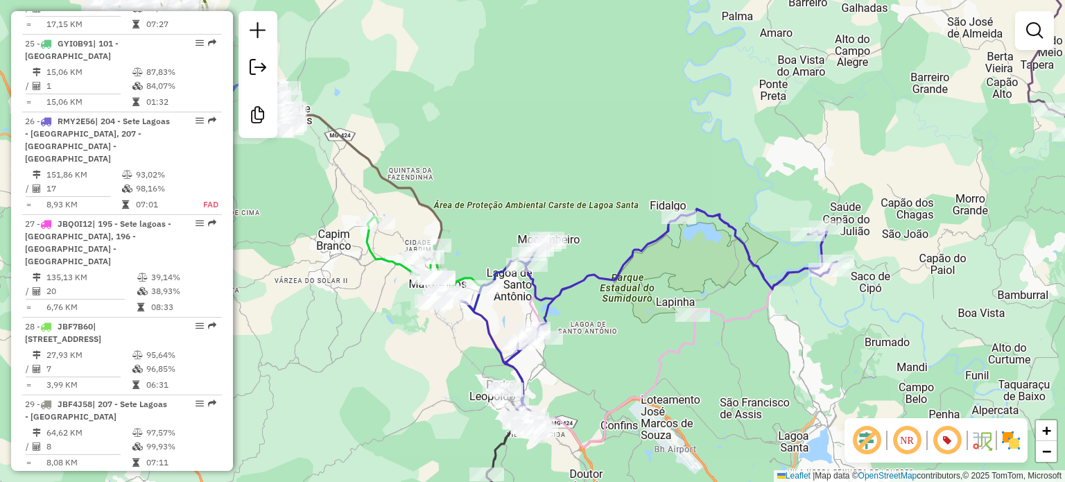
drag, startPoint x: 640, startPoint y: 173, endPoint x: 562, endPoint y: 182, distance: 78.8
click at [562, 182] on div "Janela de atendimento Grade de atendimento Capacidade Transportadoras Veículos …" at bounding box center [532, 241] width 1065 height 482
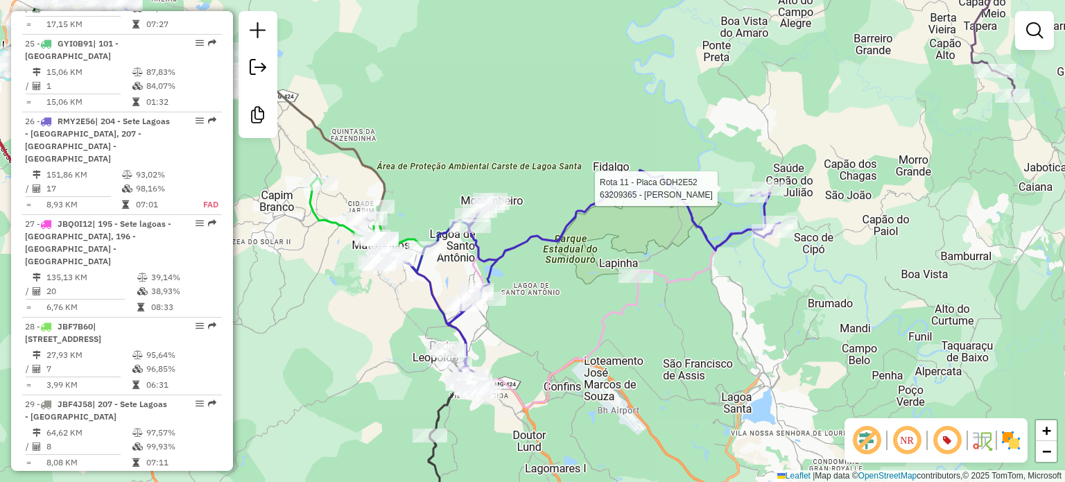
select select "**********"
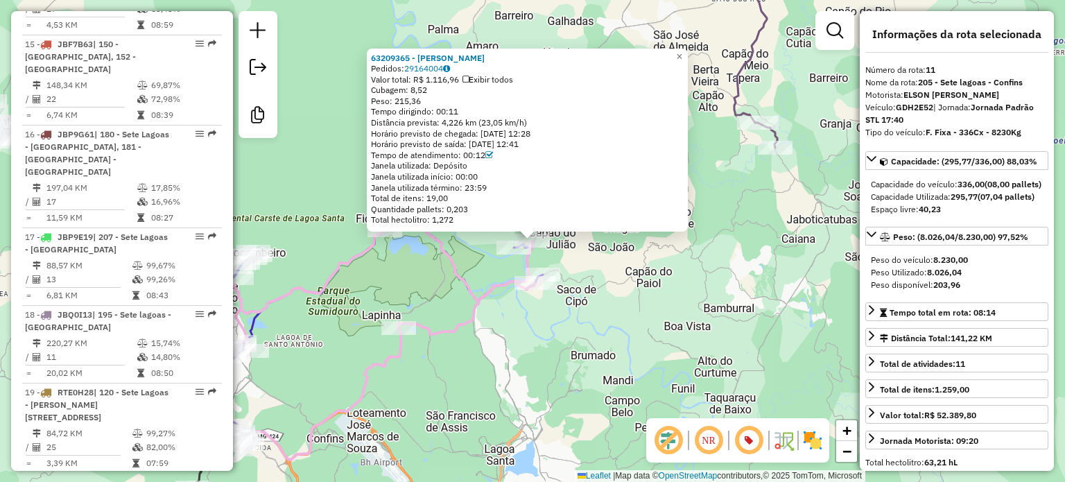
scroll to position [1442, 0]
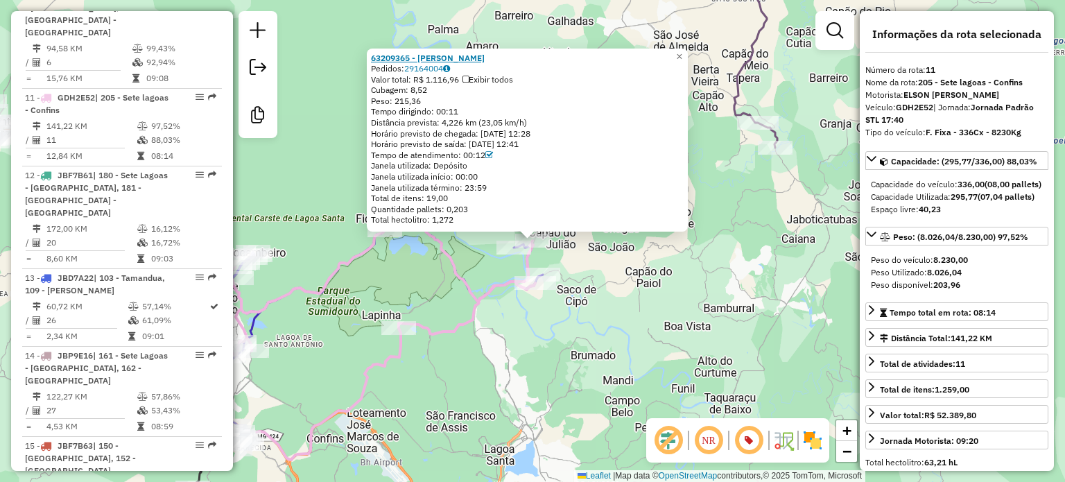
click at [464, 60] on strong "63209365 - LAUDINEIA A ALVES DA SILVA" at bounding box center [428, 58] width 114 height 10
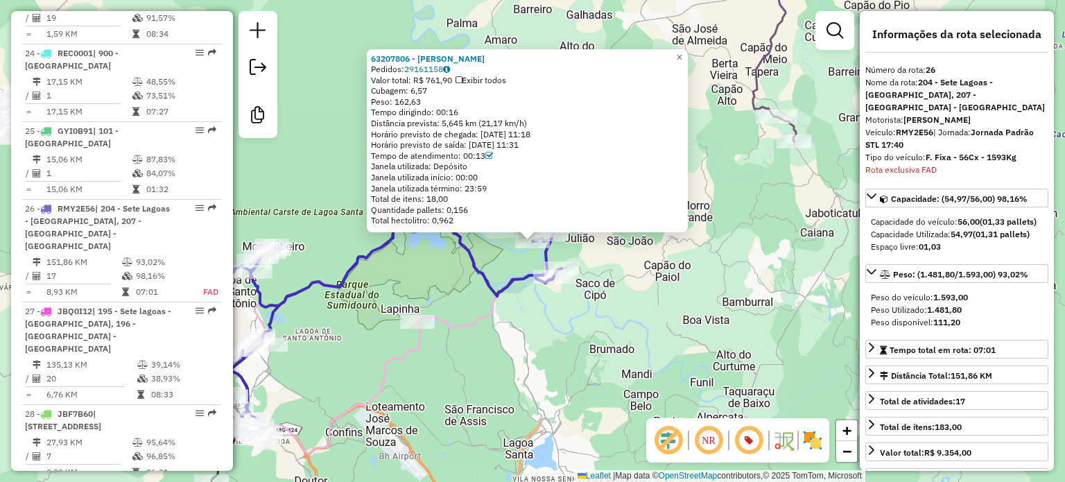
scroll to position [2692, 0]
click at [485, 64] on div "Pedidos: 29161158" at bounding box center [527, 69] width 313 height 11
click at [482, 59] on strong "63207806 - SILVANI MOREIRA DE SOUZA" at bounding box center [428, 58] width 114 height 10
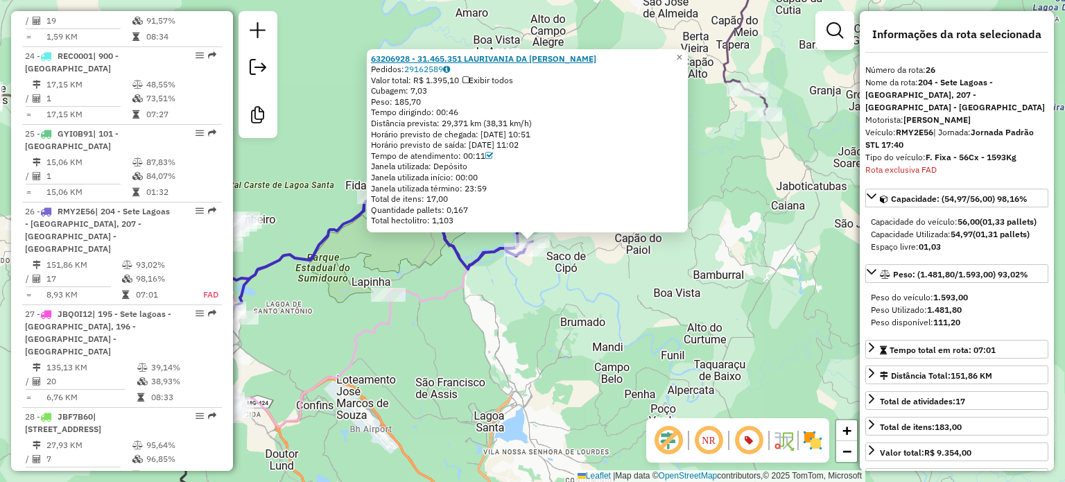
click at [496, 58] on strong "63206928 - 31.465.351 LAURIVANIA DA CRUZ ROCHA" at bounding box center [483, 58] width 225 height 10
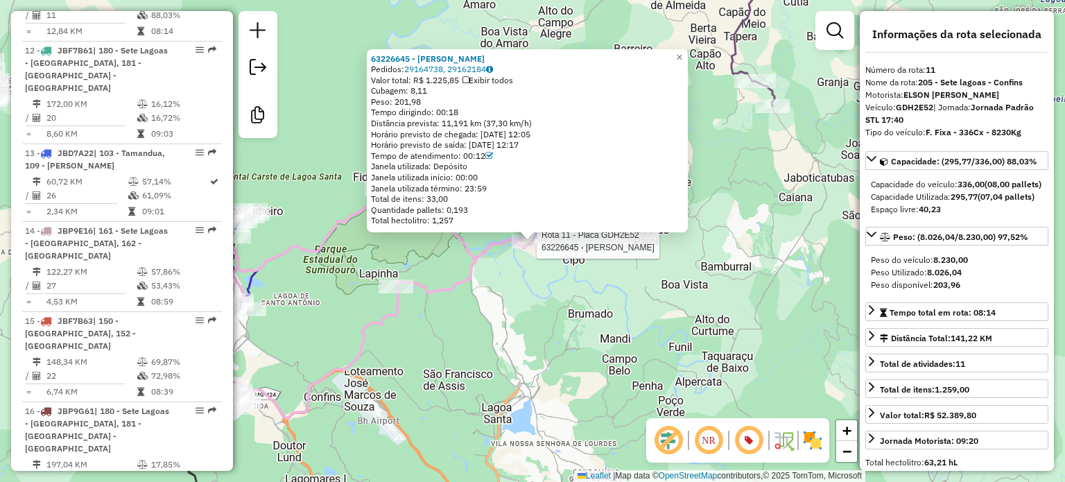
scroll to position [1442, 0]
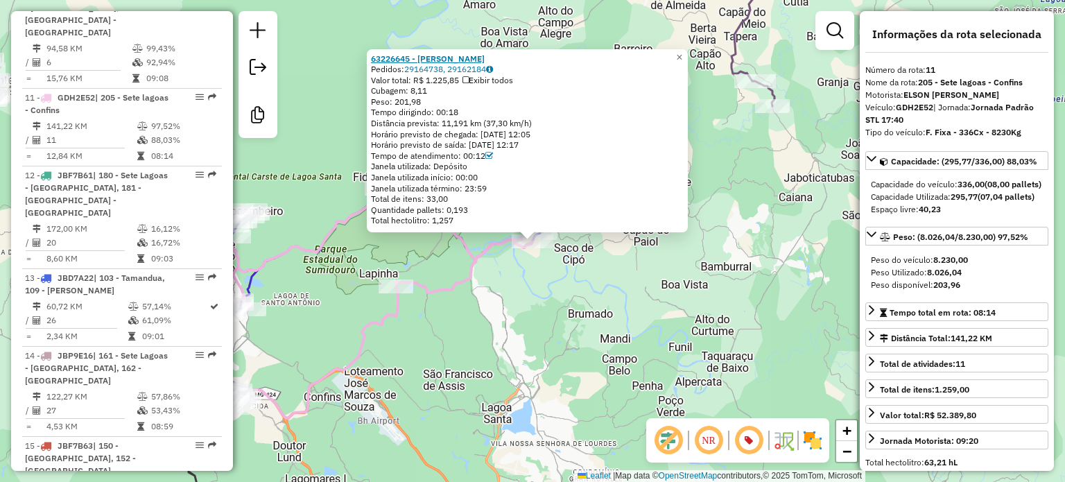
click at [467, 58] on strong "63226645 - LEICO FERREIRA CAMARGO" at bounding box center [428, 58] width 114 height 10
click at [682, 52] on span "×" at bounding box center [679, 57] width 6 height 12
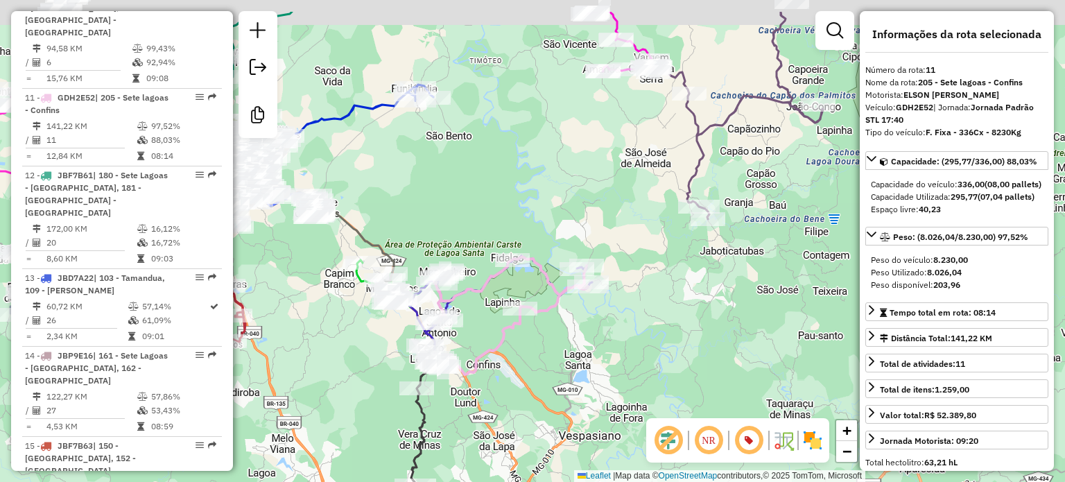
drag, startPoint x: 501, startPoint y: 178, endPoint x: 619, endPoint y: 310, distance: 176.7
click at [619, 310] on div "Janela de atendimento Grade de atendimento Capacidade Transportadoras Veículos …" at bounding box center [532, 241] width 1065 height 482
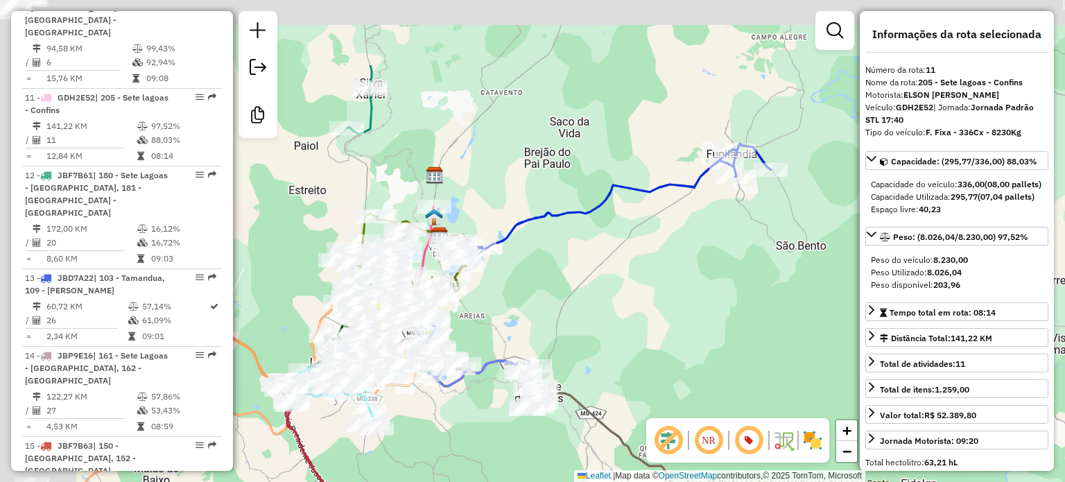
drag, startPoint x: 463, startPoint y: 305, endPoint x: 660, endPoint y: 438, distance: 237.6
click at [707, 442] on hb-router-mapa "Informações da Sessão 1284525 - 29/09/2025 Criação: 27/09/2025 14:51 Desbloquea…" at bounding box center [532, 241] width 1065 height 482
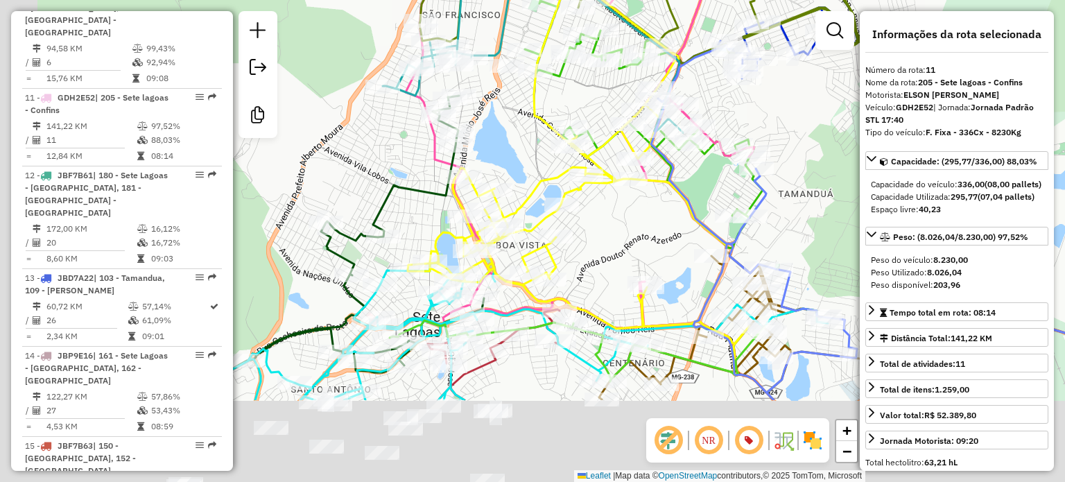
drag, startPoint x: 526, startPoint y: 398, endPoint x: 602, endPoint y: 270, distance: 148.8
click at [606, 270] on div "Rota 26 - Placa RMY2E56 63207806 - SILVANI MOREIRA DE SOUZA Janela de atendimen…" at bounding box center [532, 241] width 1065 height 482
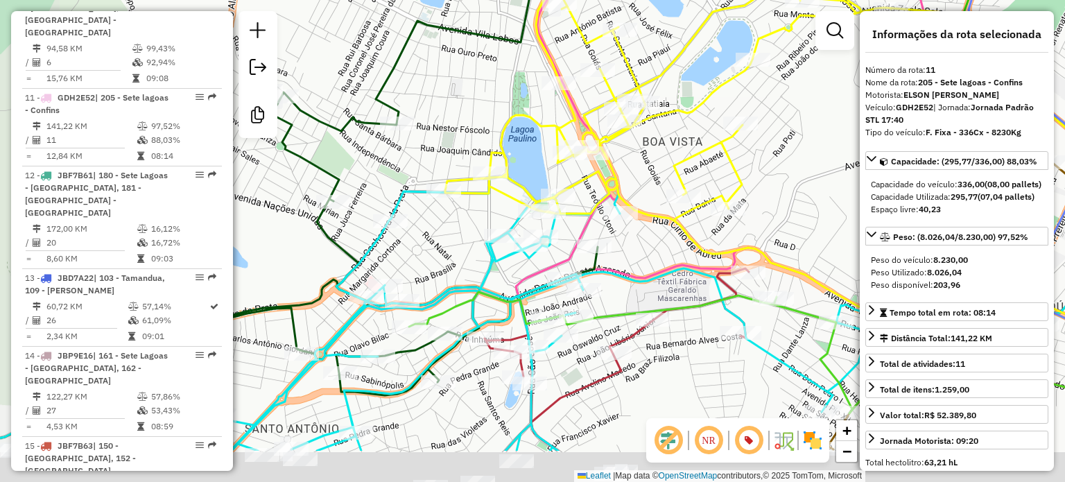
drag, startPoint x: 408, startPoint y: 263, endPoint x: 441, endPoint y: 231, distance: 47.1
click at [441, 231] on div "Rota 26 - Placa RMY2E56 63207806 - SILVANI MOREIRA DE SOUZA Janela de atendimen…" at bounding box center [532, 241] width 1065 height 482
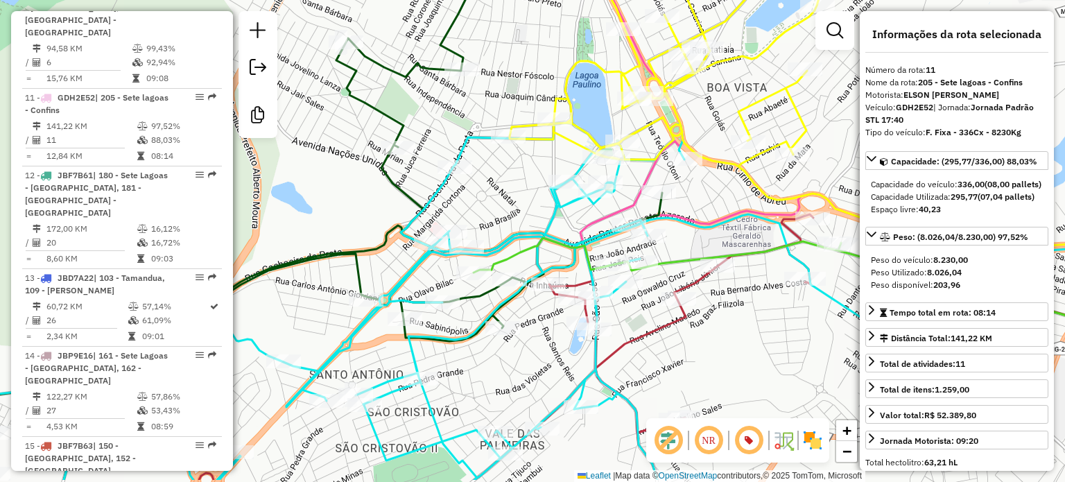
drag, startPoint x: 446, startPoint y: 249, endPoint x: 491, endPoint y: 204, distance: 62.7
click at [491, 204] on div "Rota 26 - Placa RMY2E56 63207806 - SILVANI MOREIRA DE SOUZA Janela de atendimen…" at bounding box center [532, 241] width 1065 height 482
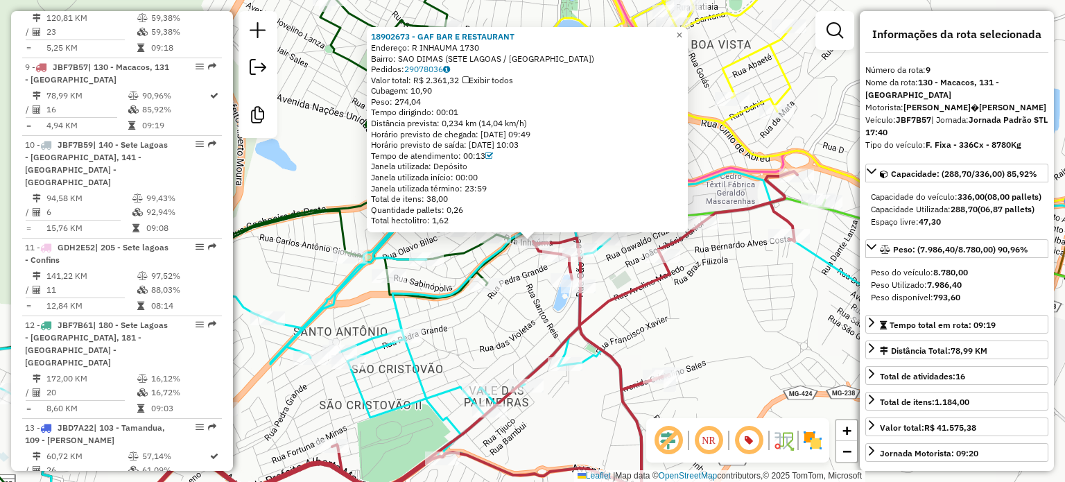
scroll to position [1275, 0]
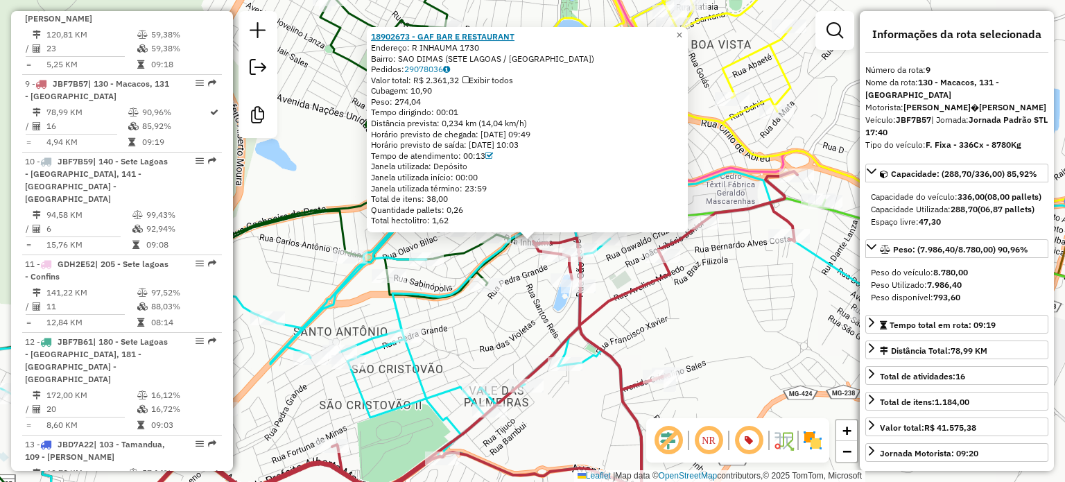
click at [408, 40] on strong "18902673 - GAF BAR E RESTAURANT" at bounding box center [442, 36] width 143 height 10
click at [290, 197] on div "Rota 7 - Placa JBF4J60 18918200 - POSTO CASTELO 18902673 - GAF BAR E RESTAURANT…" at bounding box center [532, 241] width 1065 height 482
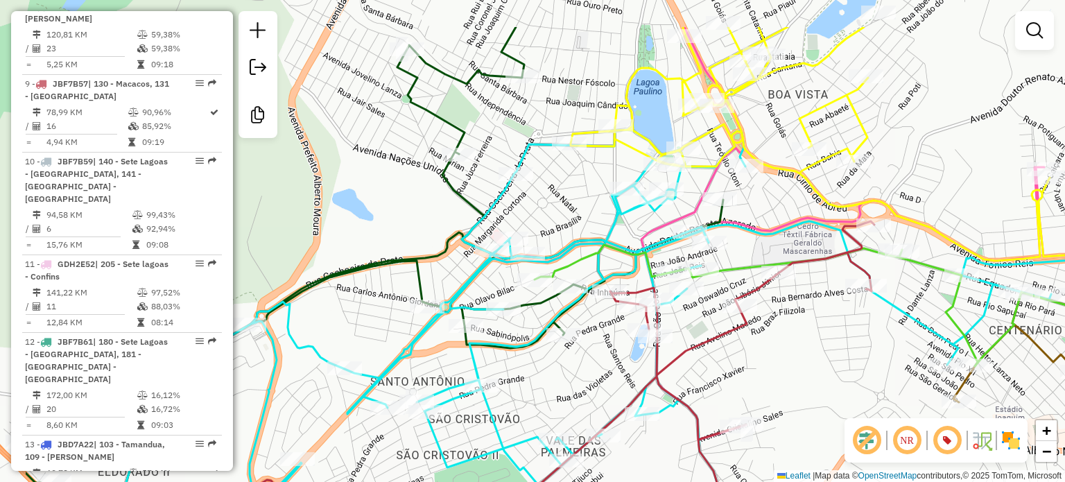
drag, startPoint x: 459, startPoint y: 252, endPoint x: 599, endPoint y: 327, distance: 158.5
click at [596, 329] on div "Janela de atendimento Grade de atendimento Capacidade Transportadoras Veículos …" at bounding box center [532, 241] width 1065 height 482
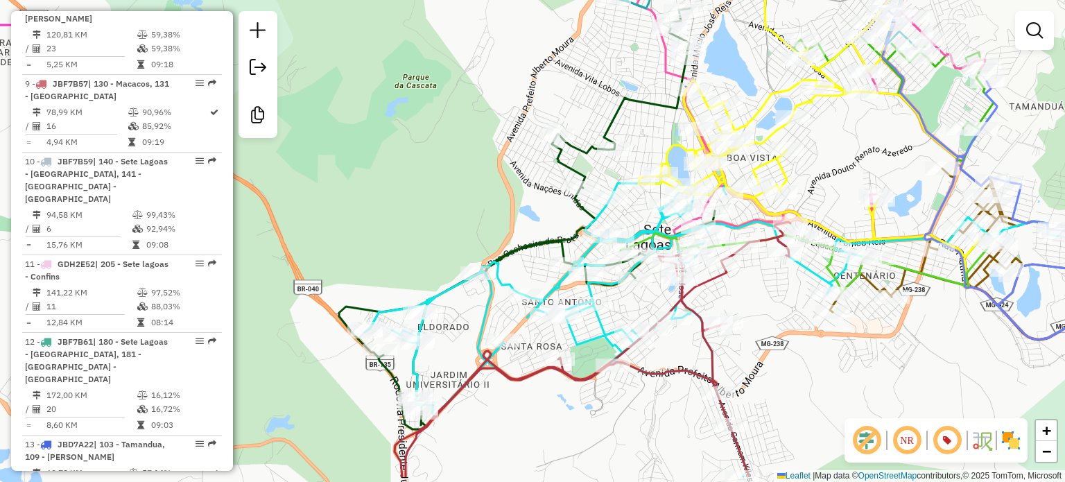
drag, startPoint x: 452, startPoint y: 245, endPoint x: 529, endPoint y: 188, distance: 96.1
click at [532, 180] on div "Janela de atendimento Grade de atendimento Capacidade Transportadoras Veículos …" at bounding box center [532, 241] width 1065 height 482
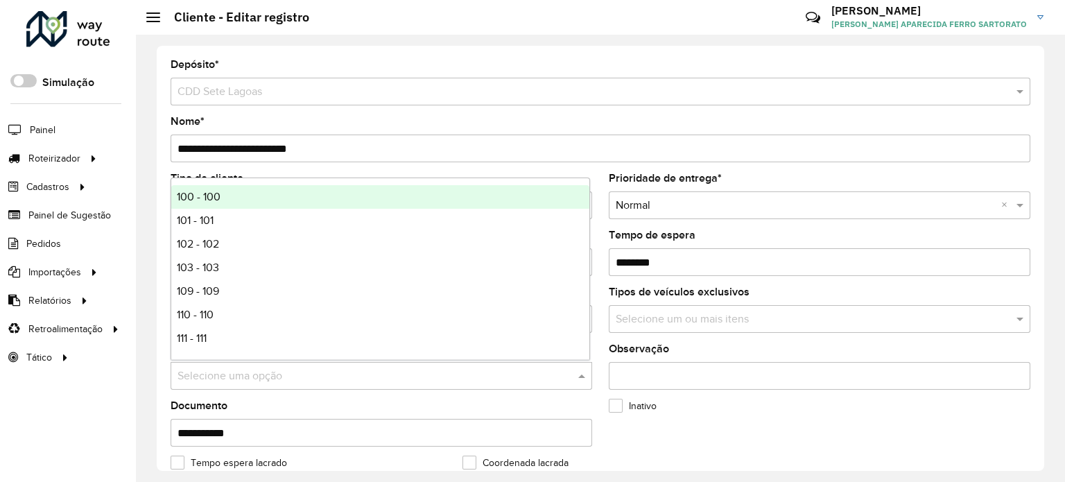
click at [191, 373] on input "text" at bounding box center [367, 376] width 380 height 17
type input "***"
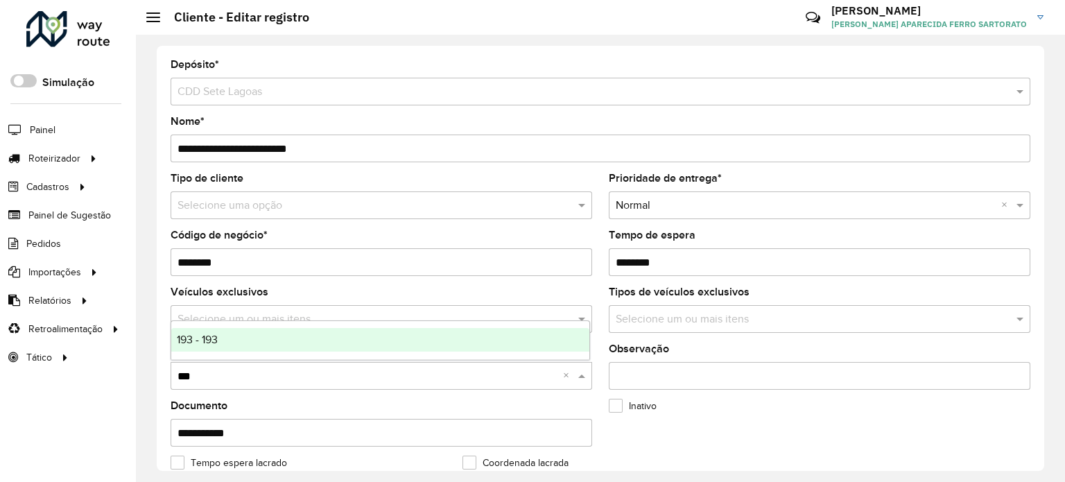
click at [193, 340] on span "193 - 193" at bounding box center [197, 339] width 41 height 12
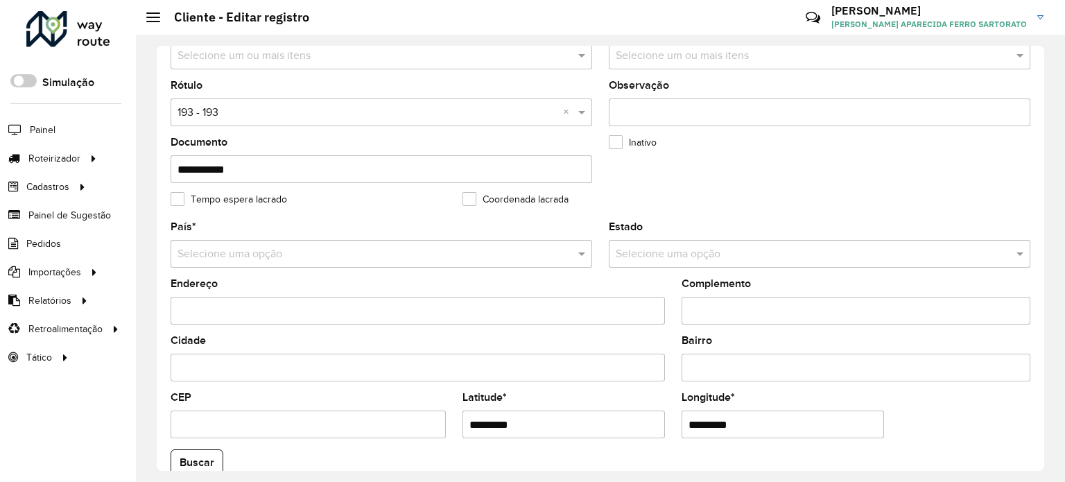
scroll to position [347, 0]
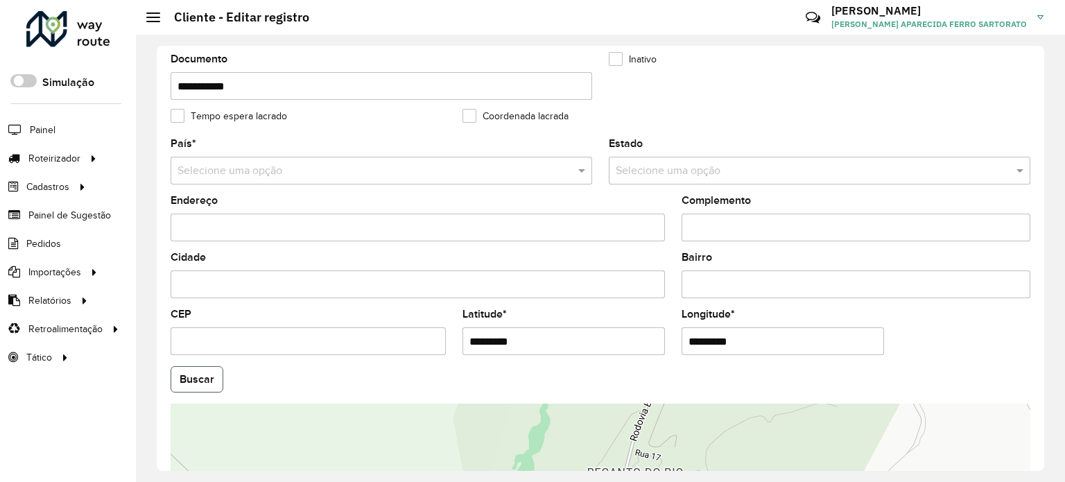
click at [204, 378] on button "Buscar" at bounding box center [196, 379] width 53 height 26
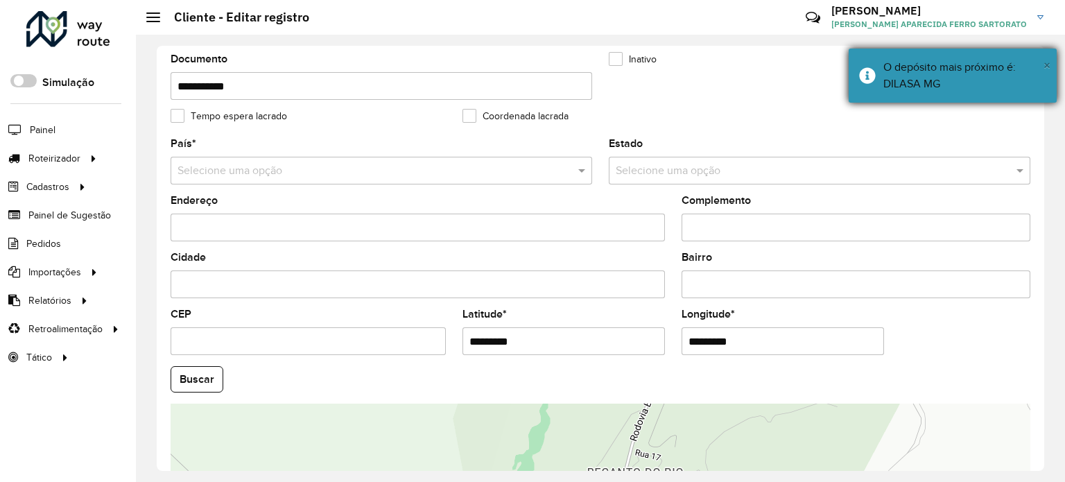
click at [1045, 61] on span "×" at bounding box center [1046, 65] width 7 height 15
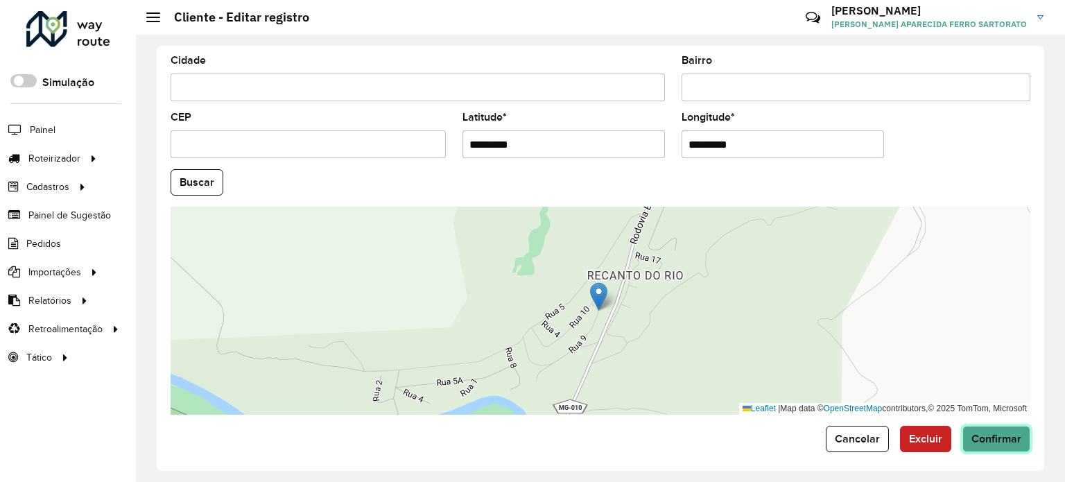
click at [990, 435] on span "Confirmar" at bounding box center [996, 438] width 50 height 12
click at [988, 432] on span "Confirmar" at bounding box center [996, 438] width 50 height 12
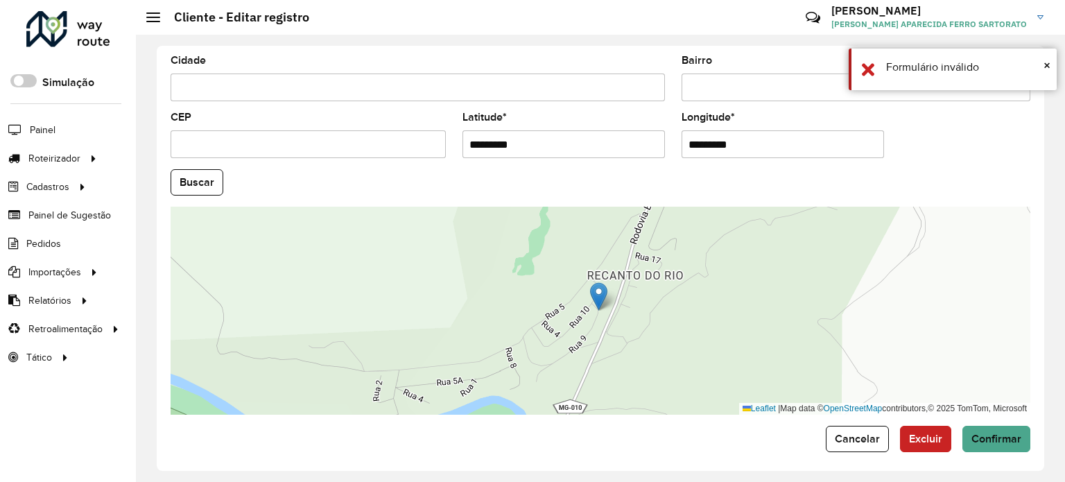
click at [402, 149] on input "CEP" at bounding box center [307, 144] width 275 height 28
click at [1048, 63] on span "×" at bounding box center [1046, 65] width 7 height 15
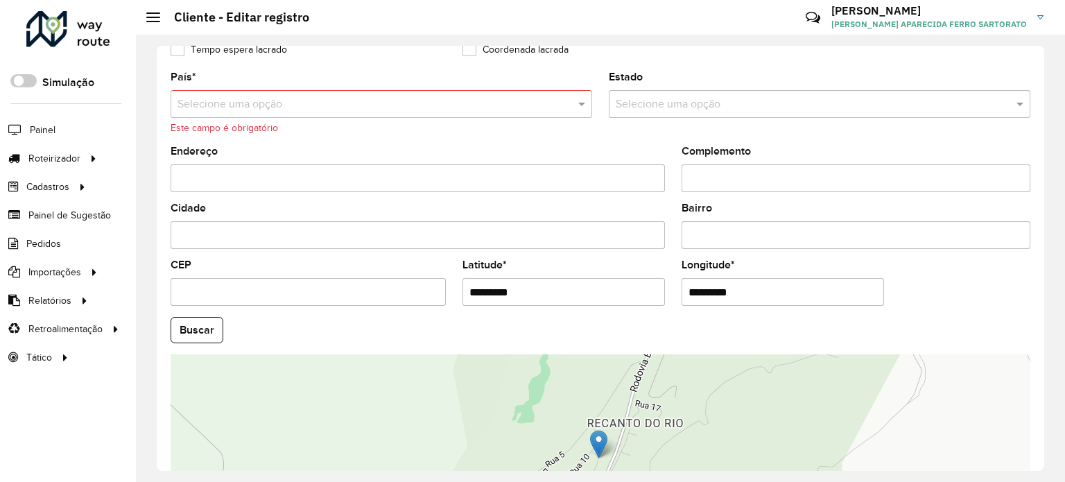
scroll to position [388, 0]
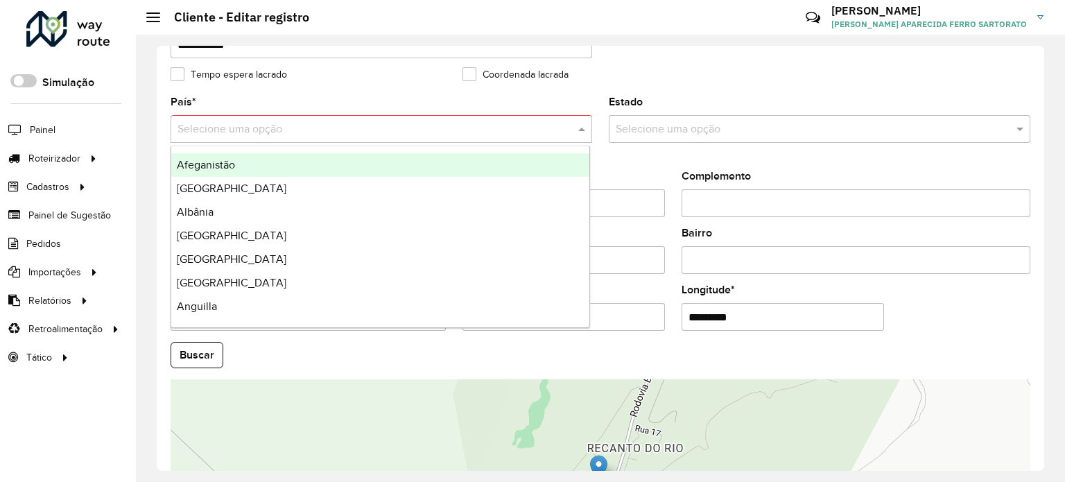
click at [381, 121] on input "text" at bounding box center [367, 129] width 380 height 17
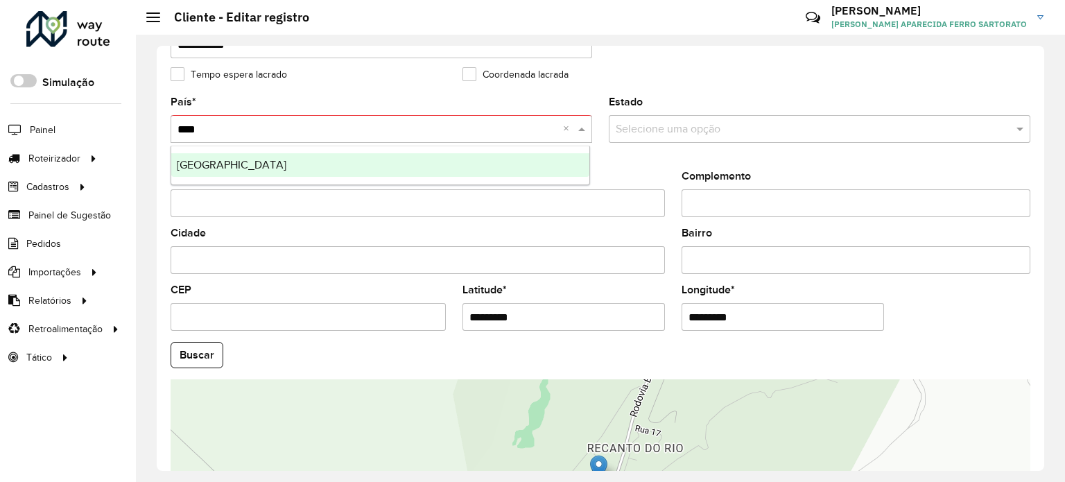
type input "*****"
click at [213, 163] on div "[GEOGRAPHIC_DATA]" at bounding box center [380, 165] width 418 height 24
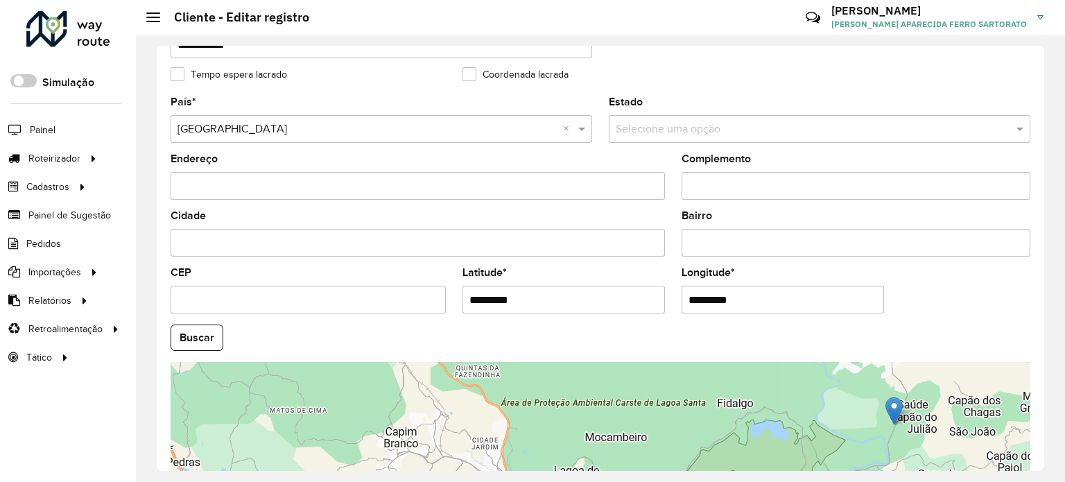
scroll to position [543, 0]
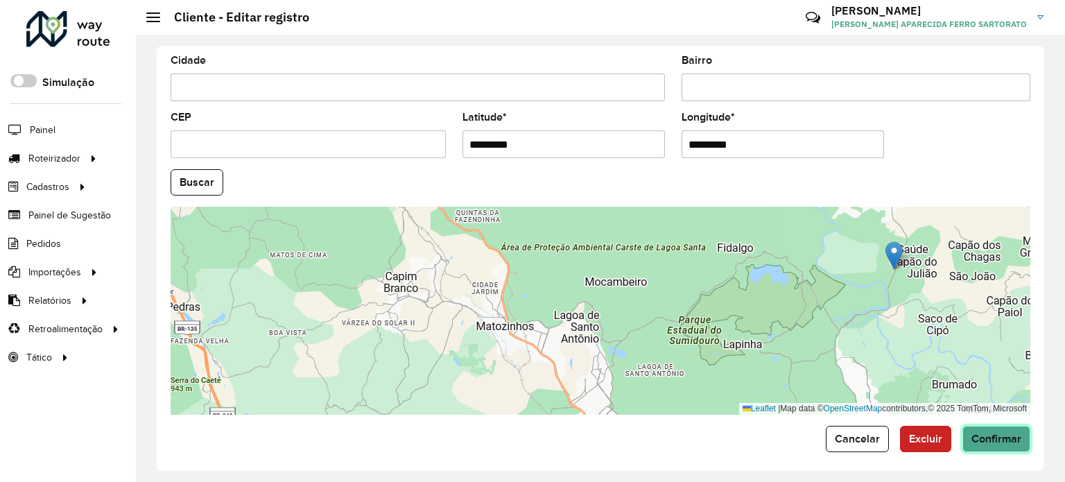
click at [1007, 444] on button "Confirmar" at bounding box center [996, 439] width 68 height 26
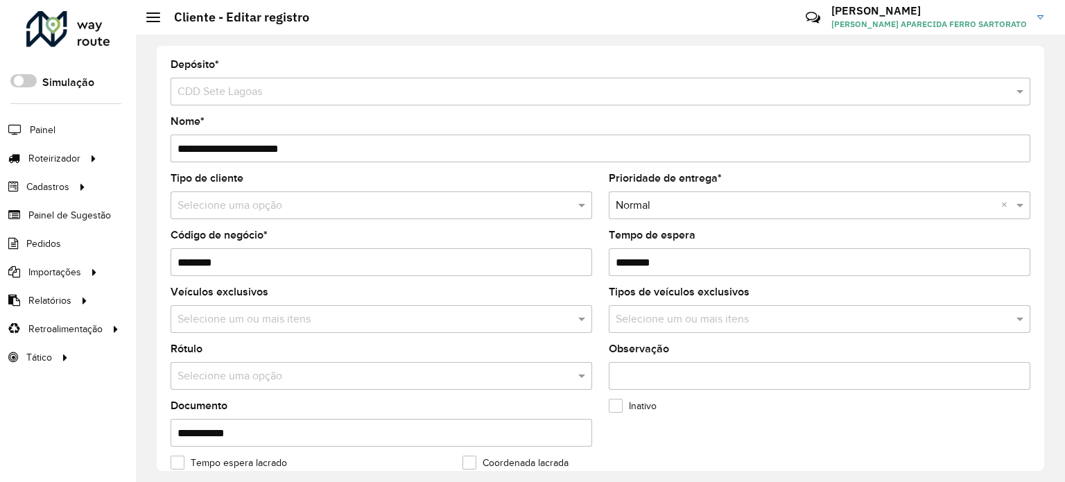
scroll to position [69, 0]
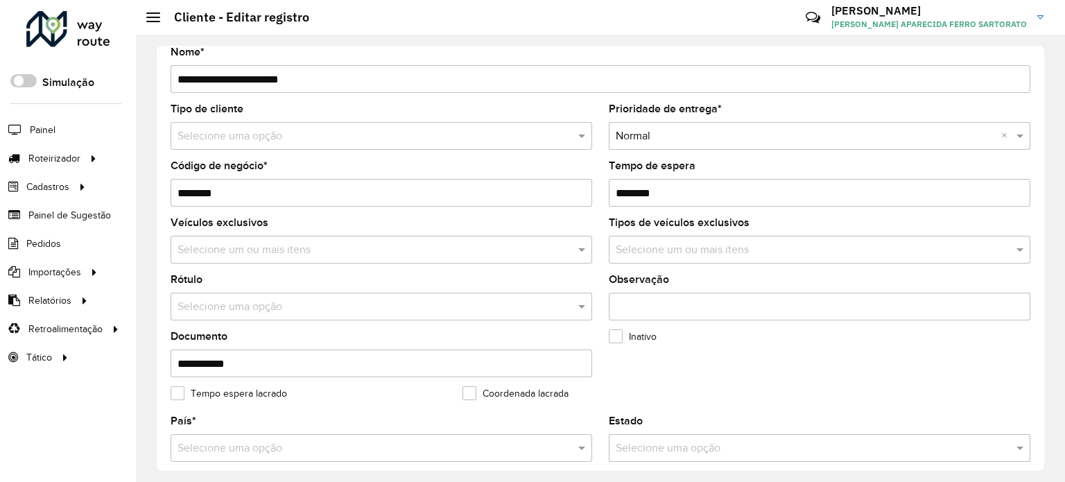
click at [234, 305] on input "text" at bounding box center [367, 307] width 380 height 17
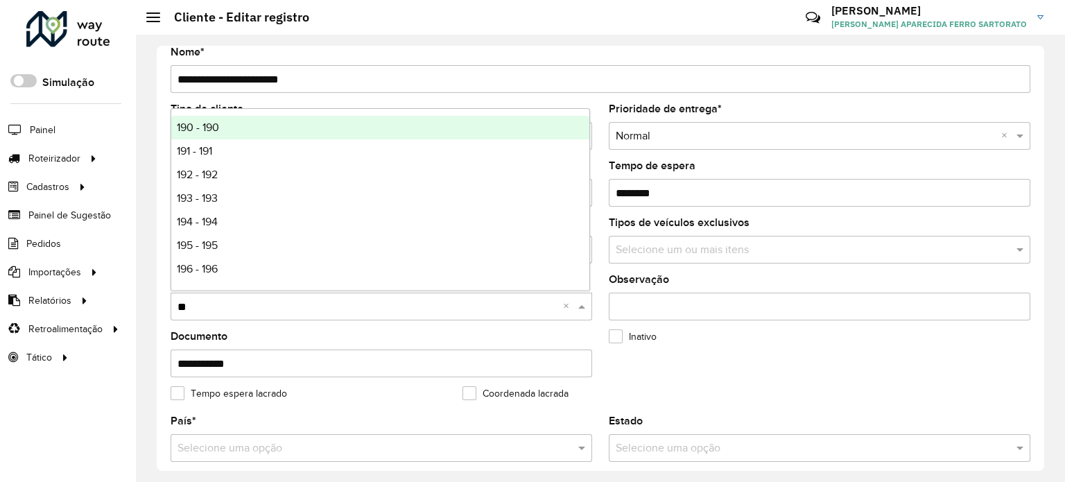
type input "***"
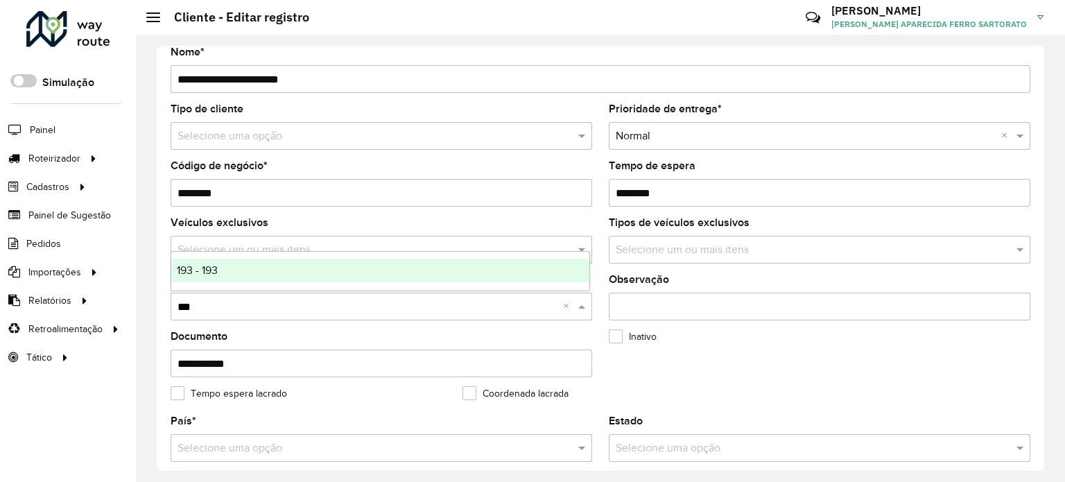
click at [210, 275] on span "193 - 193" at bounding box center [197, 270] width 41 height 12
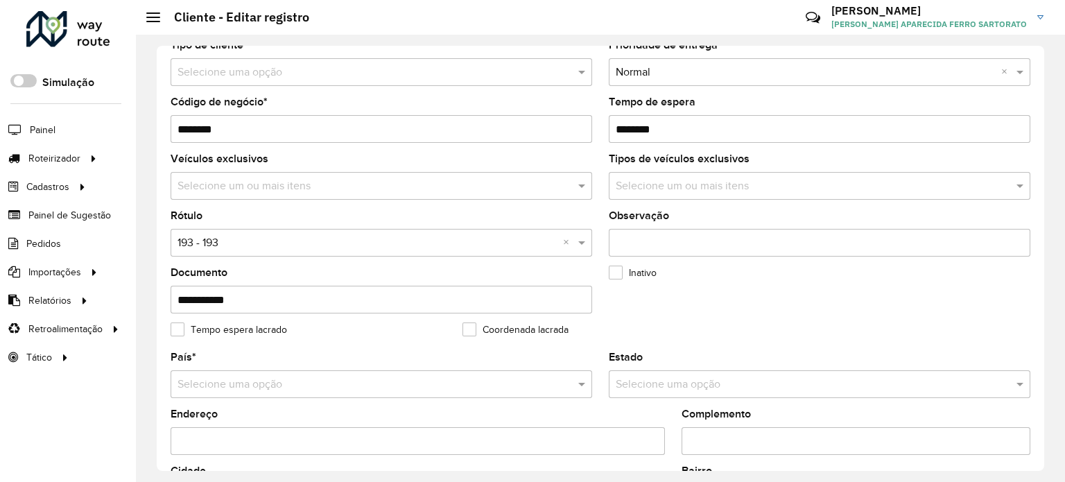
scroll to position [208, 0]
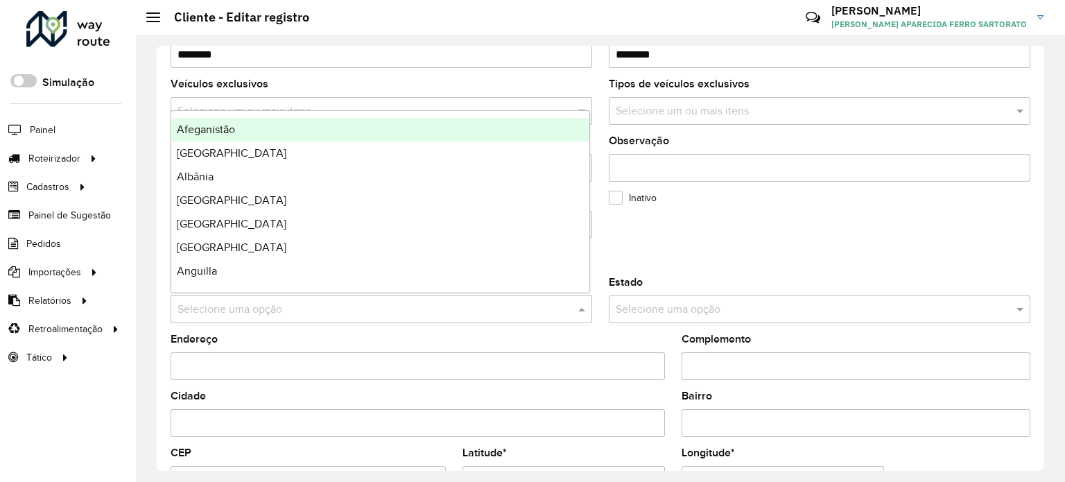
click at [199, 312] on input "text" at bounding box center [367, 309] width 380 height 17
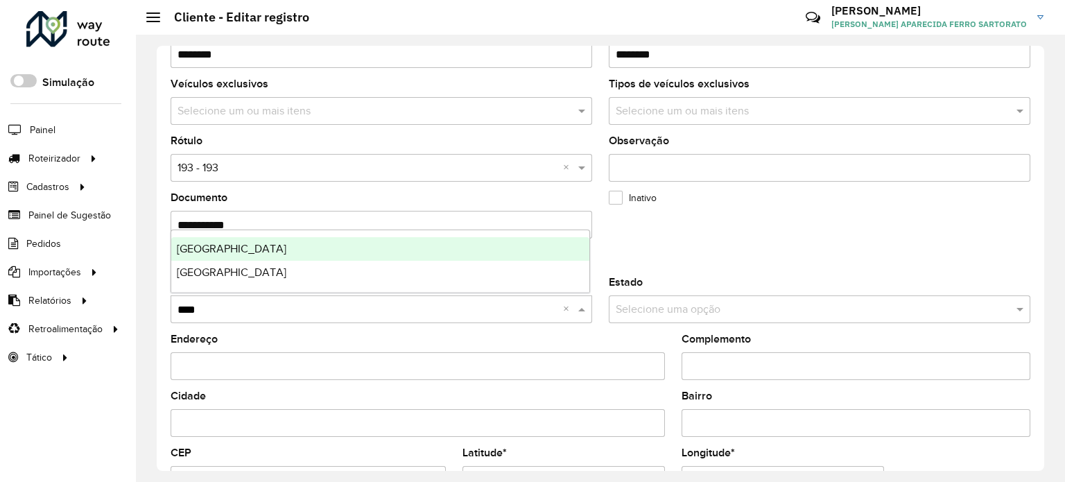
type input "*****"
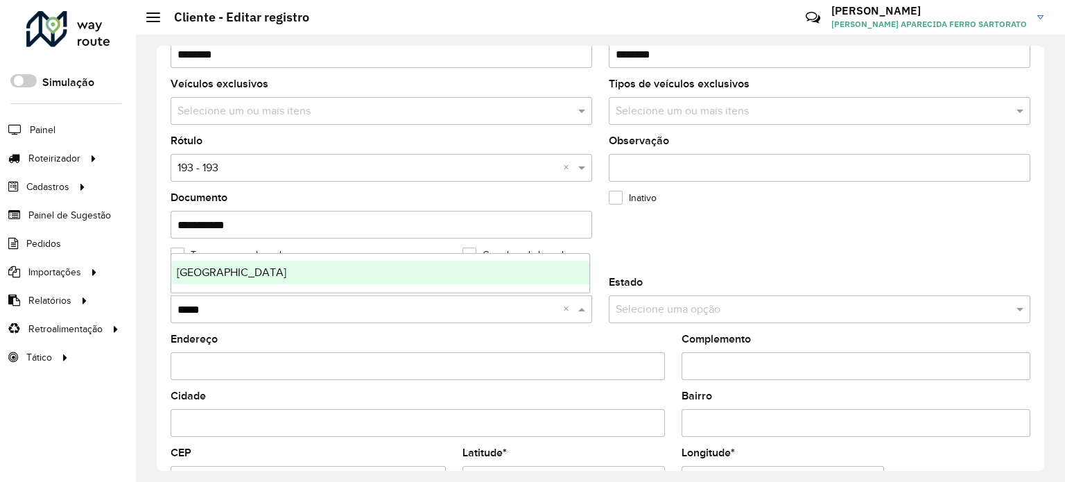
click at [177, 261] on div "[GEOGRAPHIC_DATA]" at bounding box center [380, 273] width 418 height 24
click at [198, 277] on span "[GEOGRAPHIC_DATA]" at bounding box center [232, 272] width 110 height 12
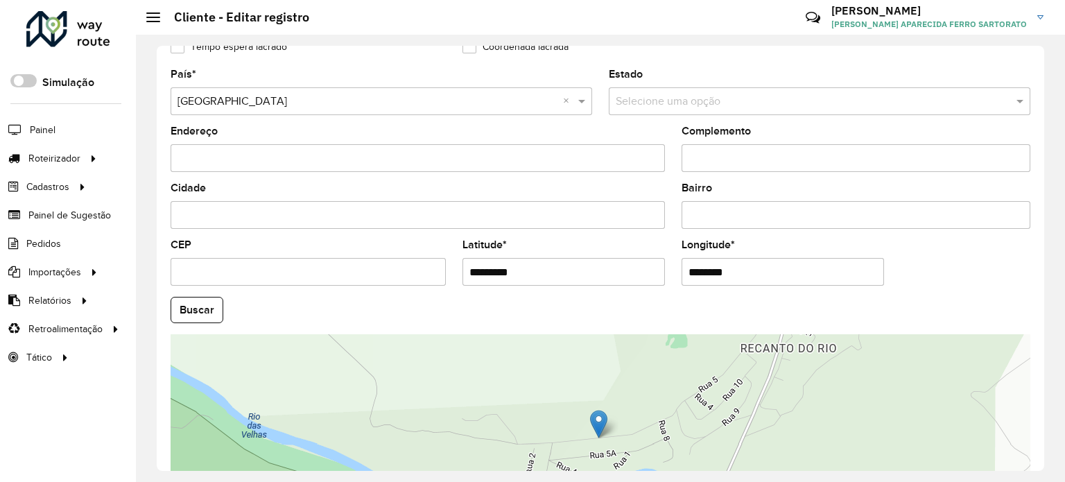
scroll to position [543, 0]
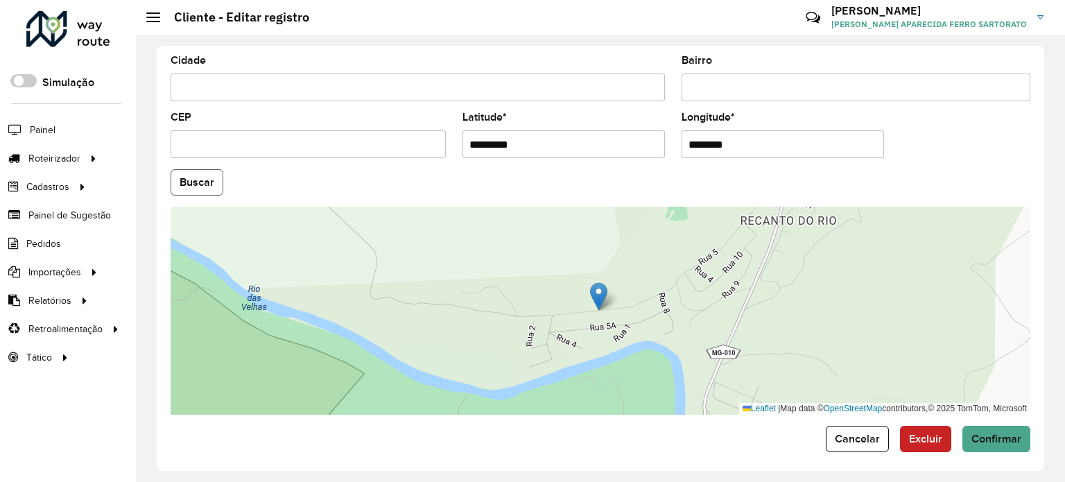
click at [204, 180] on button "Buscar" at bounding box center [196, 182] width 53 height 26
click at [1009, 439] on span "Confirmar" at bounding box center [996, 438] width 50 height 12
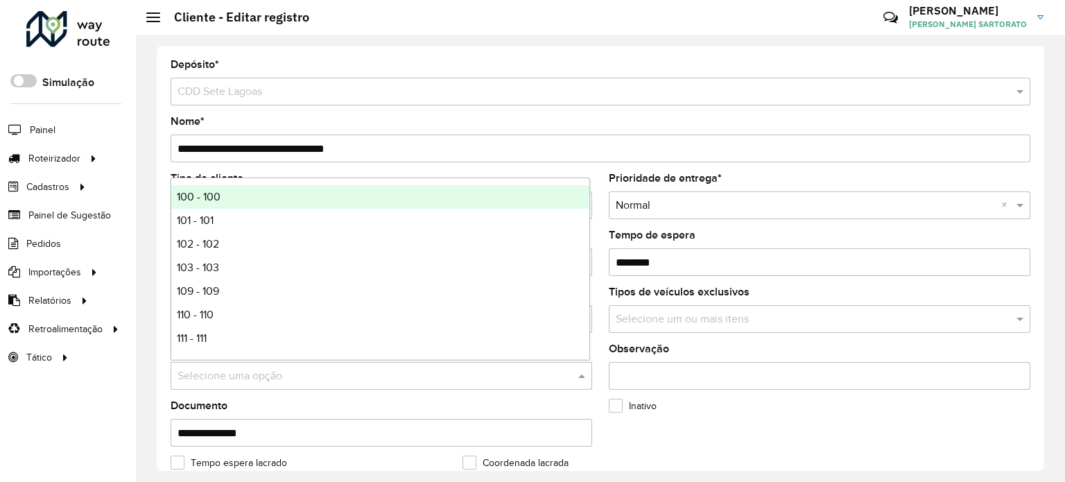
click at [227, 374] on input "text" at bounding box center [367, 376] width 380 height 17
type input "***"
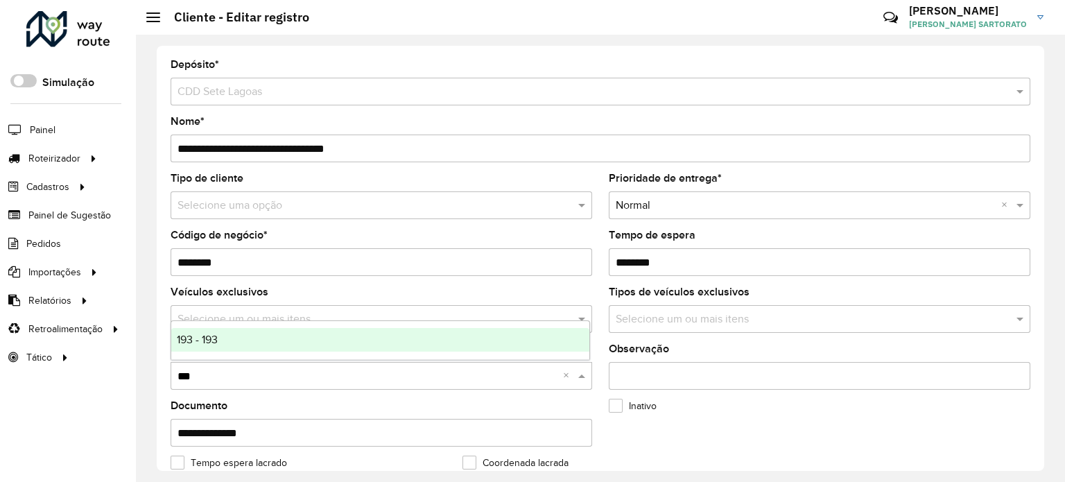
click at [216, 343] on span "193 - 193" at bounding box center [197, 339] width 41 height 12
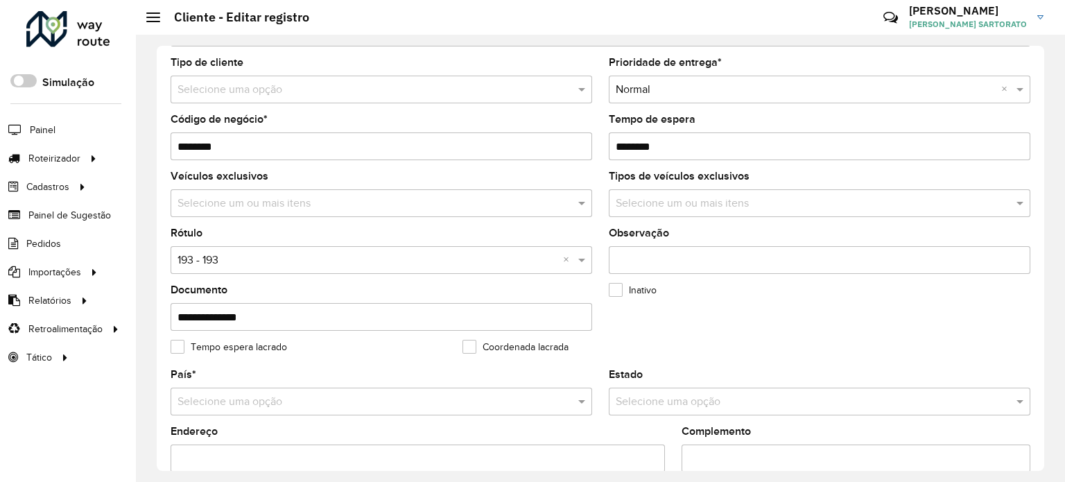
scroll to position [139, 0]
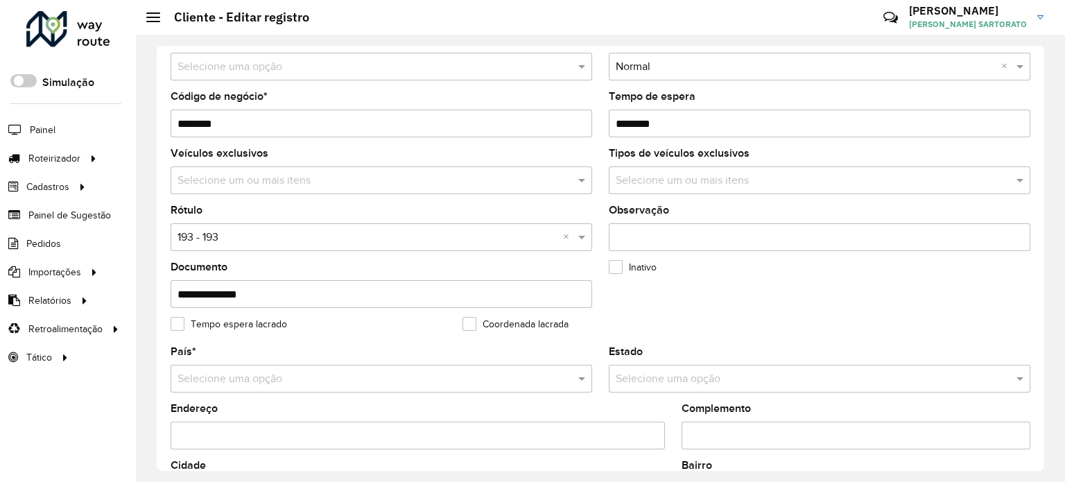
click at [201, 375] on input "text" at bounding box center [367, 379] width 380 height 17
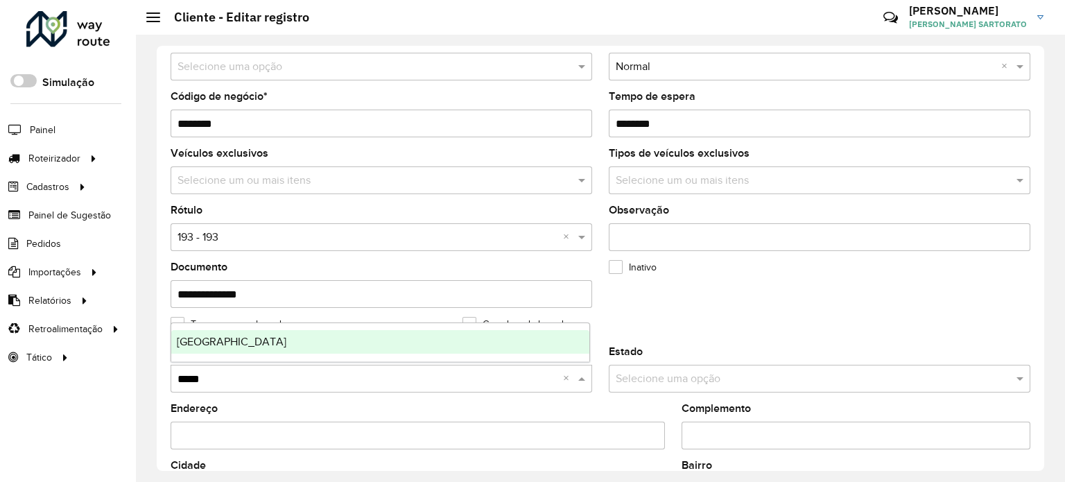
type input "******"
click at [211, 349] on div "[GEOGRAPHIC_DATA]" at bounding box center [380, 342] width 418 height 24
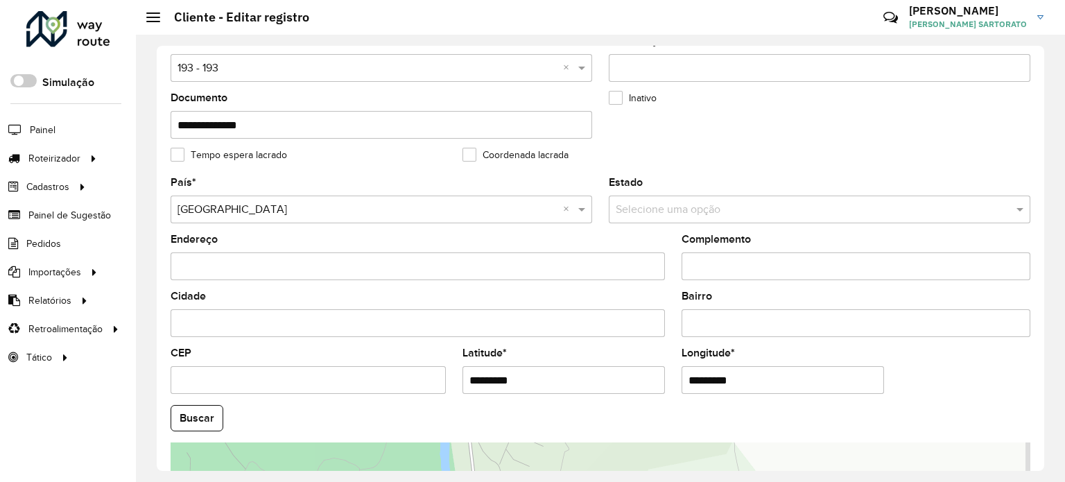
scroll to position [485, 0]
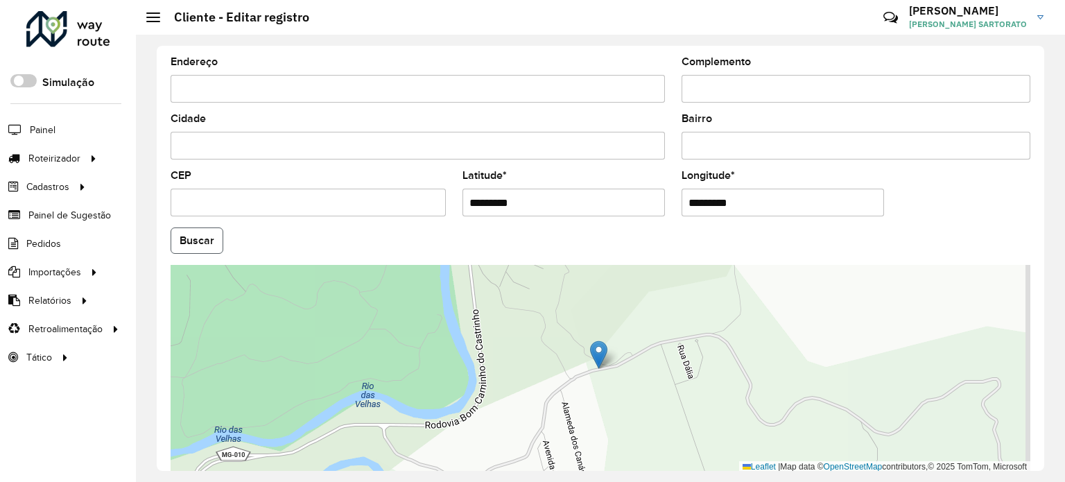
click at [205, 234] on button "Buscar" at bounding box center [196, 240] width 53 height 26
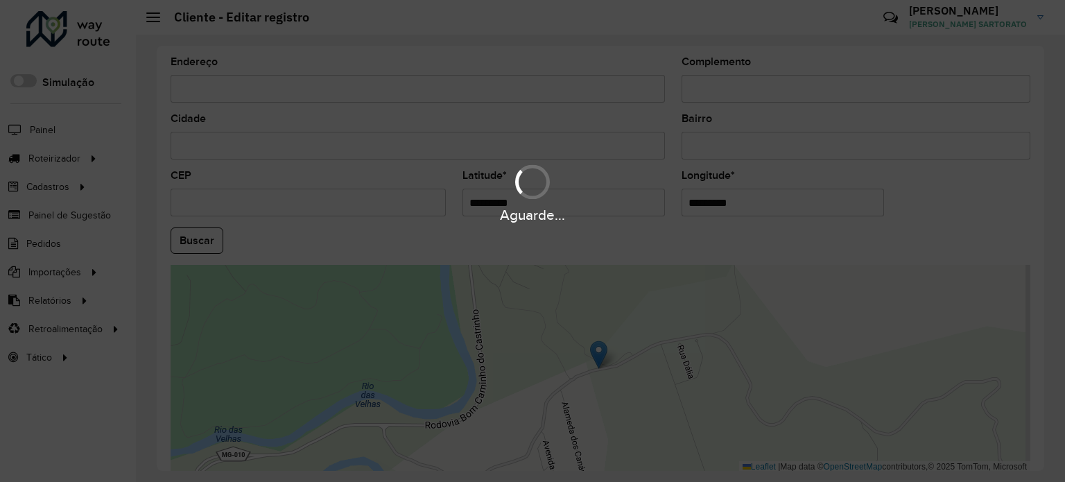
type input "**********"
type input "*********"
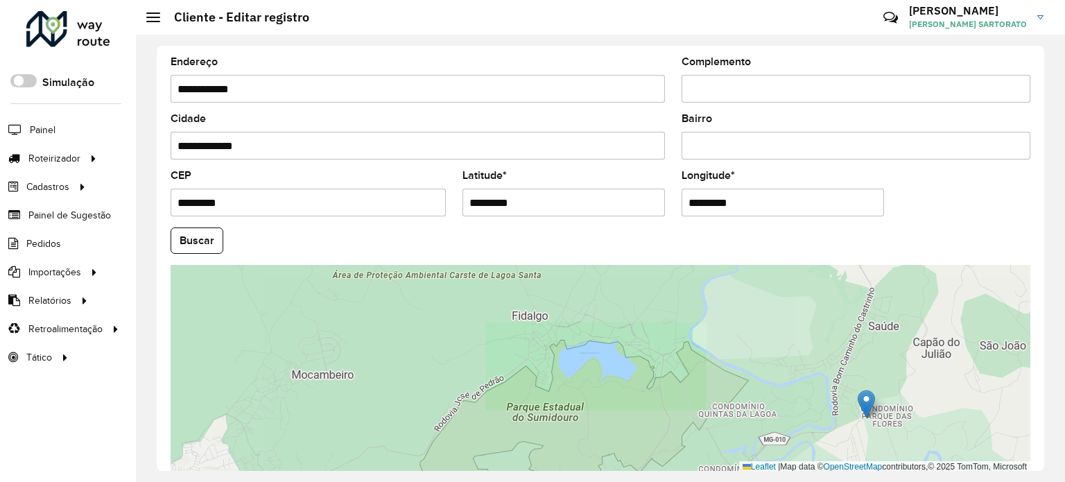
scroll to position [543, 0]
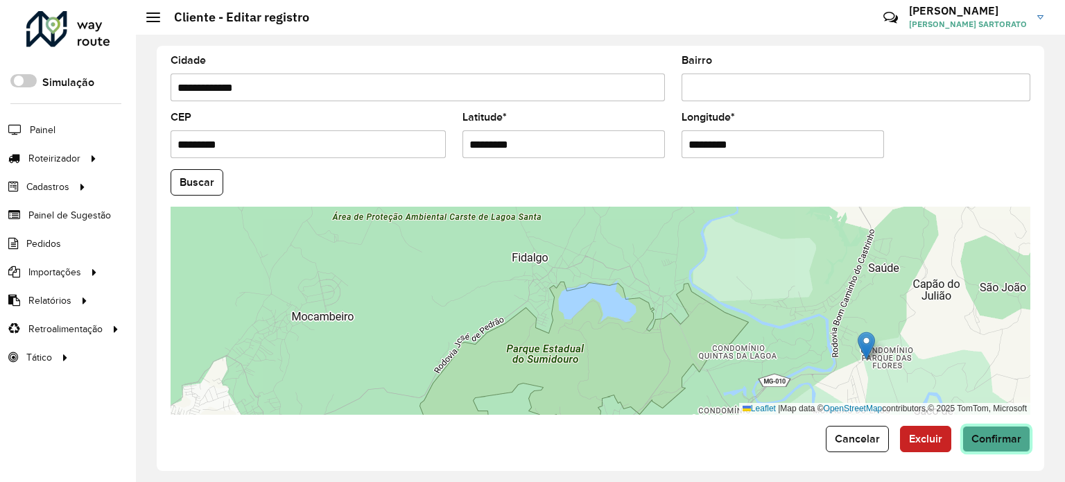
click at [1004, 432] on span "Confirmar" at bounding box center [996, 438] width 50 height 12
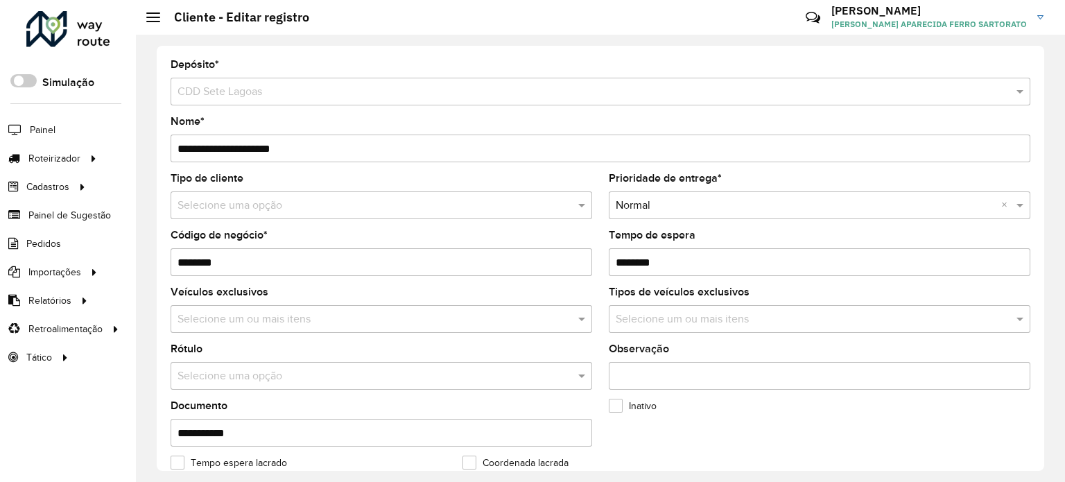
click at [202, 374] on input "text" at bounding box center [367, 376] width 380 height 17
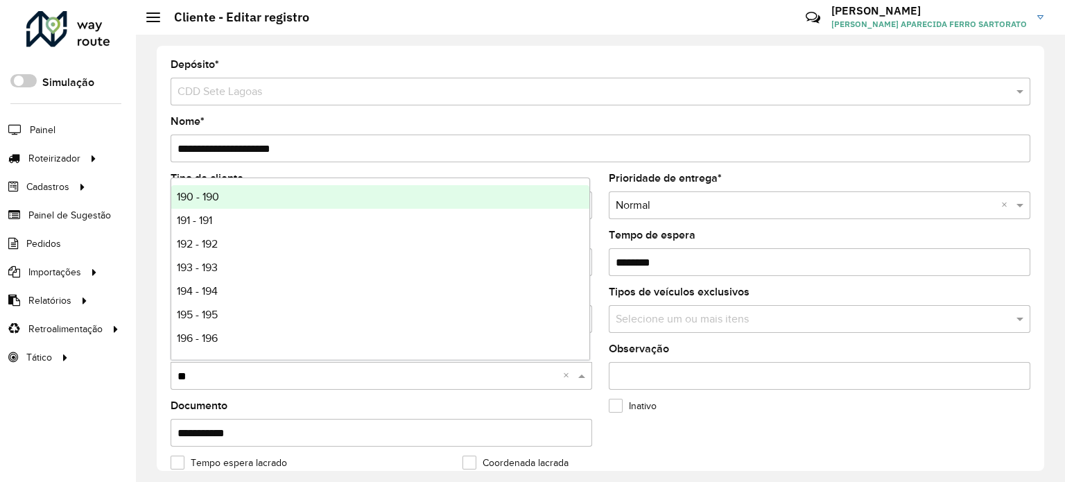
type input "***"
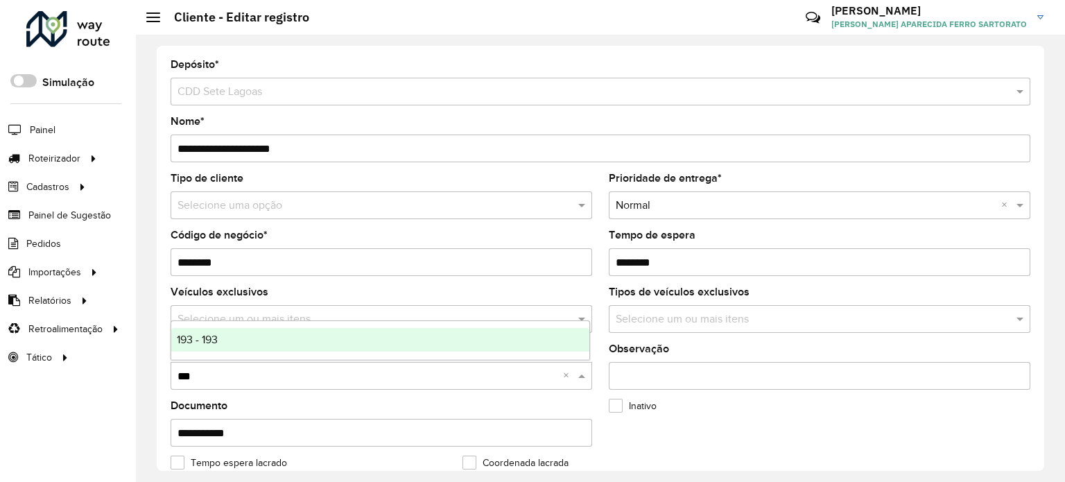
click at [213, 344] on span "193 - 193" at bounding box center [197, 339] width 41 height 12
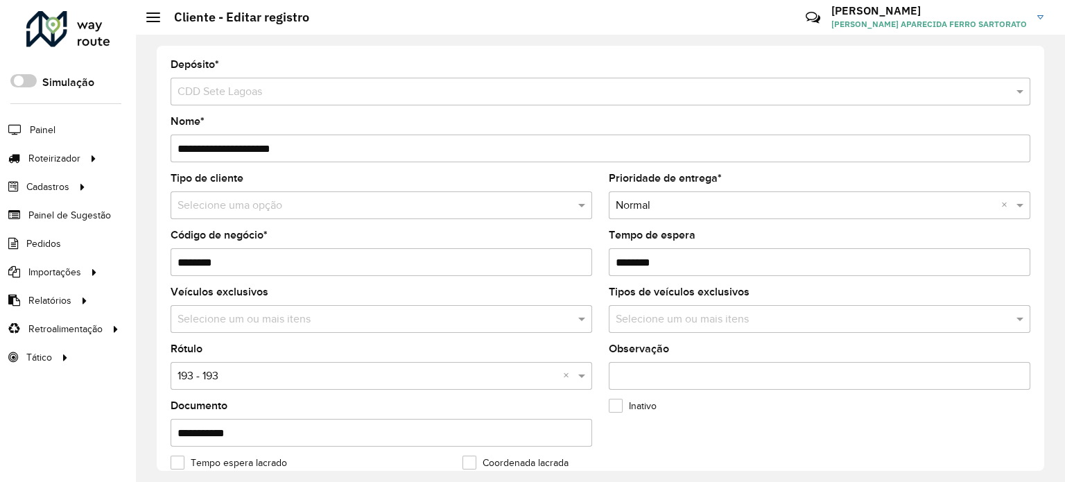
scroll to position [208, 0]
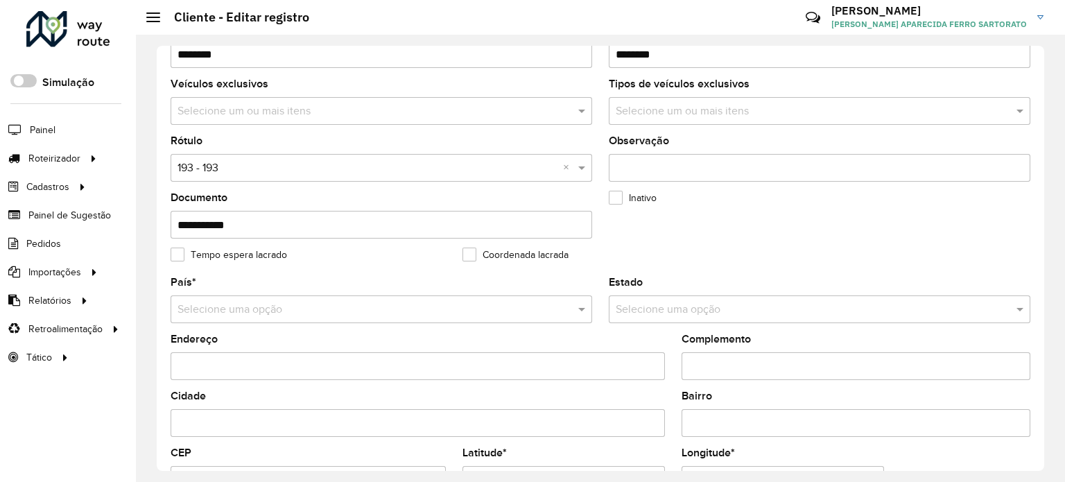
click at [221, 301] on input "text" at bounding box center [367, 309] width 380 height 17
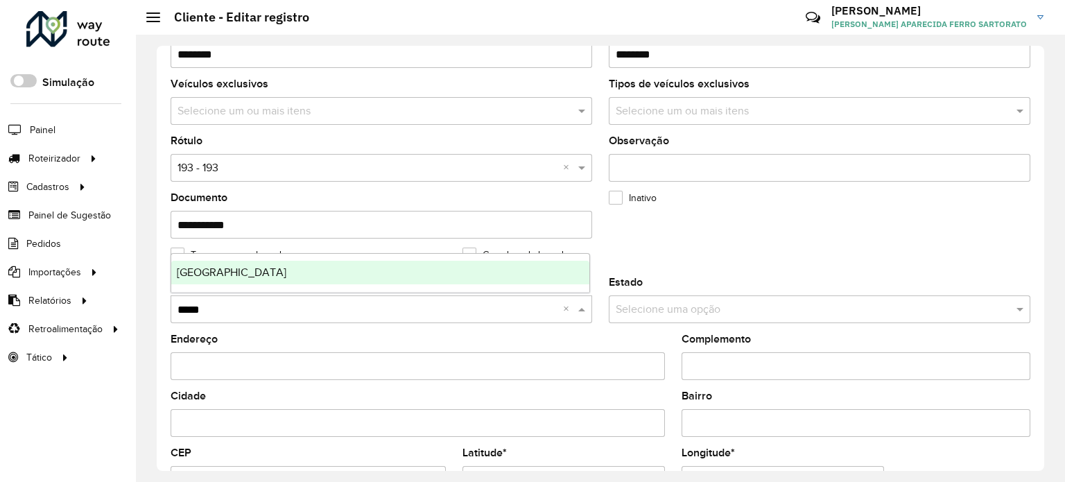
type input "******"
click at [227, 280] on div "Brasil" at bounding box center [380, 273] width 418 height 24
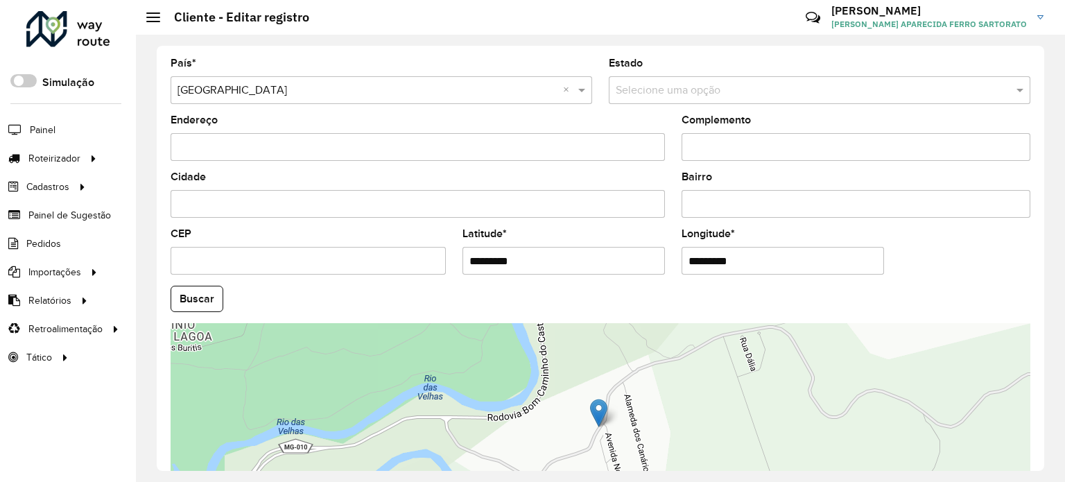
scroll to position [543, 0]
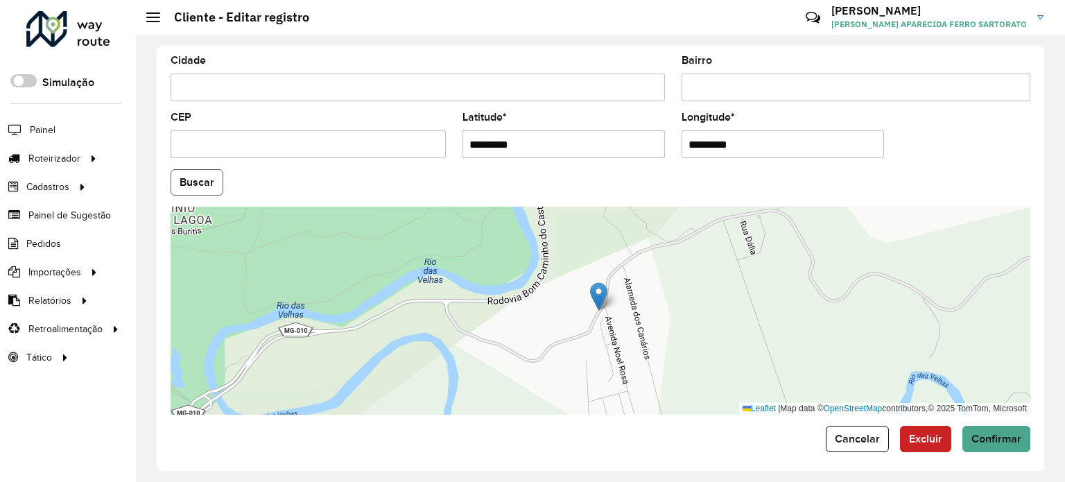
click at [200, 187] on button "Buscar" at bounding box center [196, 182] width 53 height 26
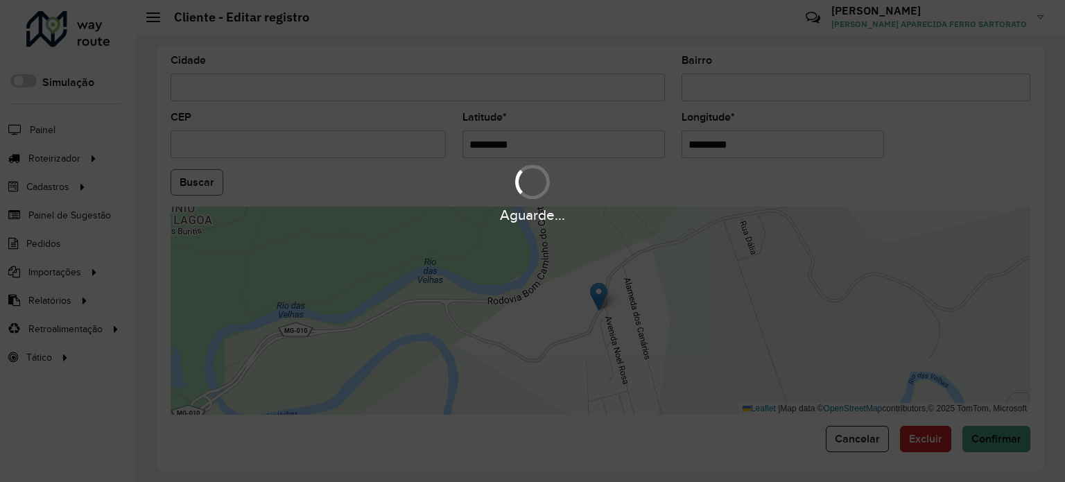
type input "**********"
type input "*********"
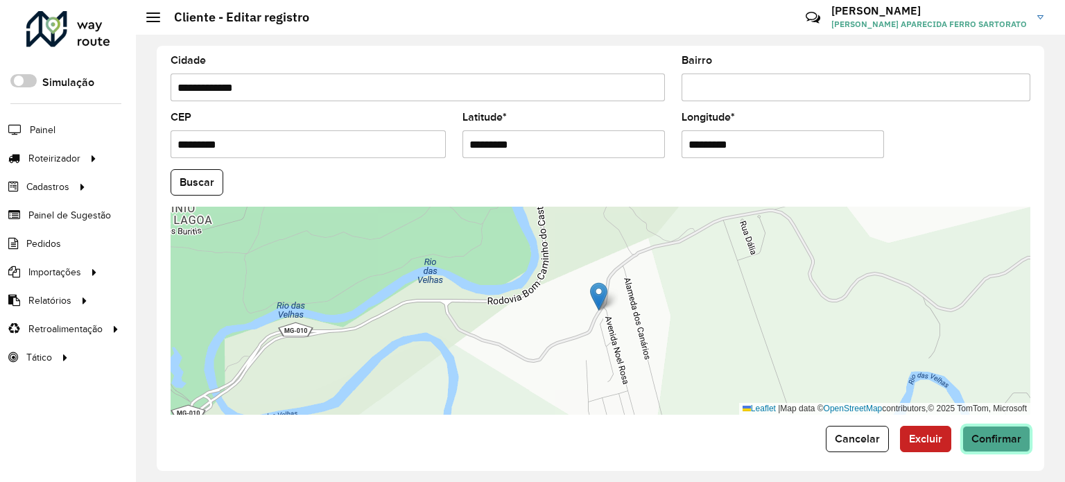
click at [988, 432] on span "Confirmar" at bounding box center [996, 438] width 50 height 12
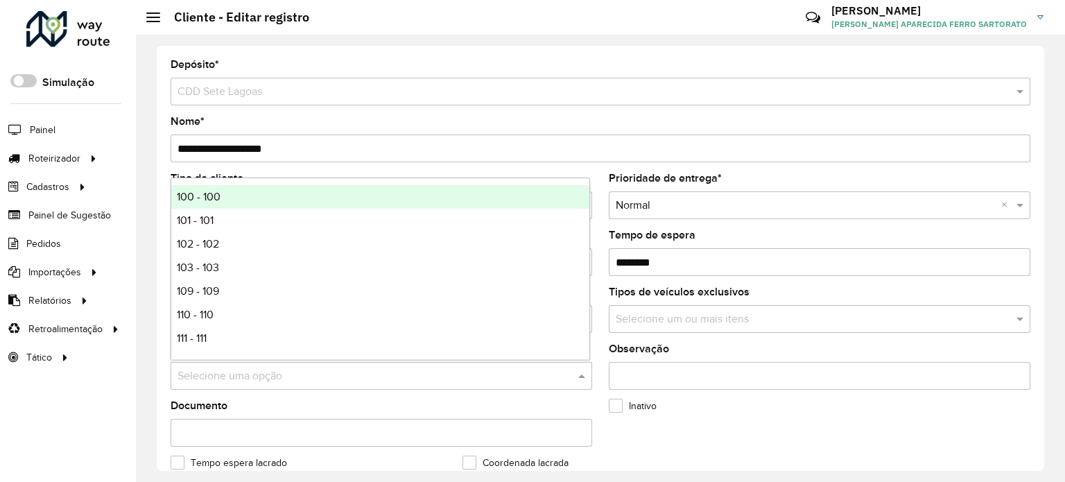
click at [201, 375] on input "text" at bounding box center [367, 376] width 380 height 17
type input "***"
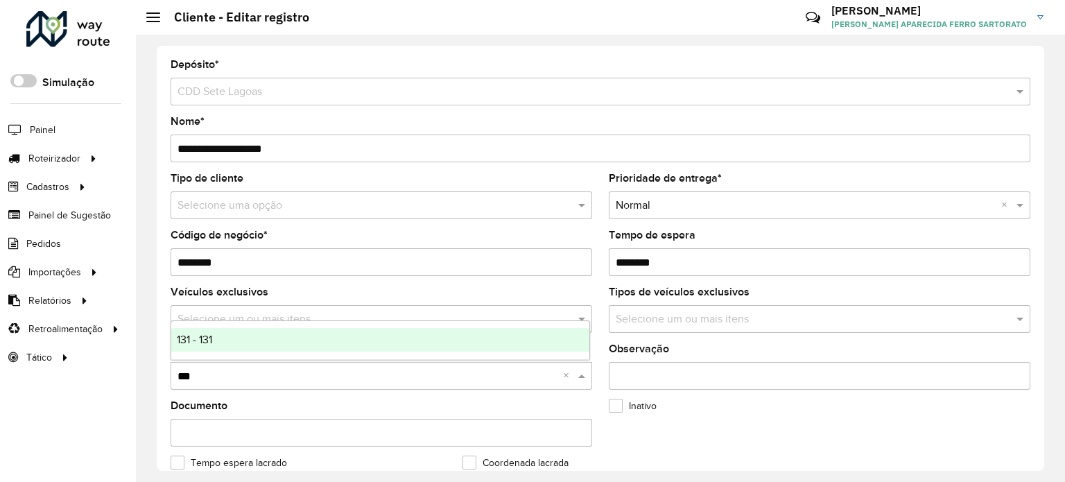
click at [197, 338] on span "131 - 131" at bounding box center [194, 339] width 35 height 12
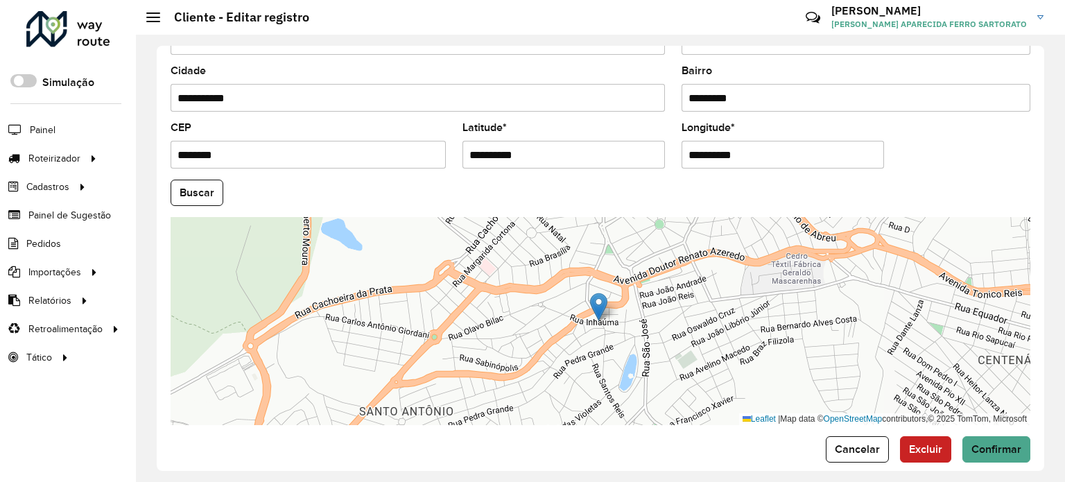
scroll to position [543, 0]
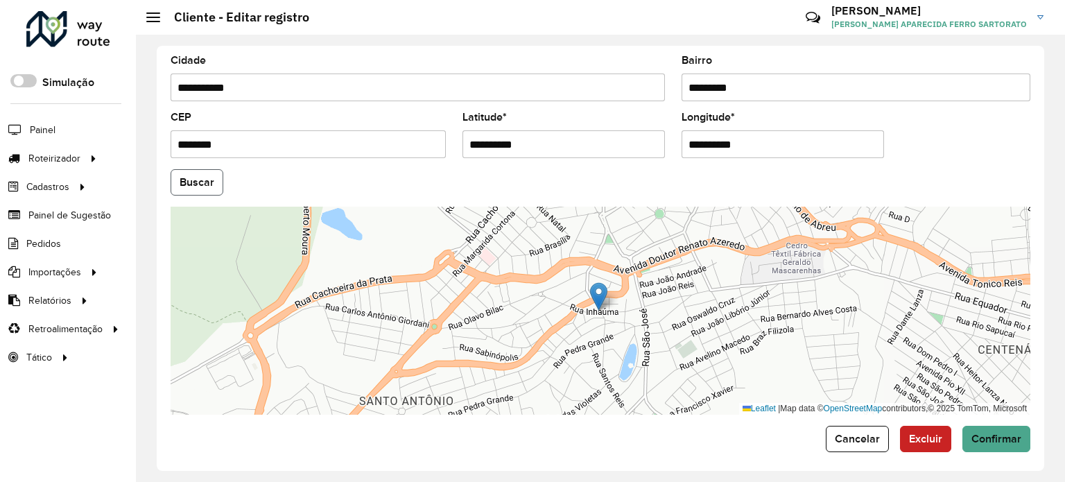
click at [189, 180] on button "Buscar" at bounding box center [196, 182] width 53 height 26
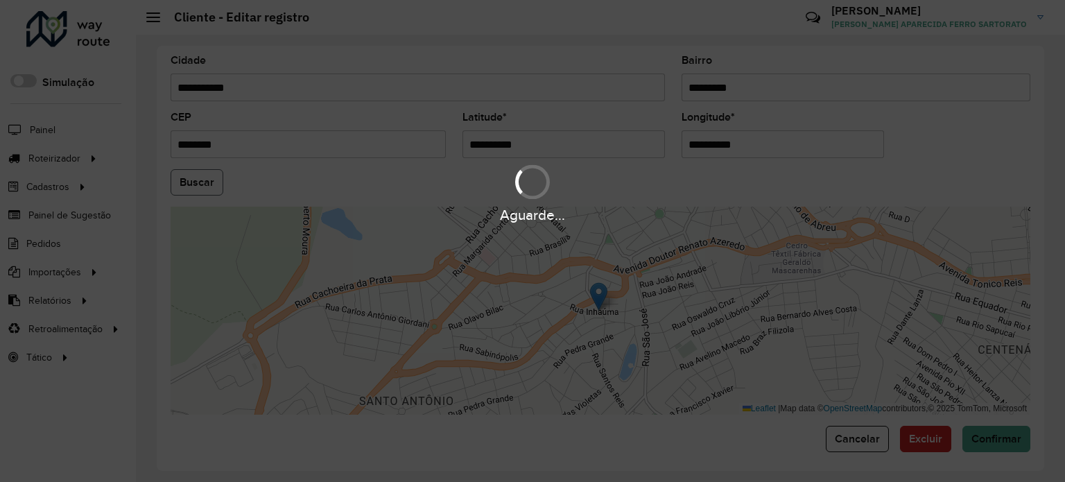
type input "**********"
type input "*********"
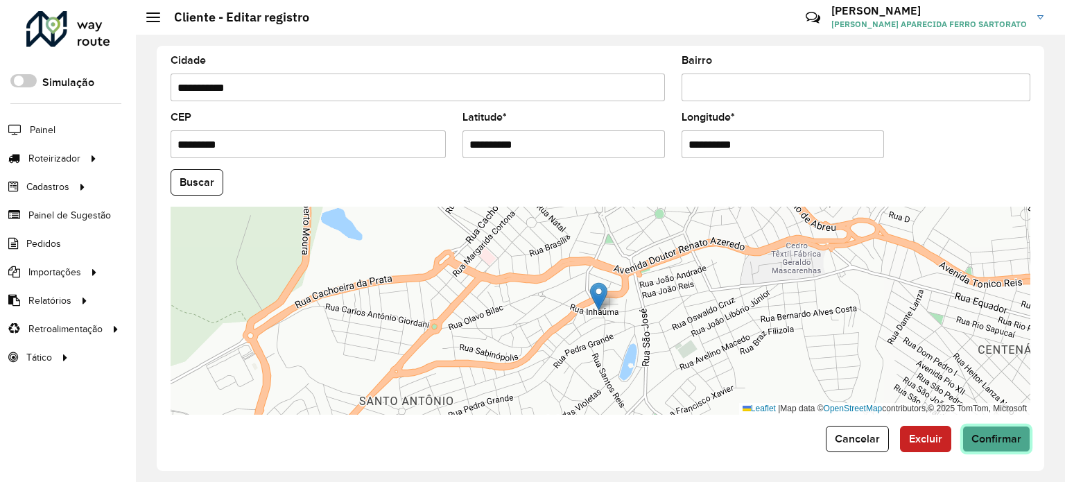
click at [1007, 426] on button "Confirmar" at bounding box center [996, 439] width 68 height 26
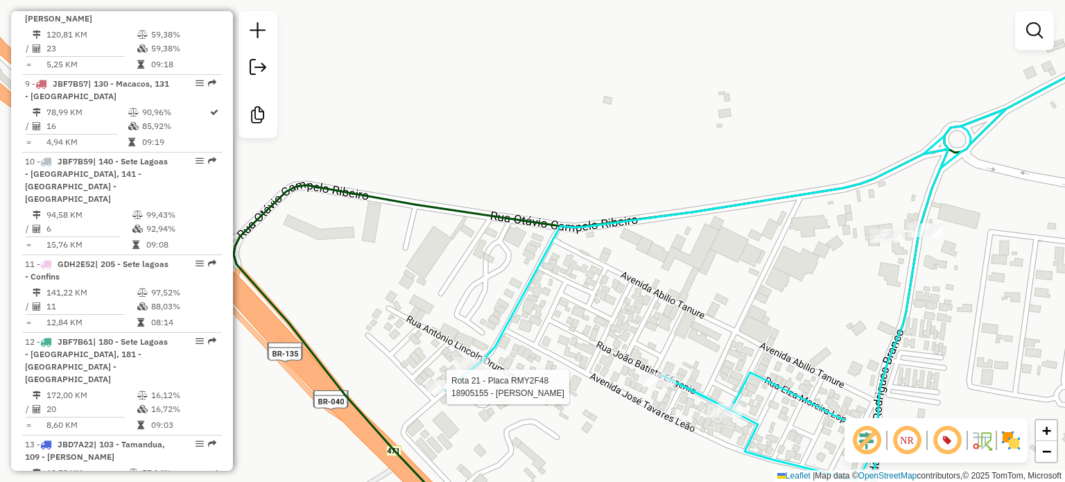
select select "**********"
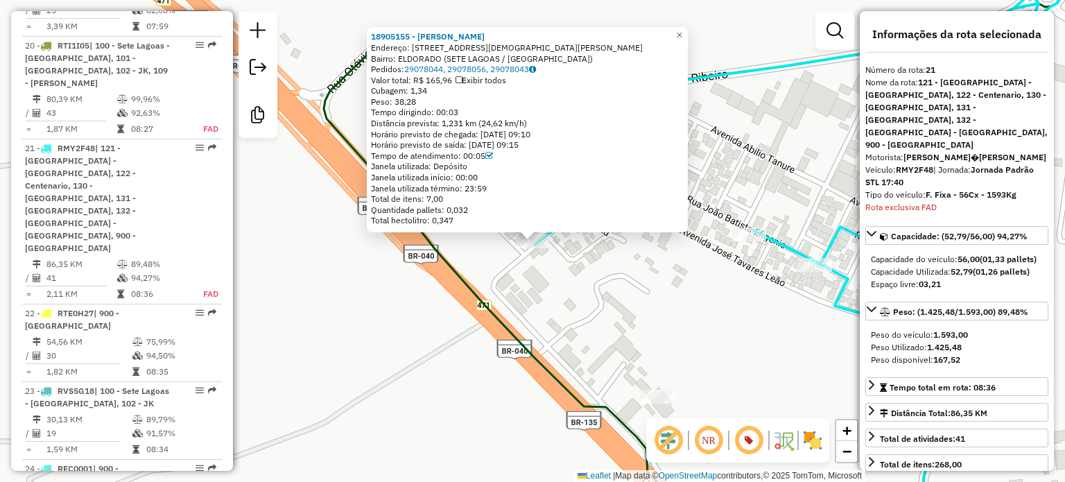
scroll to position [2278, 0]
click at [399, 34] on strong "18905155 - Marilza Gomes Dos Sa" at bounding box center [428, 36] width 114 height 10
click at [682, 30] on span "×" at bounding box center [679, 35] width 6 height 12
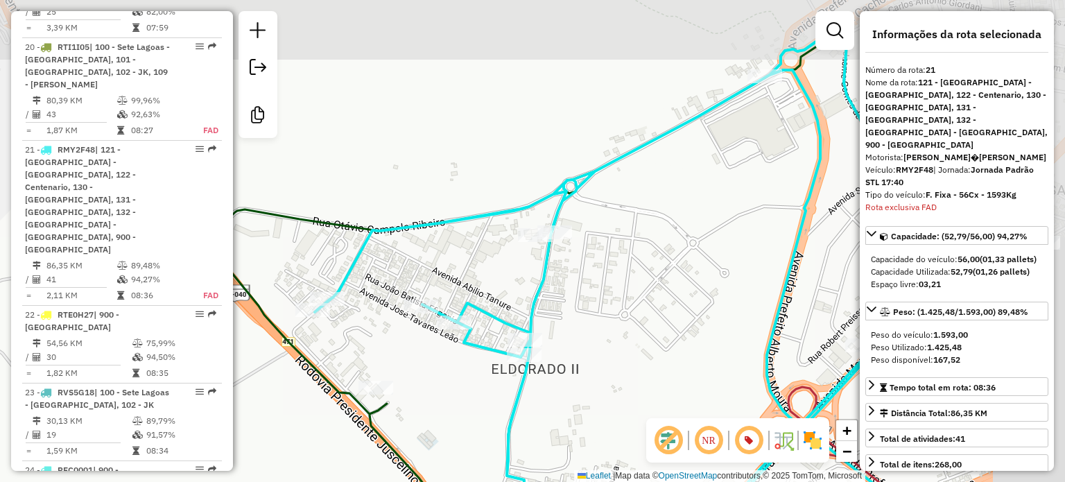
drag, startPoint x: 683, startPoint y: 211, endPoint x: 474, endPoint y: 268, distance: 217.1
click at [455, 286] on div "Janela de atendimento Grade de atendimento Capacidade Transportadoras Veículos …" at bounding box center [532, 241] width 1065 height 482
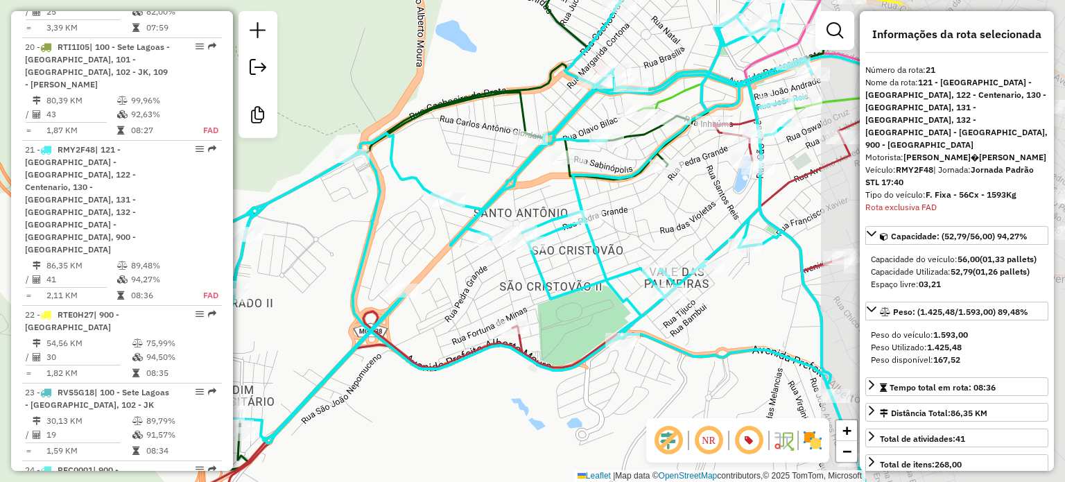
drag, startPoint x: 572, startPoint y: 244, endPoint x: 324, endPoint y: 227, distance: 248.7
click at [305, 229] on div "Janela de atendimento Grade de atendimento Capacidade Transportadoras Veículos …" at bounding box center [532, 241] width 1065 height 482
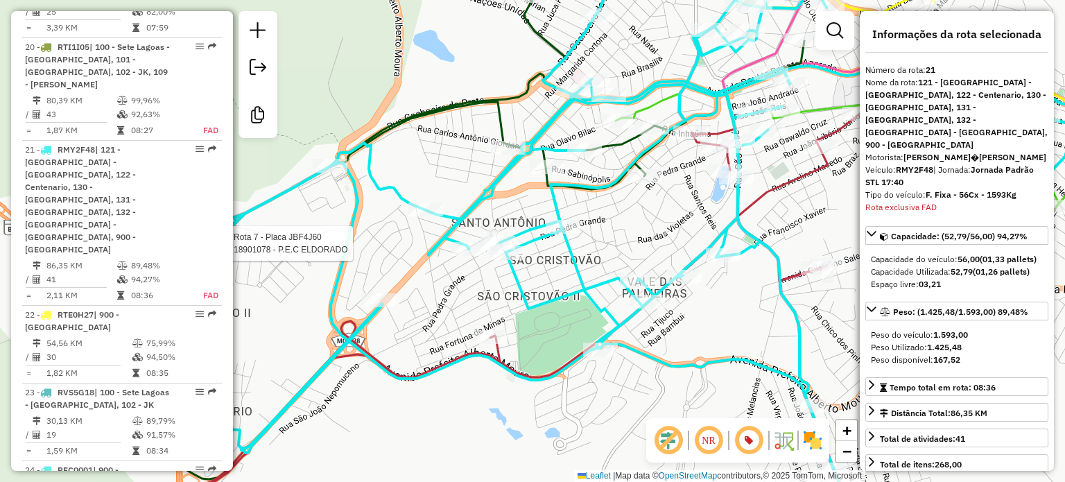
drag, startPoint x: 471, startPoint y: 173, endPoint x: 352, endPoint y: 234, distance: 133.9
click at [352, 234] on div "Rota 7 - Placa JBF4J60 18901078 - P.E.C ELDORADO Janela de atendimento Grade de…" at bounding box center [532, 241] width 1065 height 482
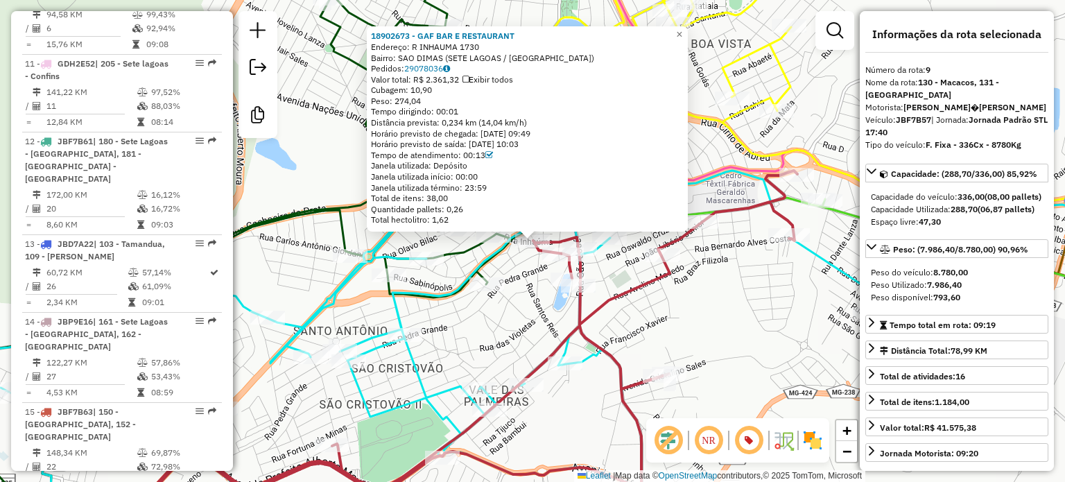
scroll to position [1275, 0]
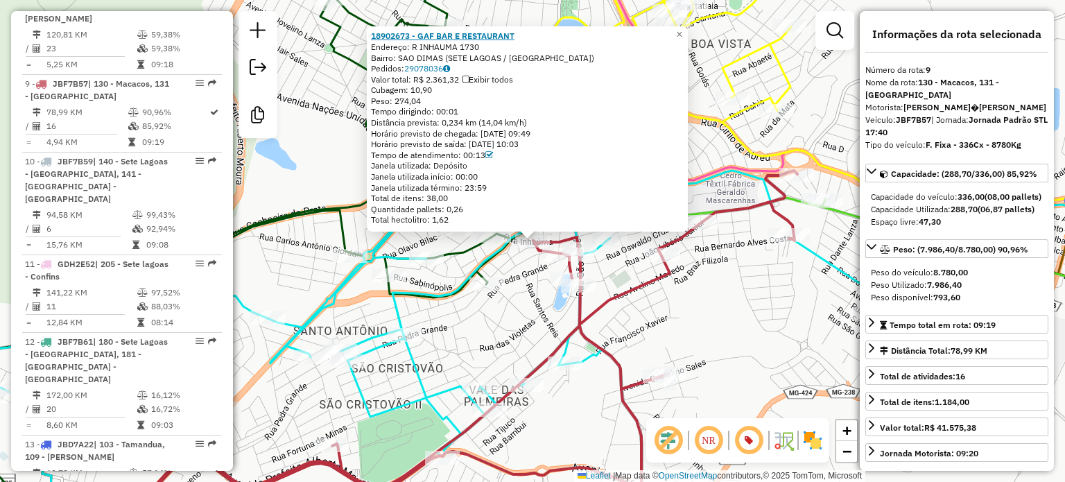
click at [421, 36] on strong "18902673 - GAF BAR E RESTAURANT" at bounding box center [442, 35] width 143 height 10
click at [682, 30] on span "×" at bounding box center [679, 34] width 6 height 12
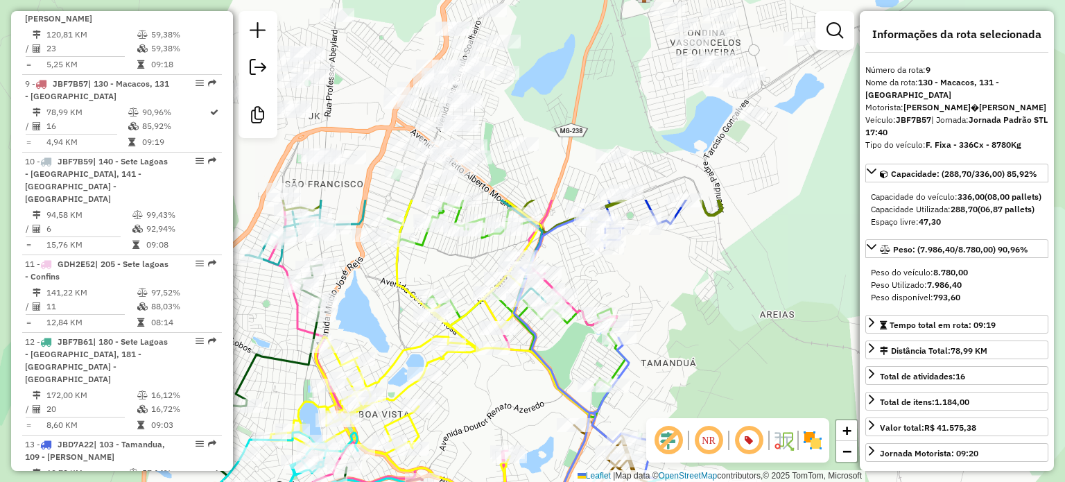
drag, startPoint x: 495, startPoint y: 105, endPoint x: 401, endPoint y: 312, distance: 227.7
click at [264, 343] on icon at bounding box center [159, 475] width 376 height 421
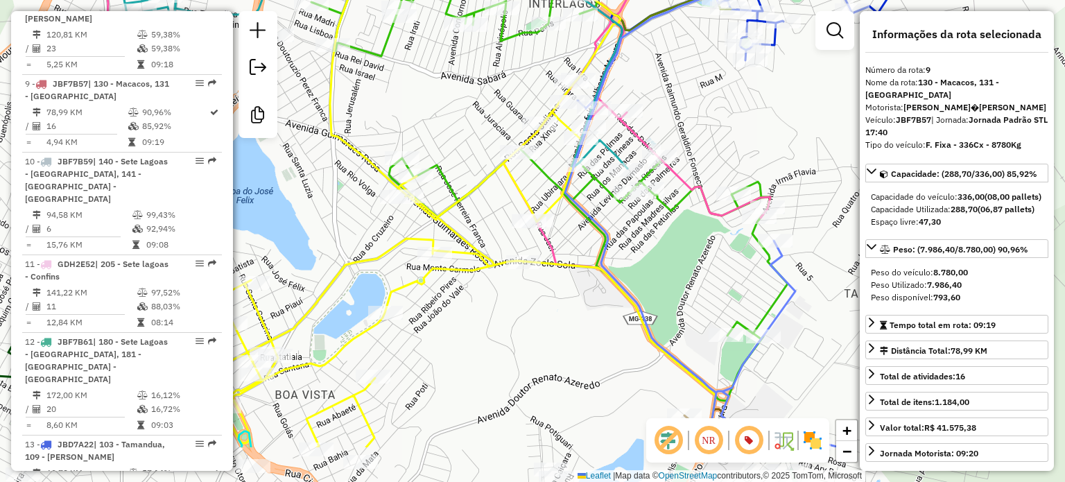
drag, startPoint x: 695, startPoint y: 204, endPoint x: 721, endPoint y: 121, distance: 87.2
click at [721, 121] on div "Janela de atendimento Grade de atendimento Capacidade Transportadoras Veículos …" at bounding box center [532, 241] width 1065 height 482
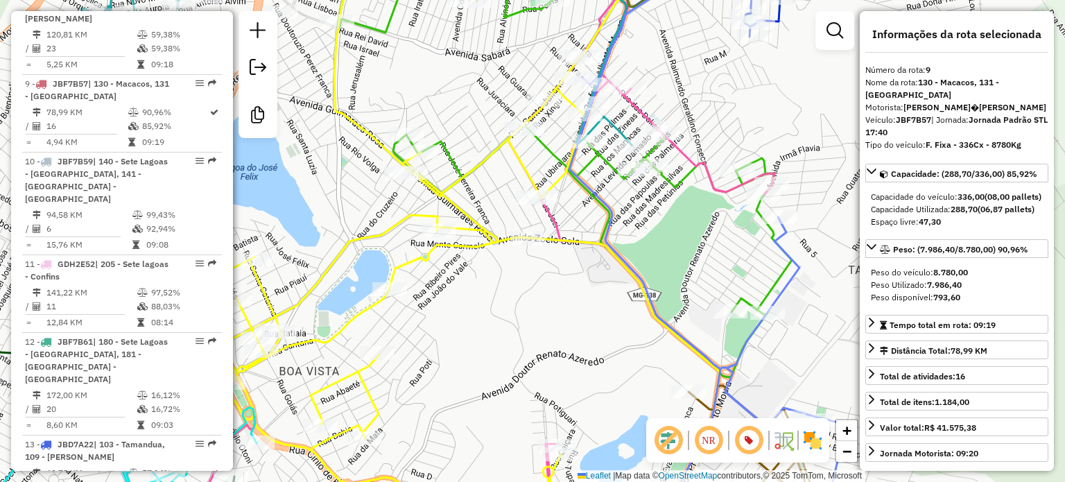
drag, startPoint x: 666, startPoint y: 227, endPoint x: 654, endPoint y: 170, distance: 58.0
click at [658, 157] on div "Janela de atendimento Grade de atendimento Capacidade Transportadoras Veículos …" at bounding box center [532, 241] width 1065 height 482
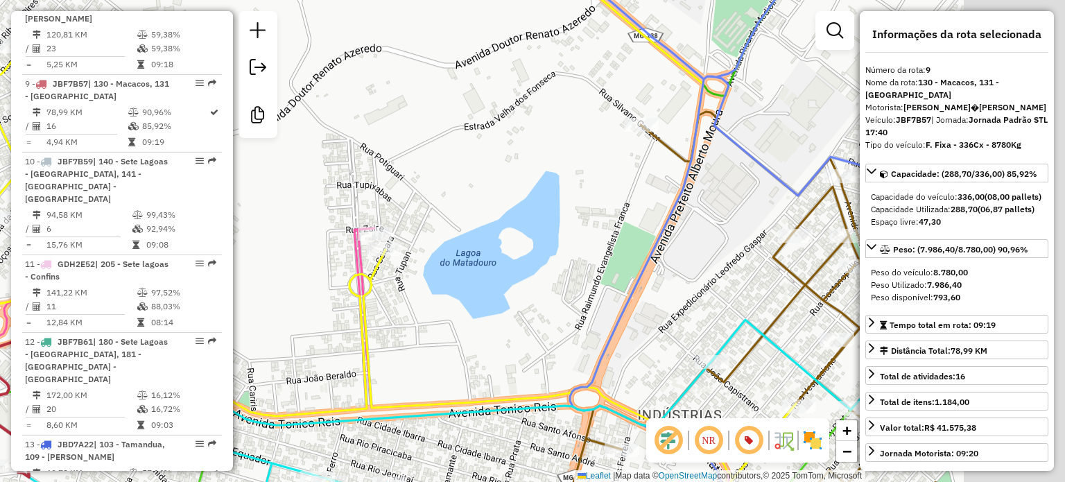
drag, startPoint x: 646, startPoint y: 292, endPoint x: 405, endPoint y: 287, distance: 241.2
click at [400, 288] on div "Janela de atendimento Grade de atendimento Capacidade Transportadoras Veículos …" at bounding box center [532, 241] width 1065 height 482
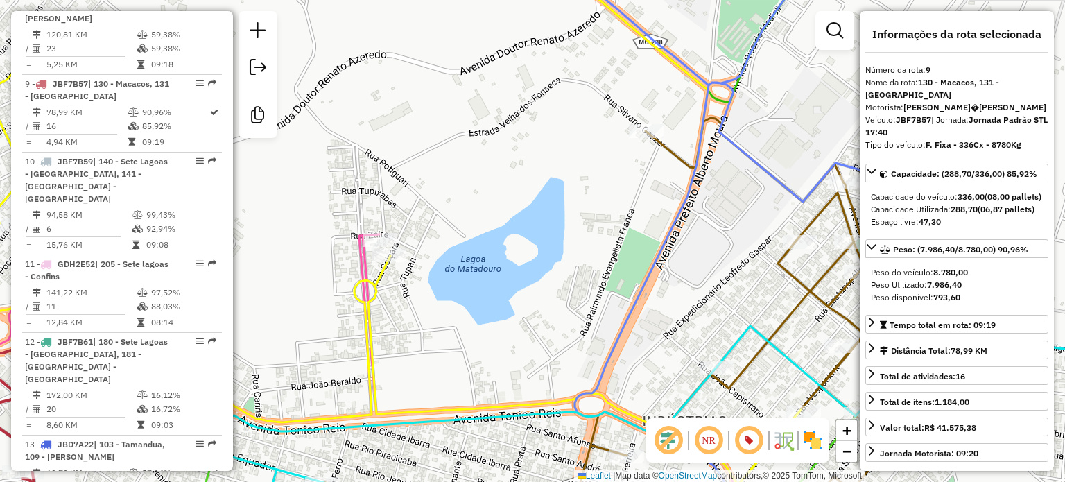
drag, startPoint x: 469, startPoint y: 290, endPoint x: 502, endPoint y: 306, distance: 36.9
click at [502, 306] on div "Janela de atendimento Grade de atendimento Capacidade Transportadoras Veículos …" at bounding box center [532, 241] width 1065 height 482
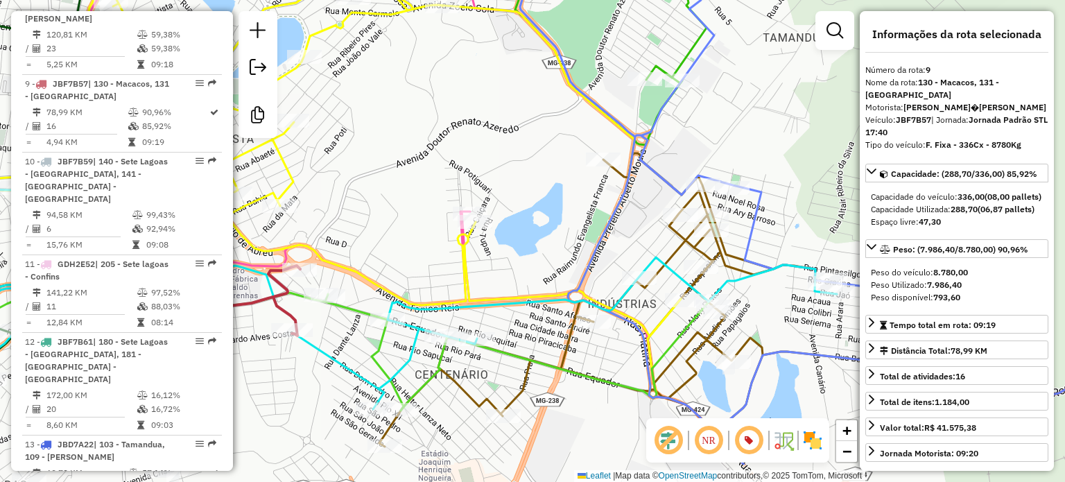
drag, startPoint x: 460, startPoint y: 231, endPoint x: 471, endPoint y: 173, distance: 58.5
click at [471, 173] on div "Janela de atendimento Grade de atendimento Capacidade Transportadoras Veículos …" at bounding box center [532, 241] width 1065 height 482
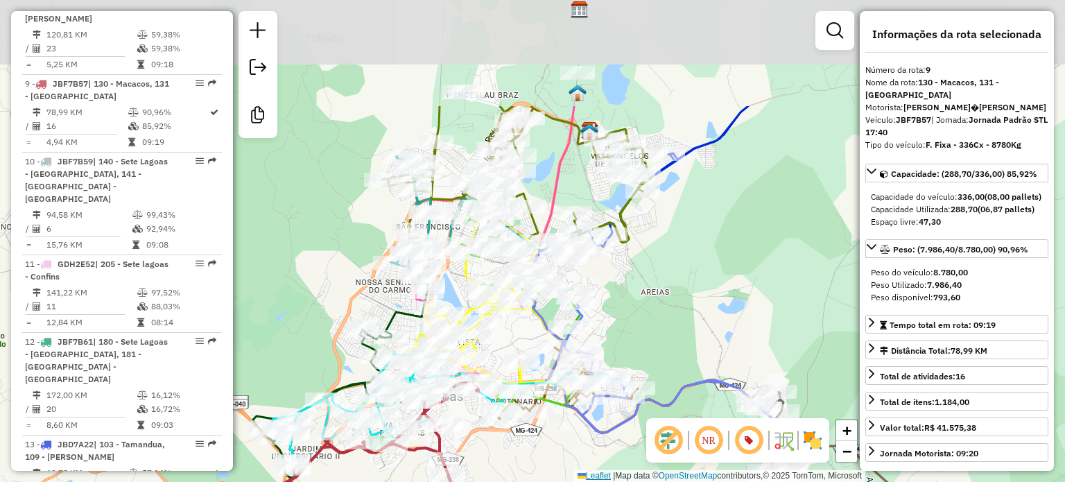
drag, startPoint x: 450, startPoint y: 329, endPoint x: 568, endPoint y: 474, distance: 187.2
click at [574, 481] on html "Aguarde... Pop-up bloqueado! Seu navegador bloqueou automáticamente a abertura …" at bounding box center [532, 241] width 1065 height 482
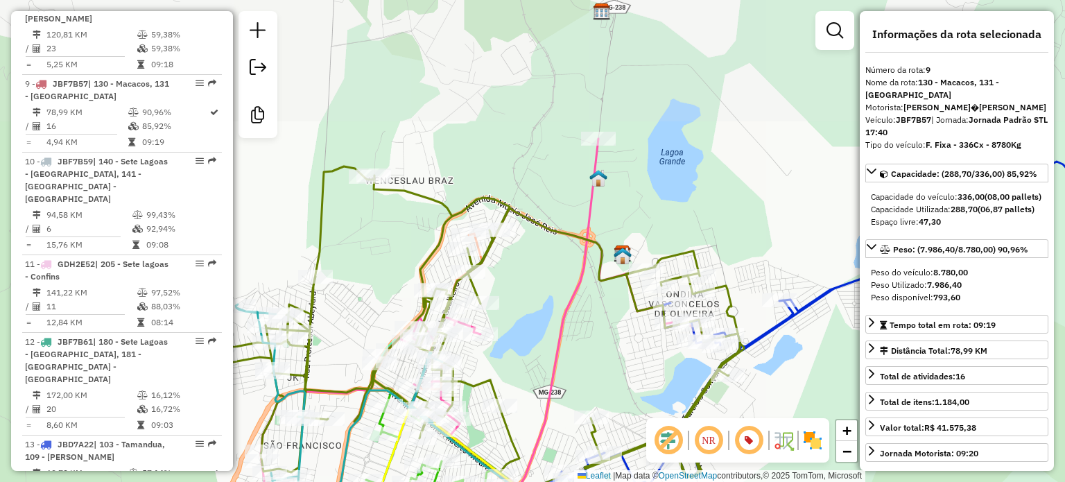
drag, startPoint x: 593, startPoint y: 174, endPoint x: 534, endPoint y: 261, distance: 105.7
click at [539, 301] on div "Janela de atendimento Grade de atendimento Capacidade Transportadoras Veículos …" at bounding box center [532, 241] width 1065 height 482
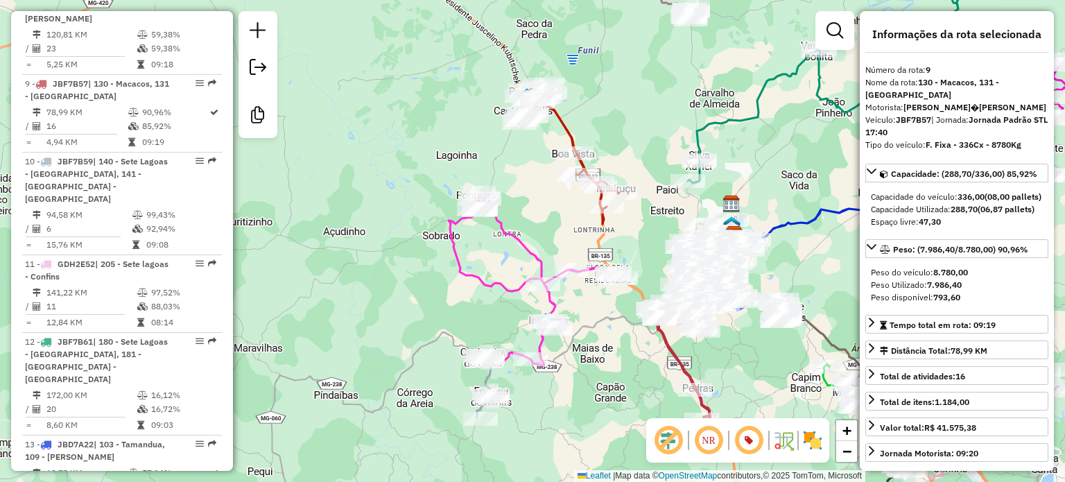
drag, startPoint x: 495, startPoint y: 109, endPoint x: 610, endPoint y: 204, distance: 149.6
click at [611, 204] on div "Janela de atendimento Grade de atendimento Capacidade Transportadoras Veículos …" at bounding box center [532, 241] width 1065 height 482
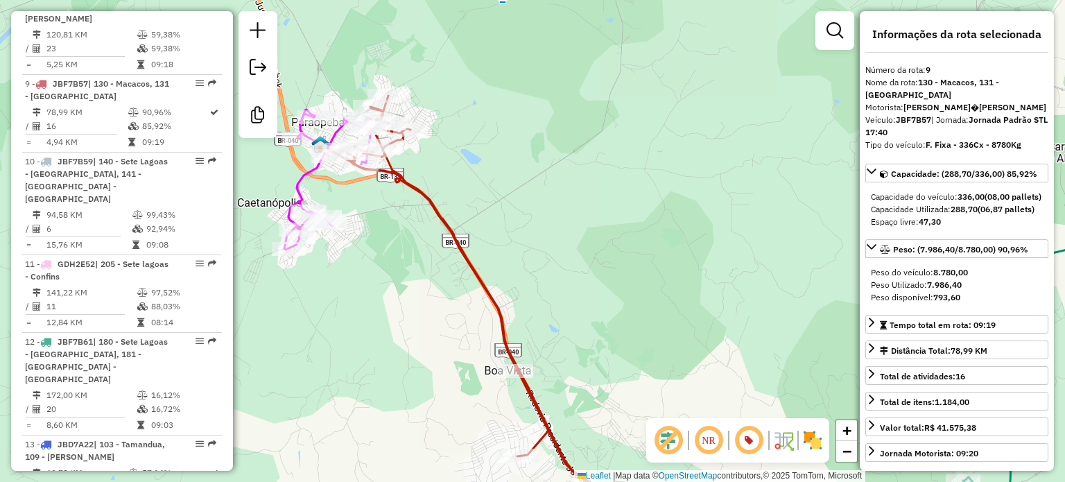
drag, startPoint x: 531, startPoint y: 163, endPoint x: 619, endPoint y: 182, distance: 90.0
click at [638, 188] on div "Janela de atendimento Grade de atendimento Capacidade Transportadoras Veículos …" at bounding box center [532, 241] width 1065 height 482
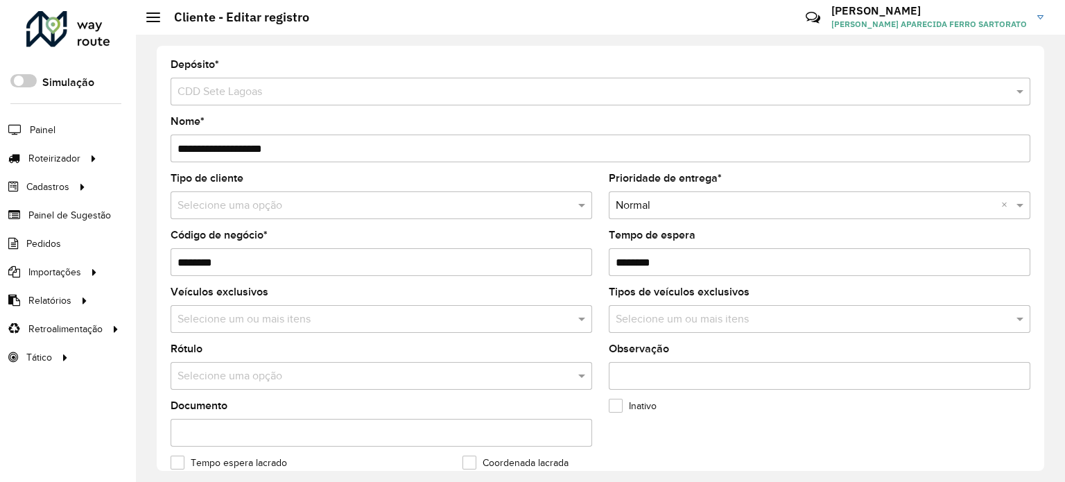
click at [231, 374] on input "text" at bounding box center [367, 376] width 380 height 17
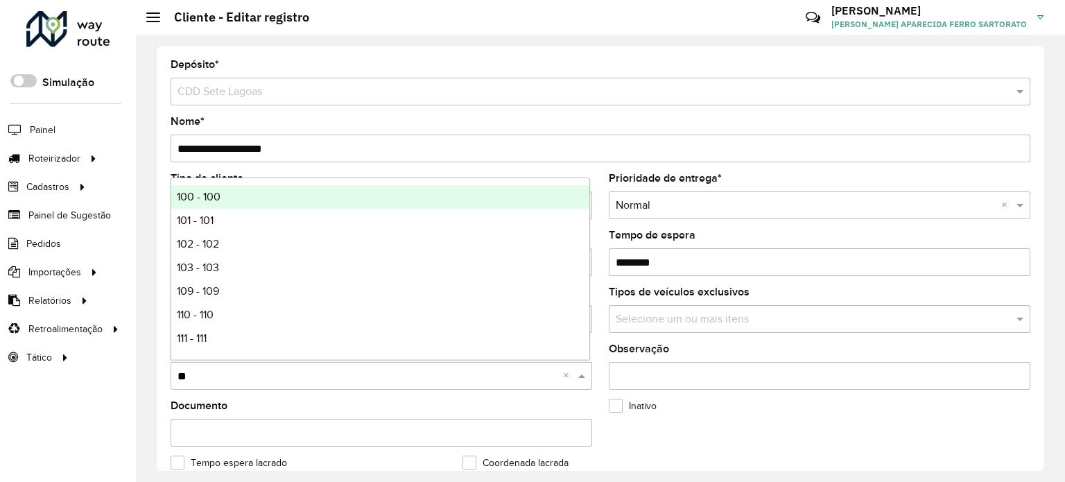
type input "***"
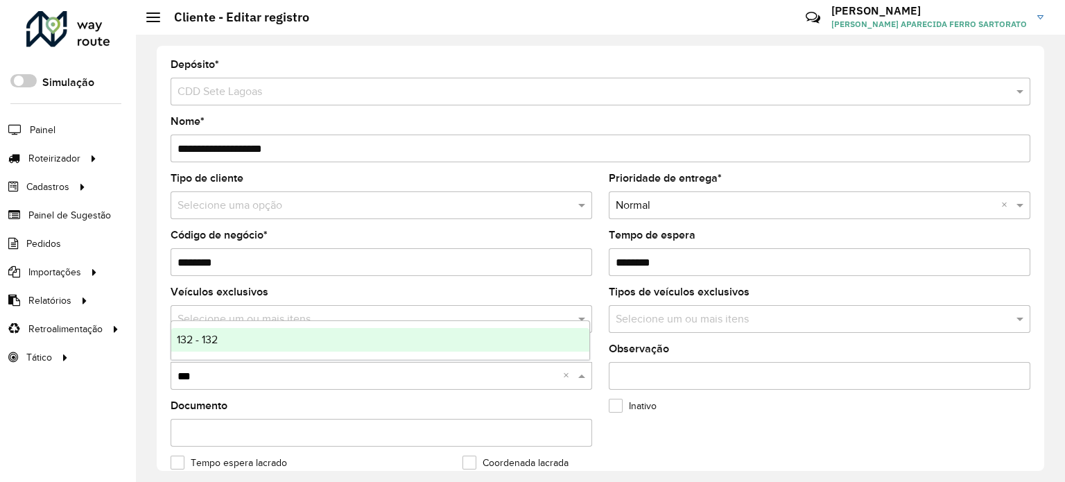
click at [221, 339] on div "132 - 132" at bounding box center [380, 340] width 418 height 24
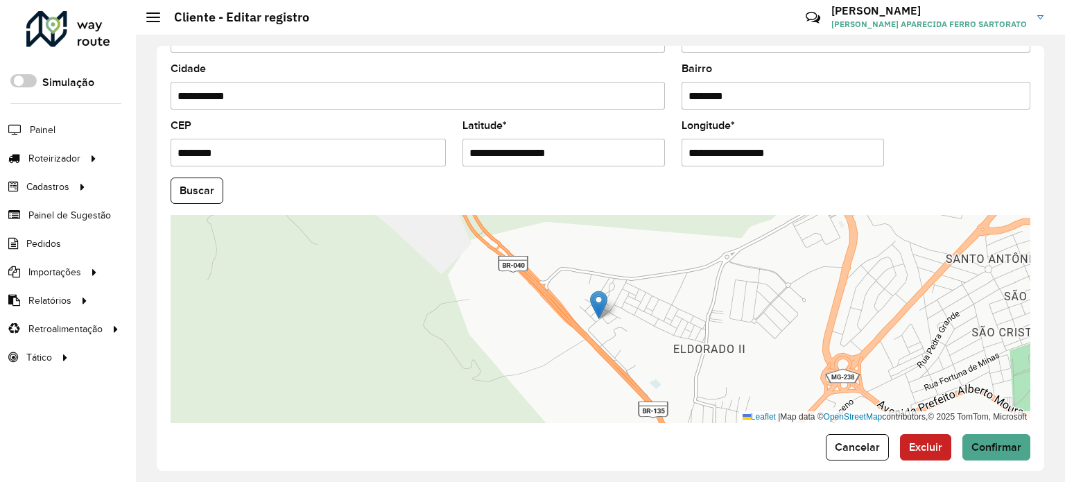
scroll to position [543, 0]
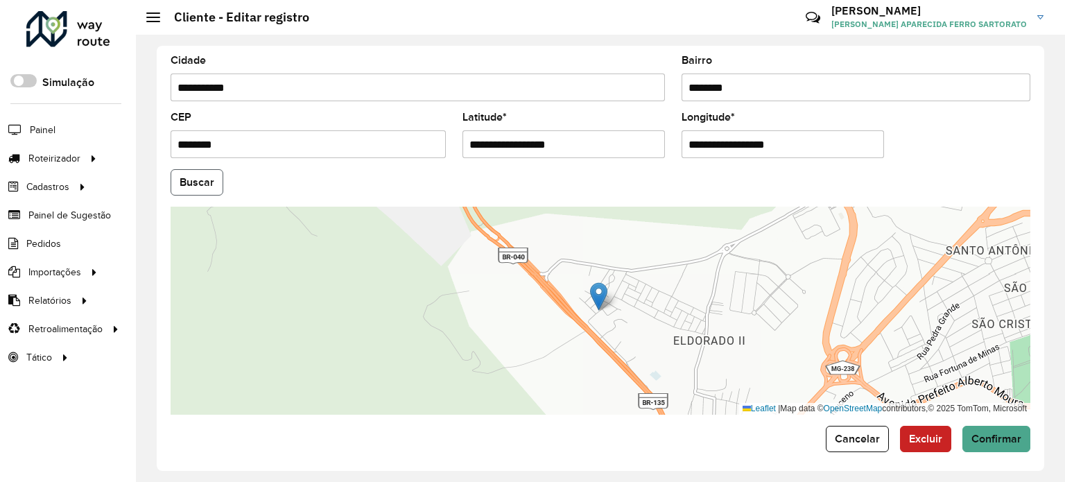
click at [195, 176] on button "Buscar" at bounding box center [196, 182] width 53 height 26
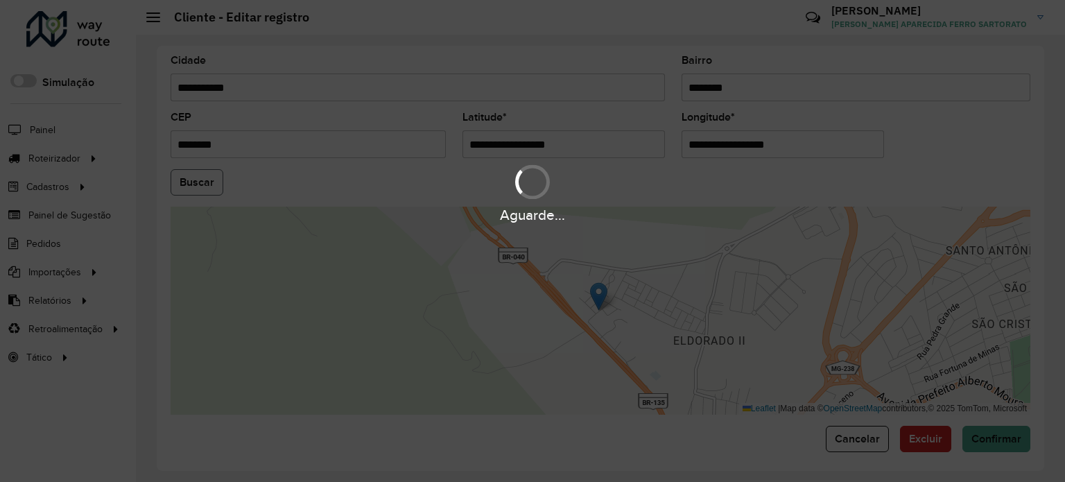
type input "*********"
type input "**********"
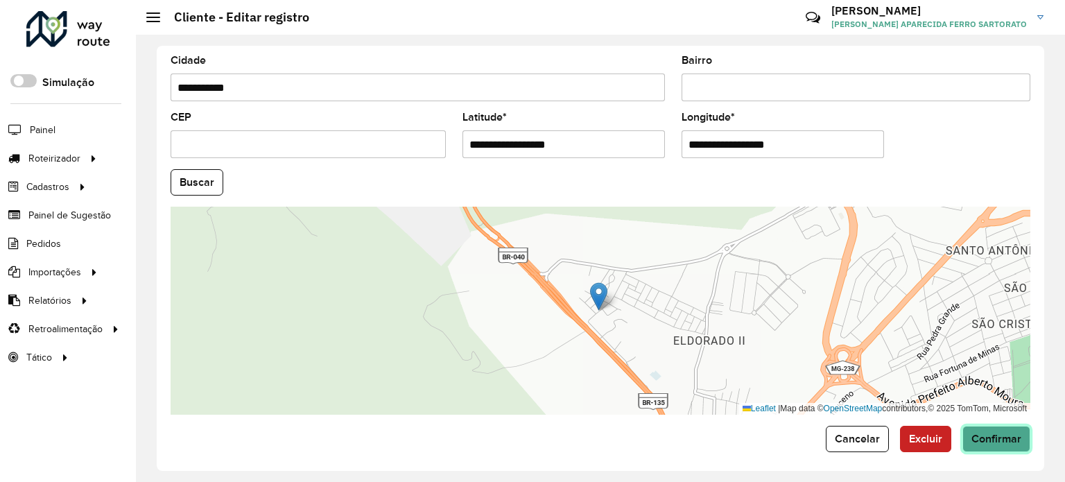
click at [996, 440] on button "Confirmar" at bounding box center [996, 439] width 68 height 26
